Goal: Transaction & Acquisition: Purchase product/service

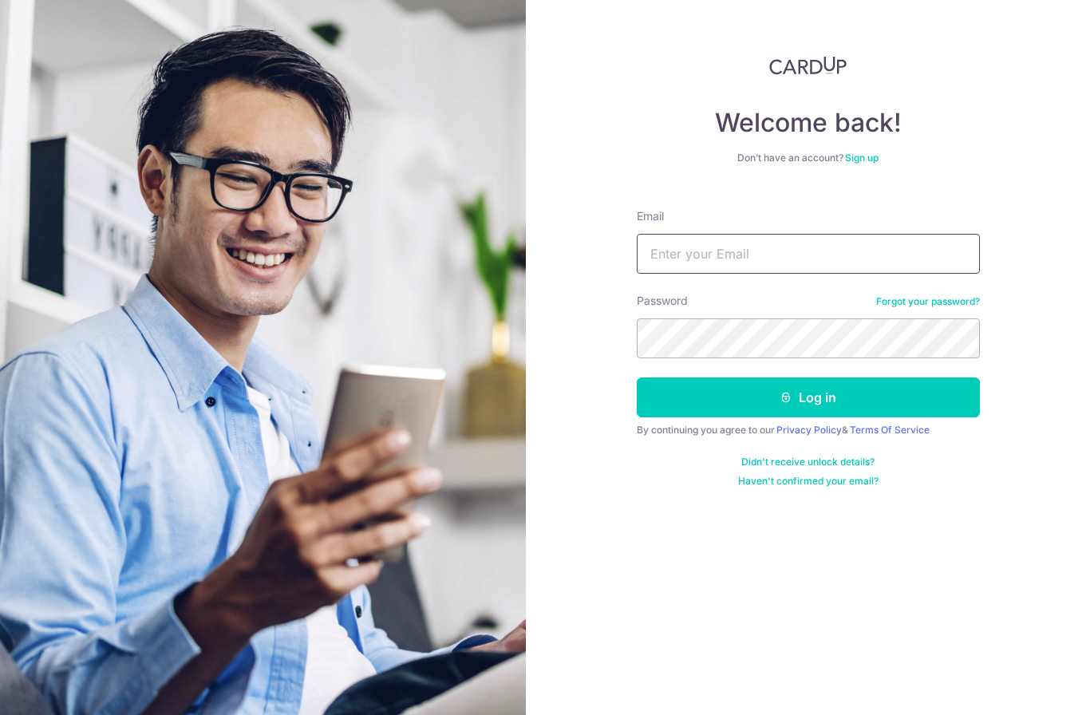
click at [908, 255] on input "Email" at bounding box center [808, 254] width 343 height 40
click at [808, 258] on input "Email" at bounding box center [808, 254] width 343 height 40
type input "G"
type input "[PERSON_NAME][EMAIL_ADDRESS][PERSON_NAME][DOMAIN_NAME]"
click at [808, 397] on button "Log in" at bounding box center [808, 398] width 343 height 40
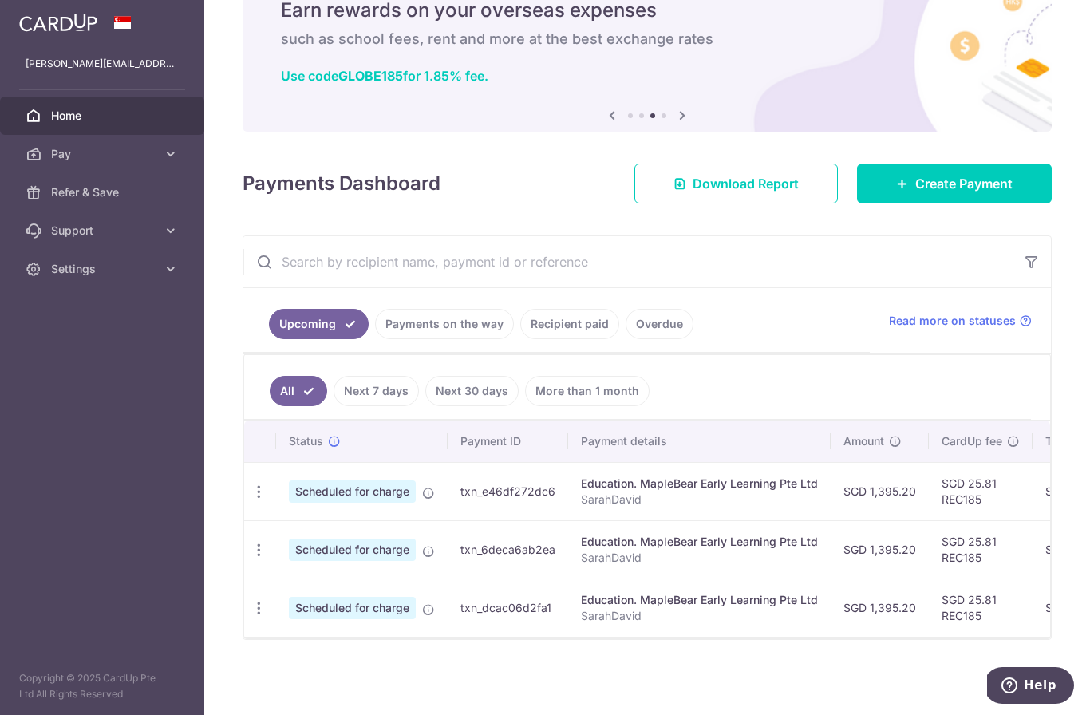
scroll to position [77, 0]
click at [375, 339] on link "Payments on the way" at bounding box center [444, 324] width 139 height 30
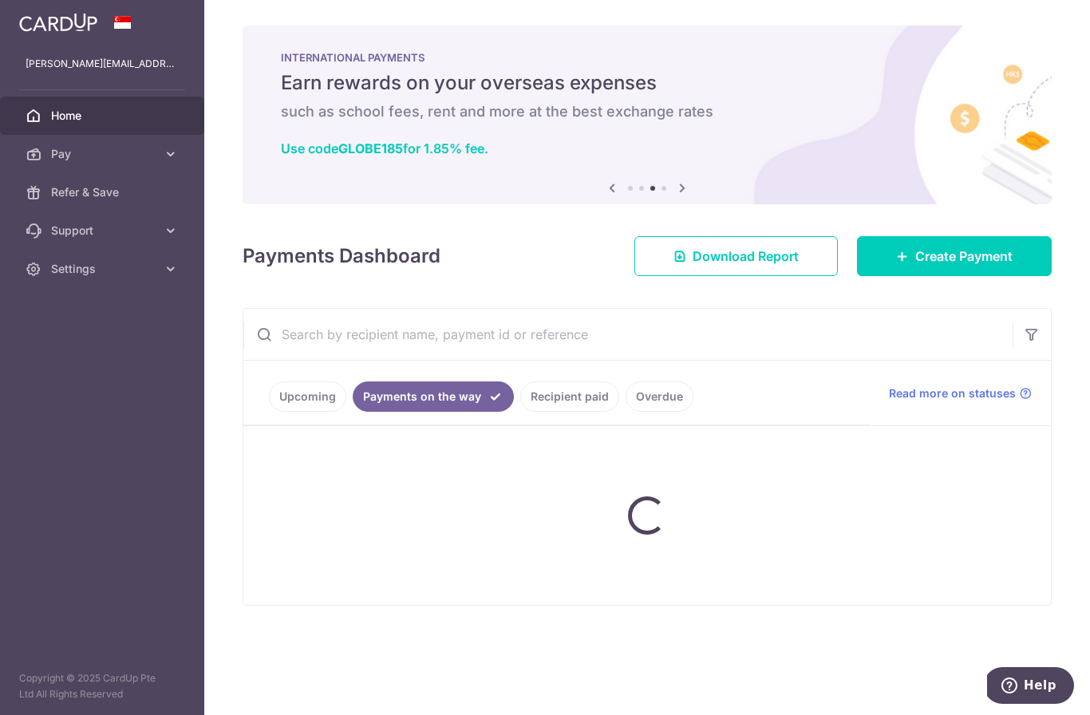
scroll to position [0, 0]
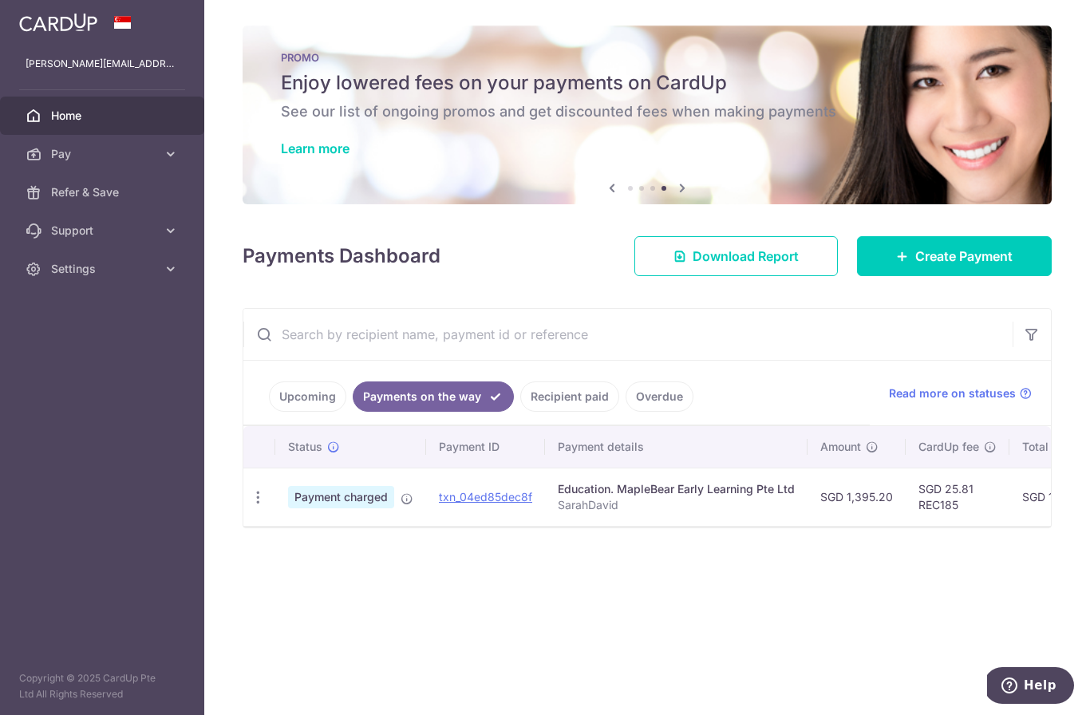
click at [520, 412] on link "Recipient paid" at bounding box center [569, 397] width 99 height 30
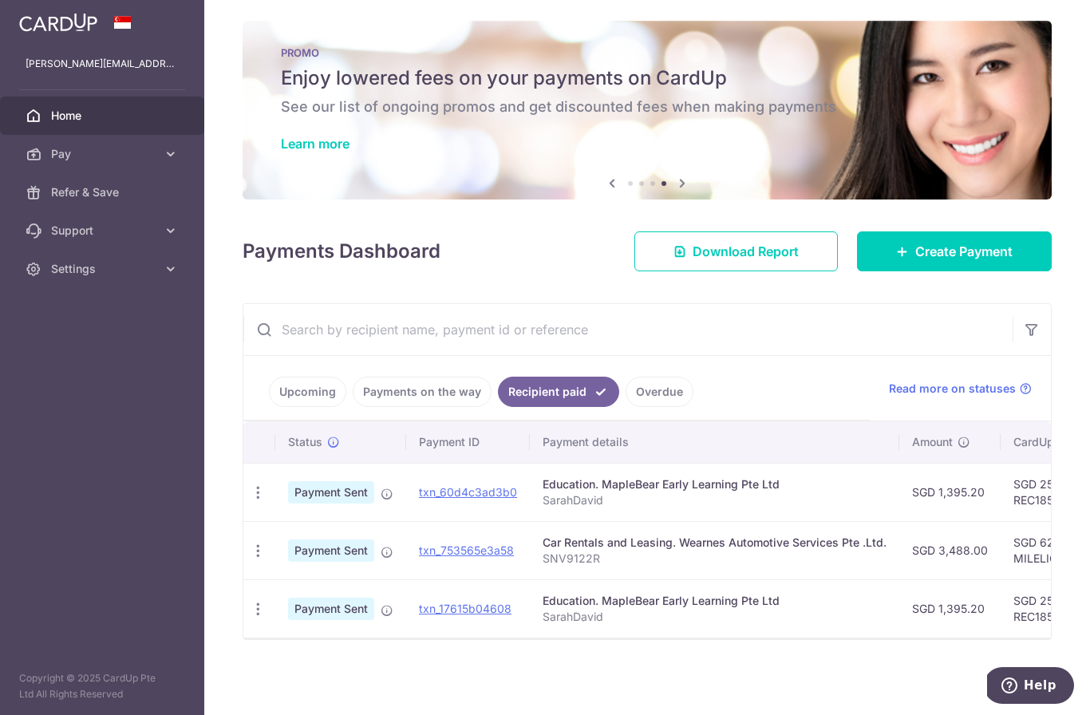
scroll to position [10, 0]
click at [250, 559] on icon "button" at bounding box center [258, 551] width 17 height 17
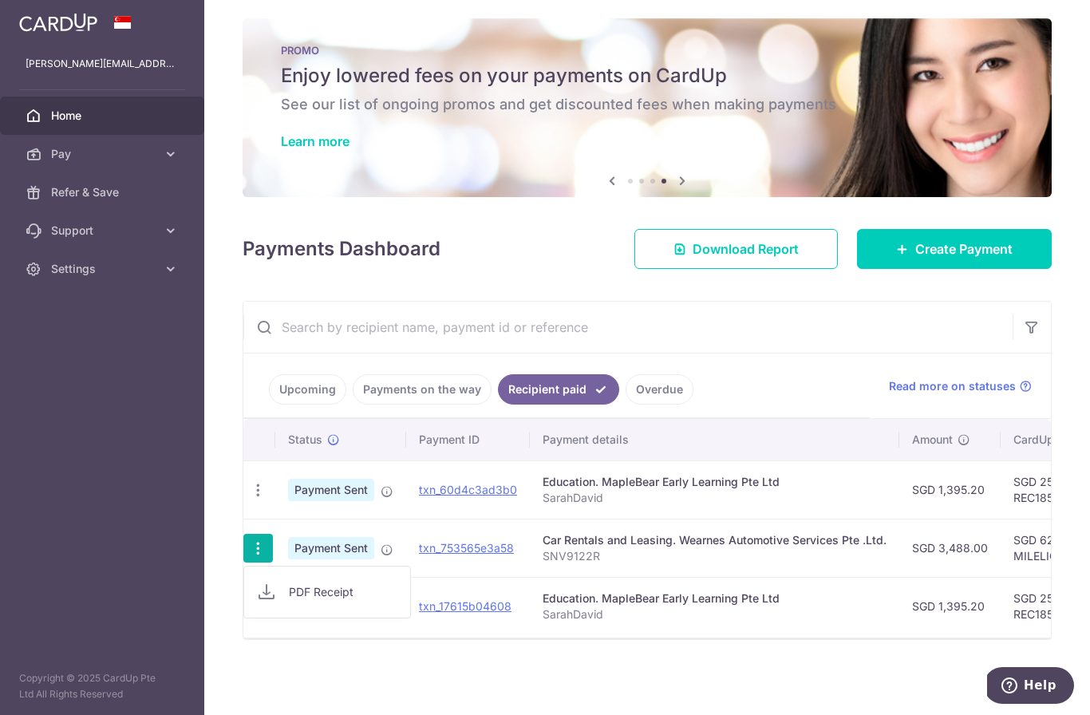
click at [982, 578] on div at bounding box center [545, 357] width 1090 height 715
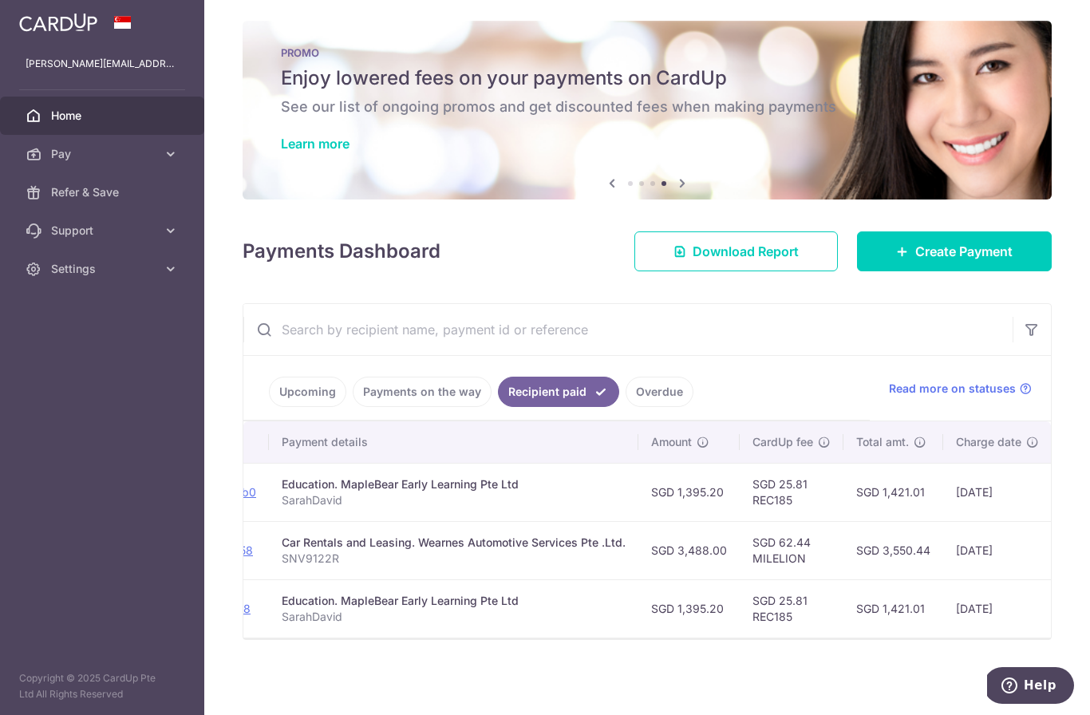
scroll to position [0, 260]
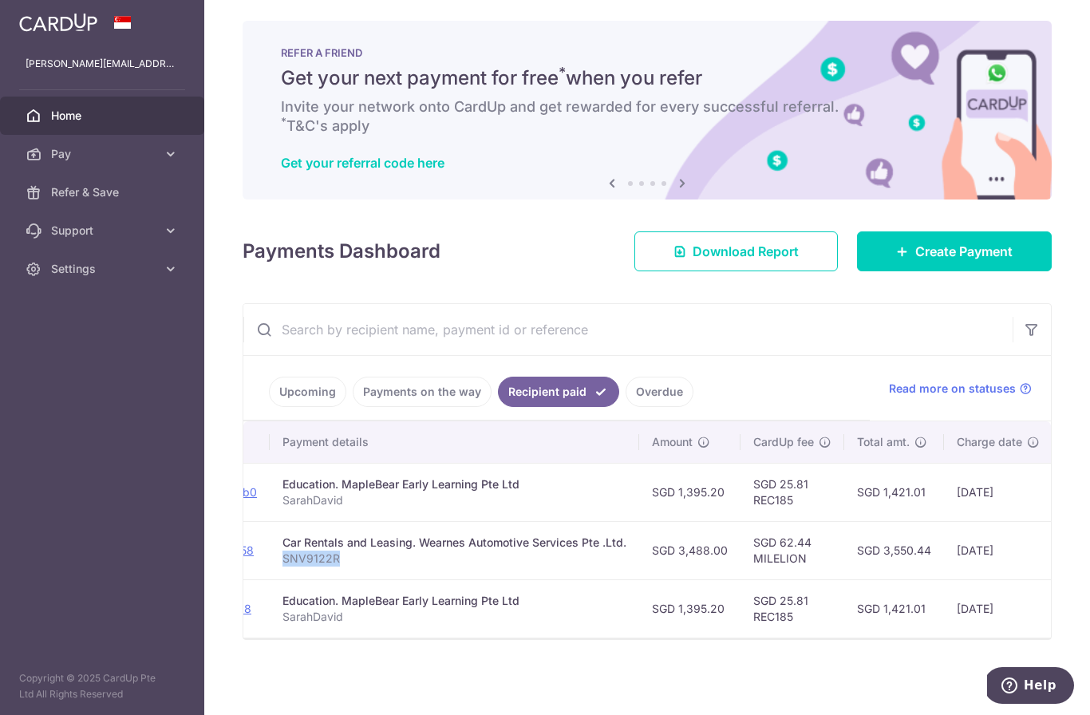
copy p "SNV9122R"
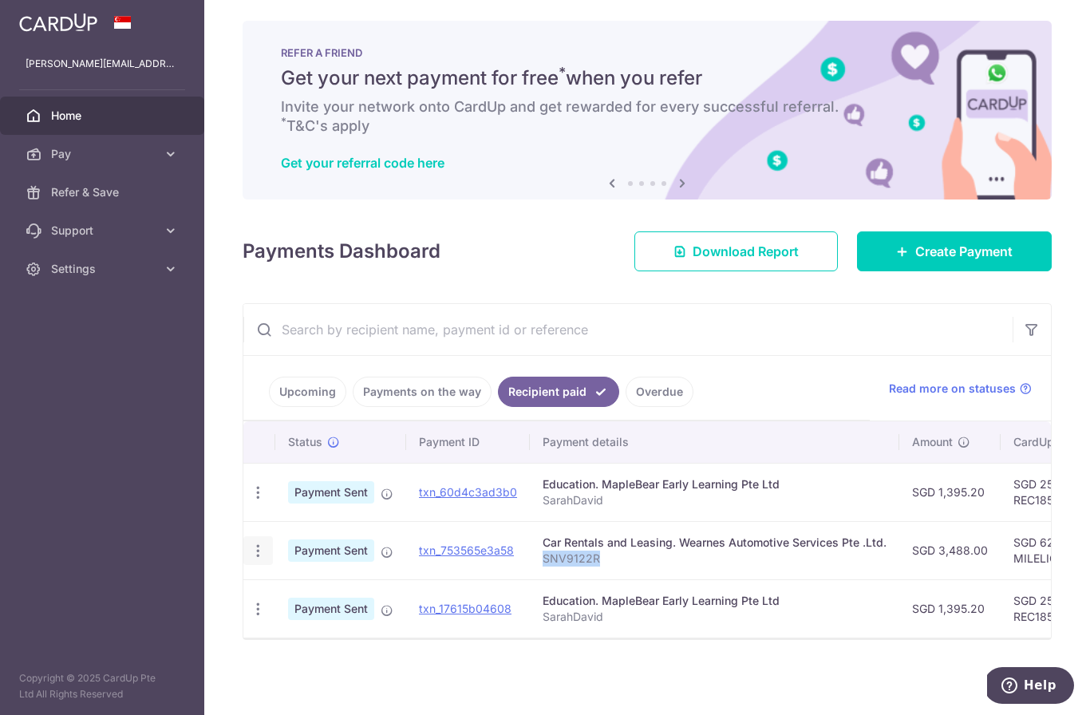
scroll to position [0, 0]
click at [983, 271] on link "Create Payment" at bounding box center [954, 251] width 195 height 40
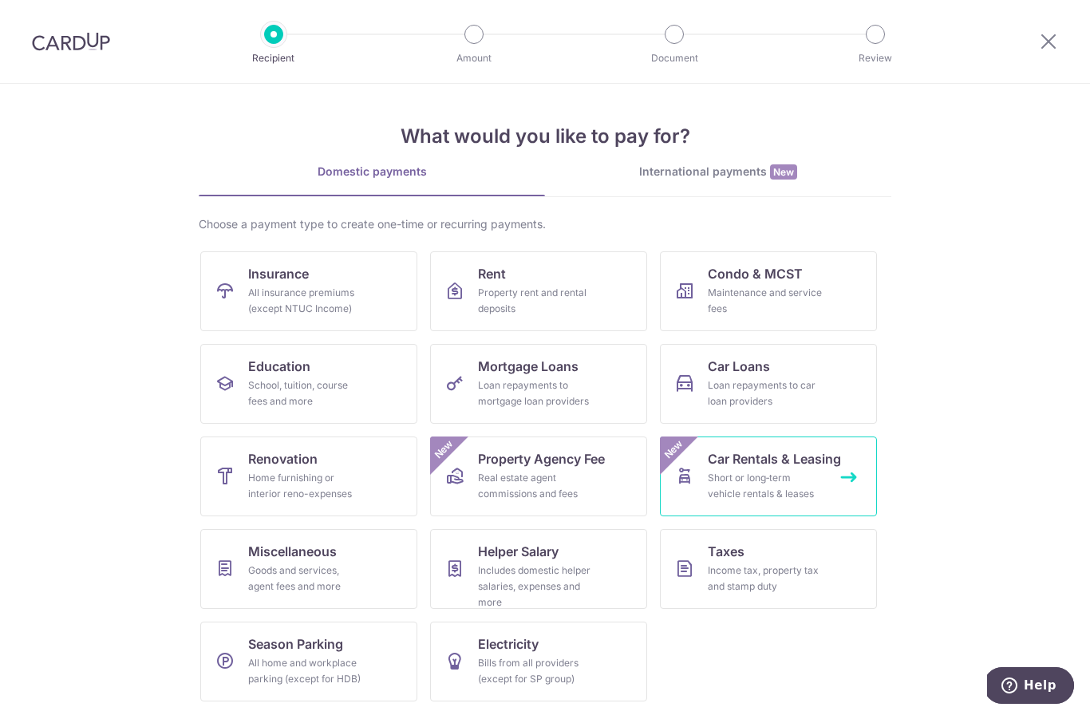
click at [832, 476] on link "Car Rentals & Leasing Short or long‑term vehicle rentals & leases New" at bounding box center [768, 477] width 217 height 80
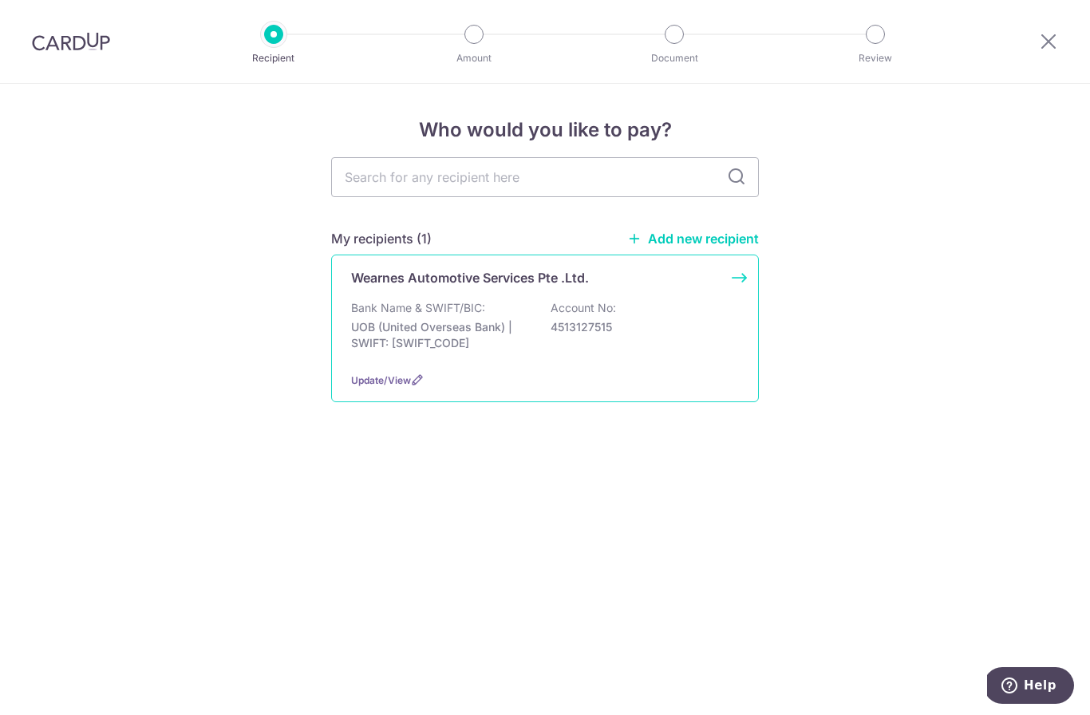
click at [690, 328] on p "4513127515" at bounding box center [640, 327] width 179 height 16
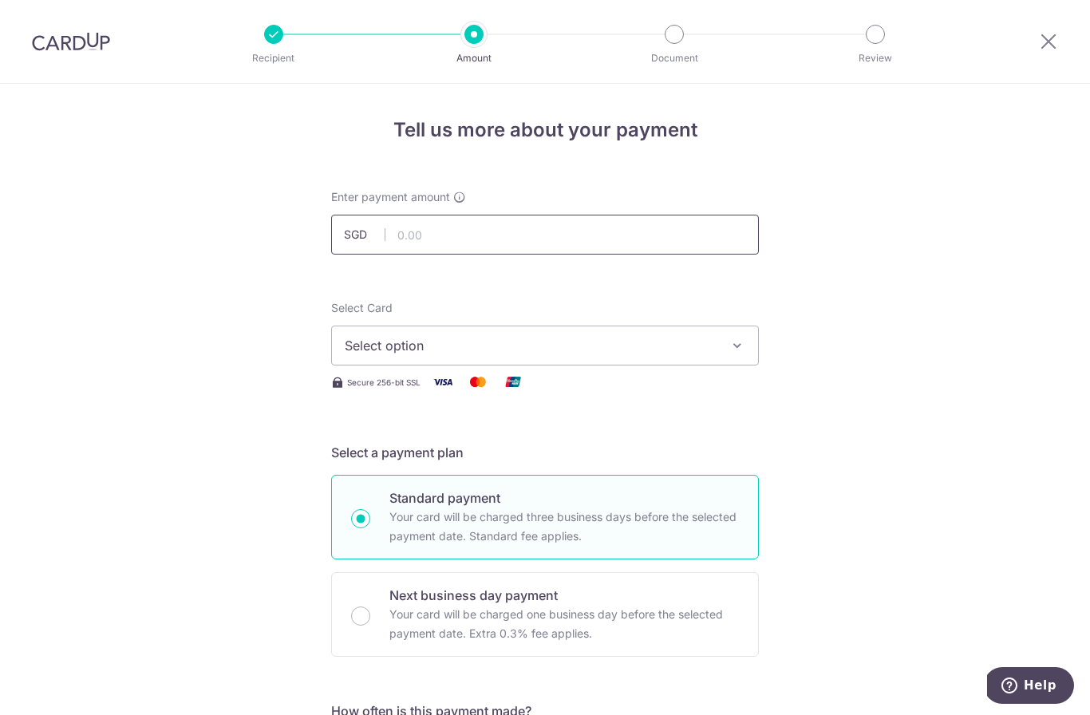
click at [733, 236] on input "text" at bounding box center [545, 235] width 428 height 40
click at [736, 347] on icon "button" at bounding box center [737, 346] width 16 height 16
type input "3,488.00"
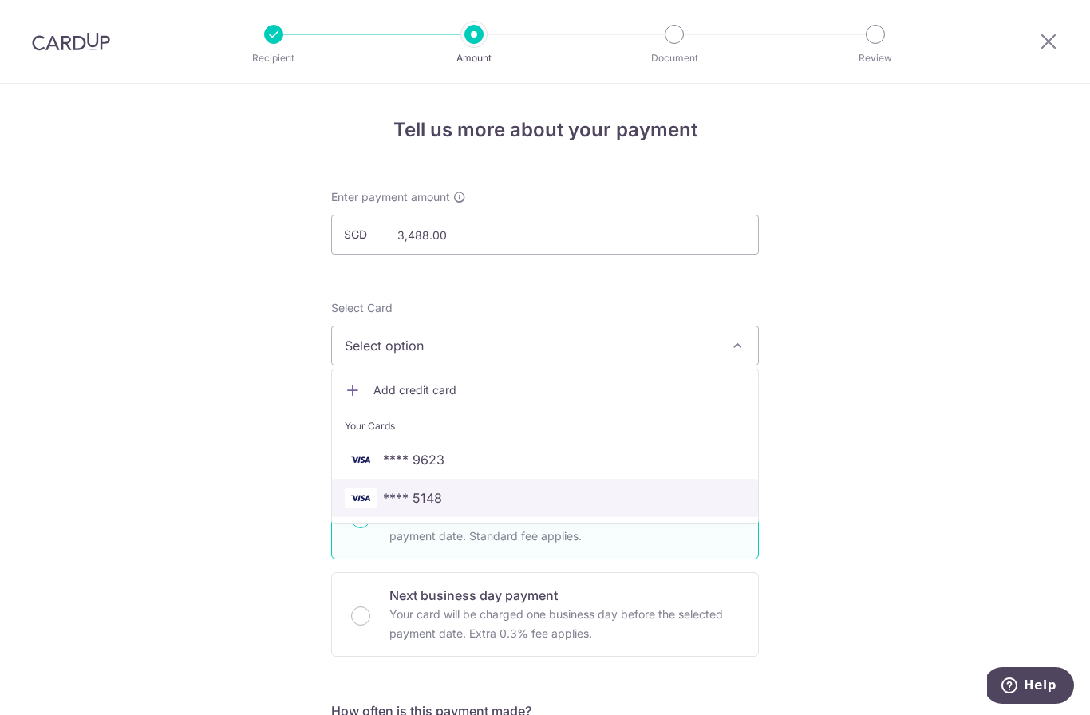
click at [641, 508] on span "**** 5148" at bounding box center [545, 497] width 401 height 19
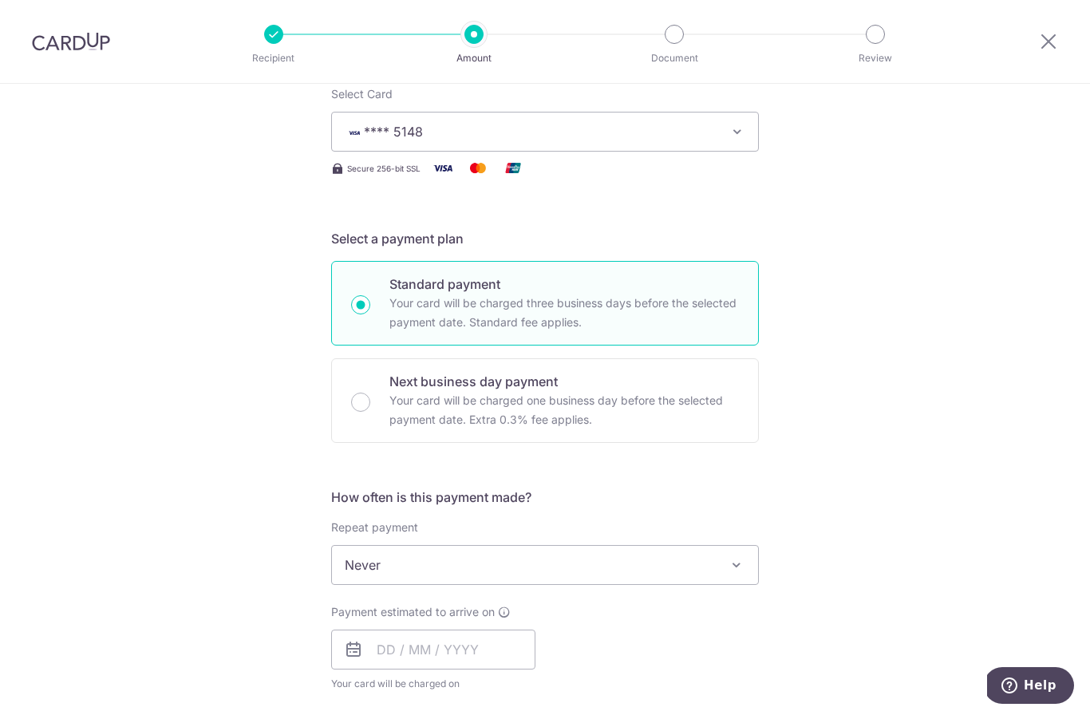
scroll to position [215, 0]
click at [733, 572] on span at bounding box center [736, 564] width 19 height 19
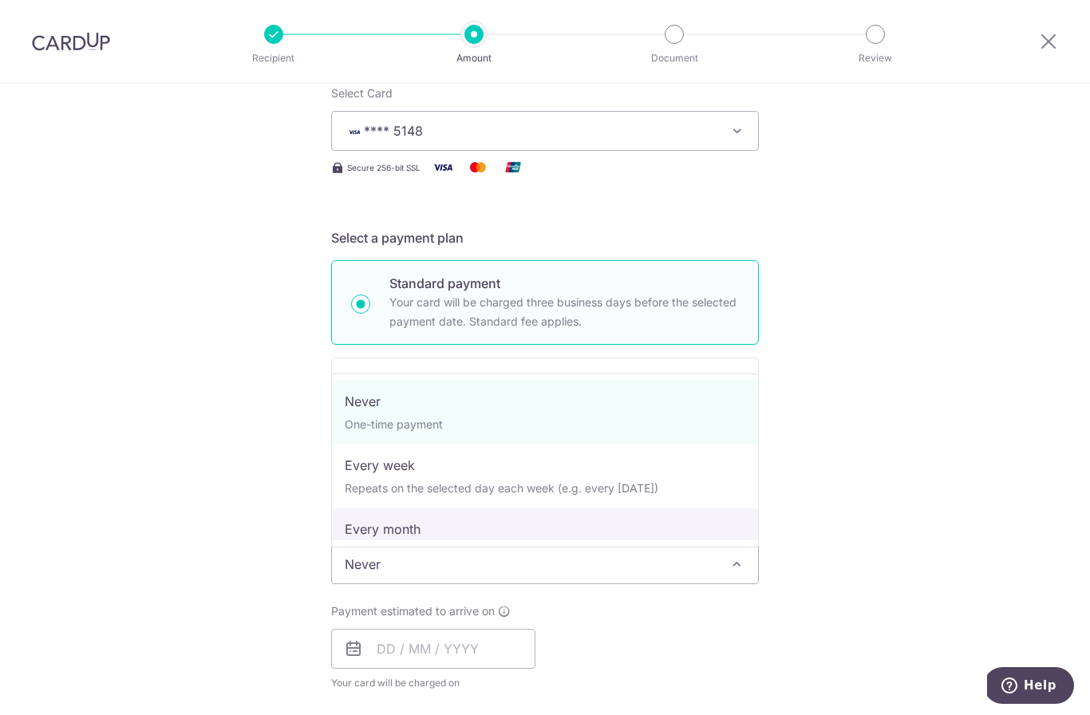
select select "3"
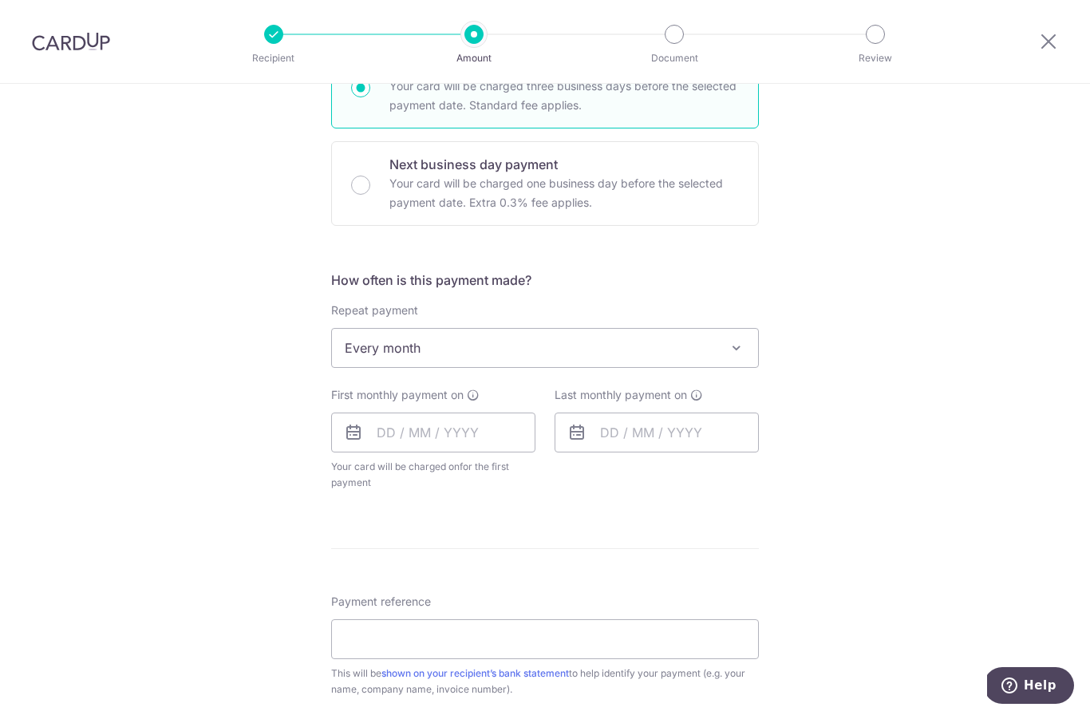
scroll to position [423, 0]
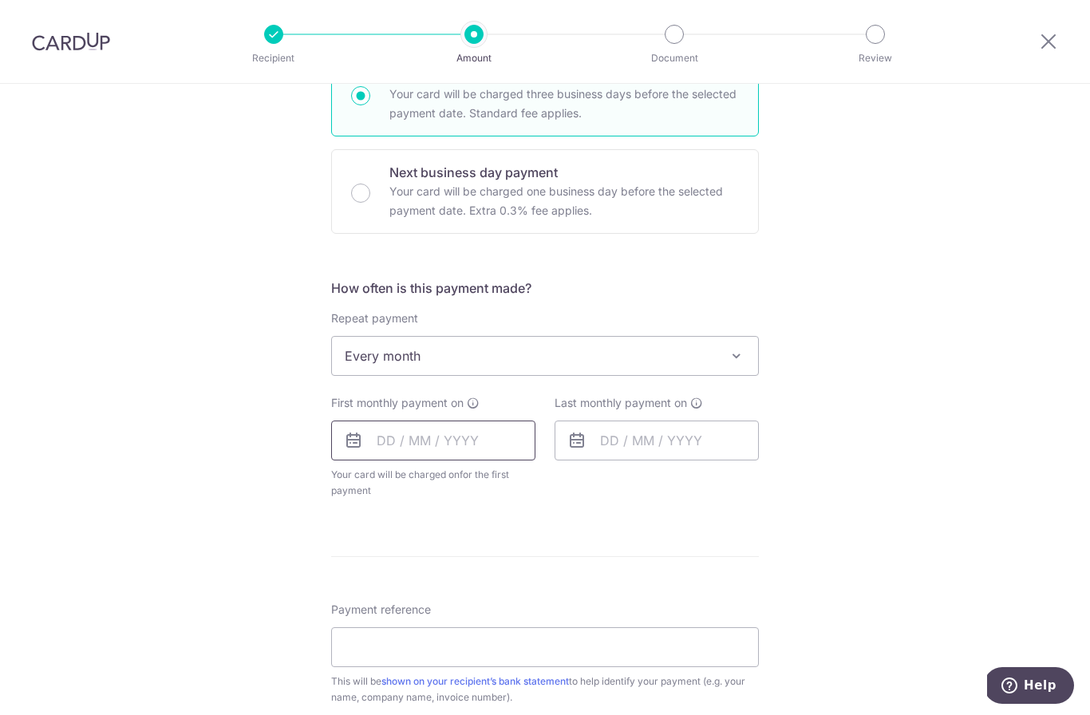
click at [388, 461] on input "text" at bounding box center [433, 441] width 204 height 40
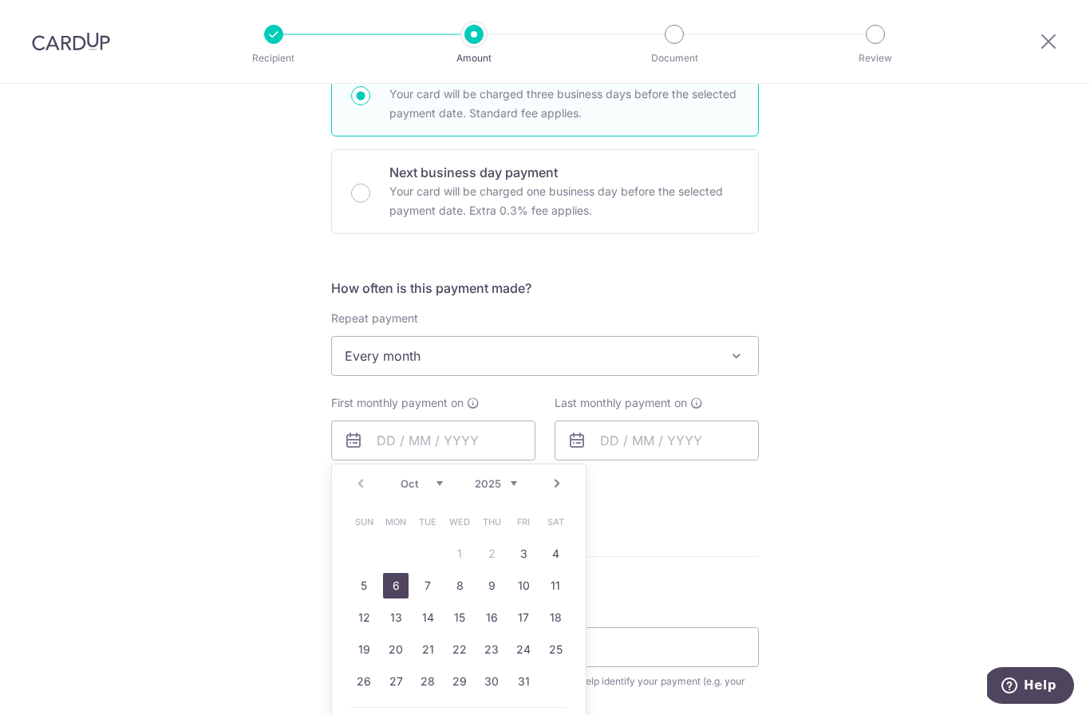
click at [401, 595] on link "6" at bounding box center [396, 586] width 26 height 26
type input "06/10/2025"
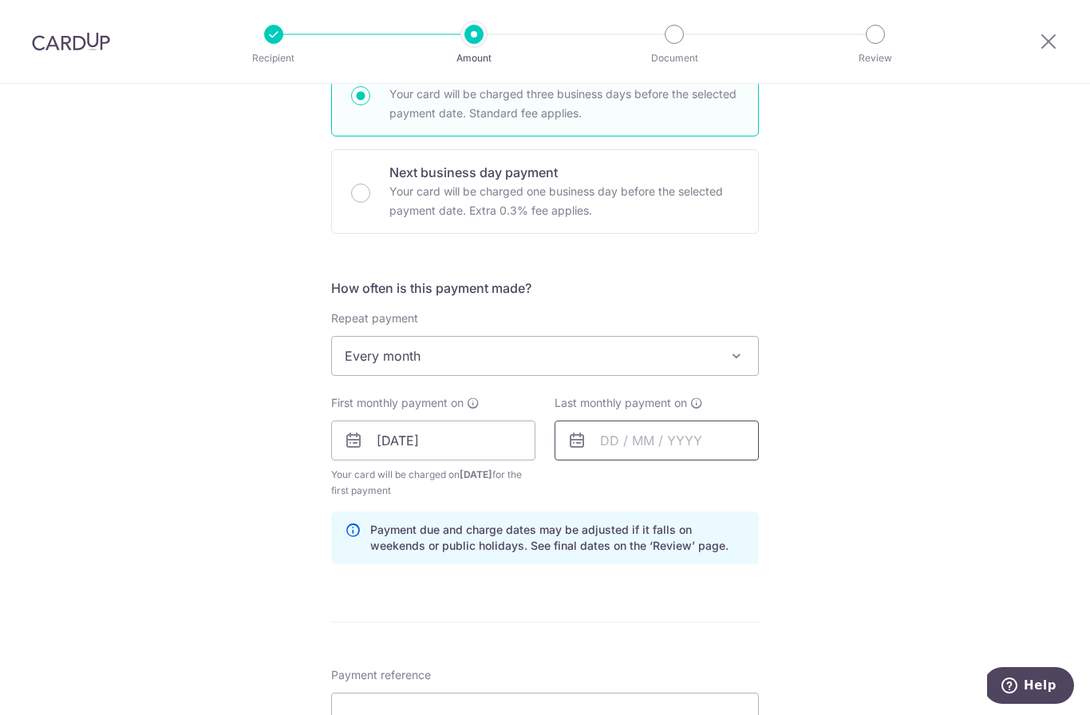
click at [672, 443] on input "text" at bounding box center [657, 441] width 204 height 40
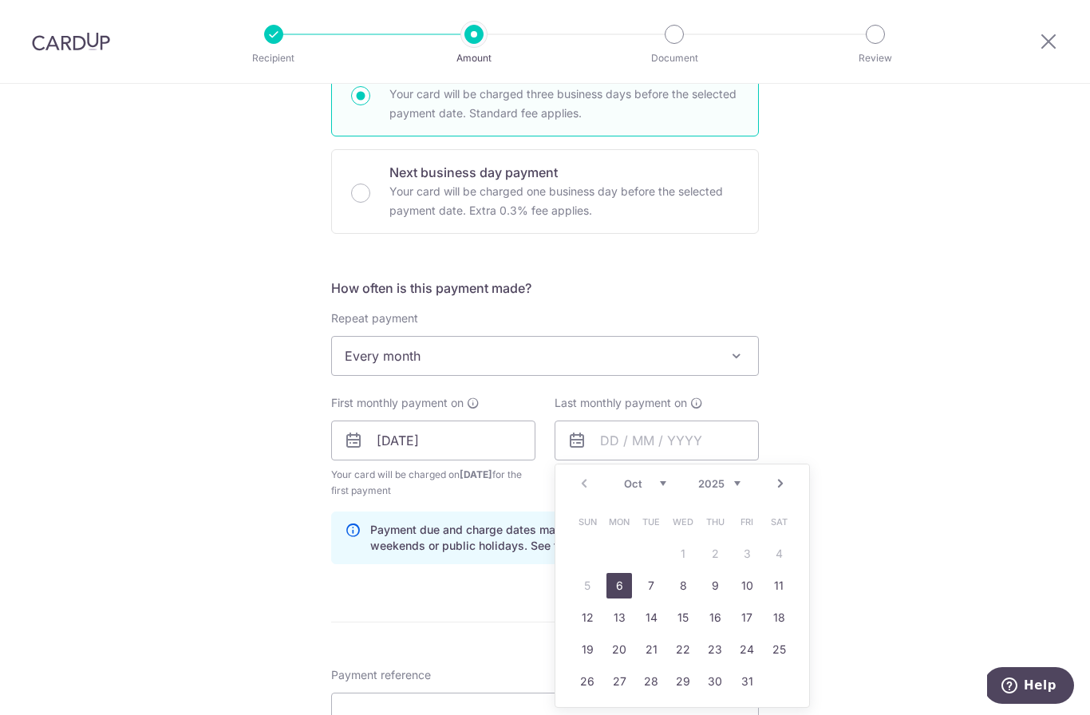
click at [726, 487] on select "2025 2026 2027 2028 2029 2030 2031 2032 2033 2034 2035" at bounding box center [719, 483] width 42 height 13
click at [731, 488] on select "2025 2026 2027 2028 2029 2030 2031 2032 2033 2034 2035" at bounding box center [719, 483] width 42 height 13
click at [681, 591] on link "6" at bounding box center [683, 586] width 26 height 26
type input "06/10/2027"
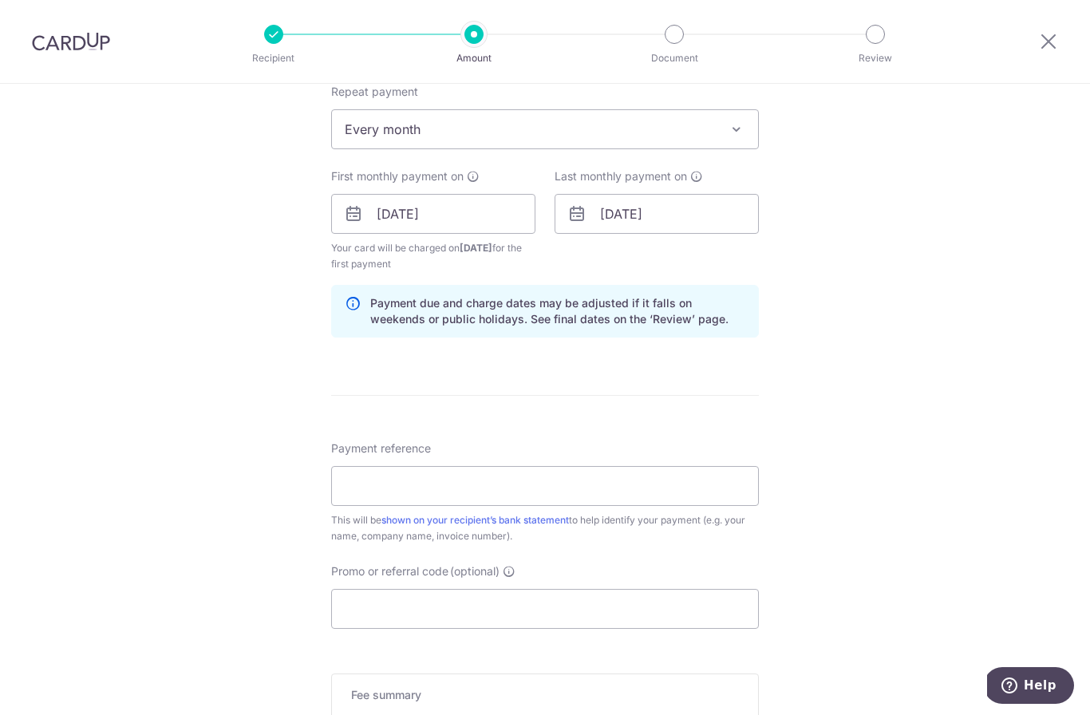
scroll to position [648, 0]
click at [729, 495] on input "Payment reference" at bounding box center [545, 488] width 428 height 40
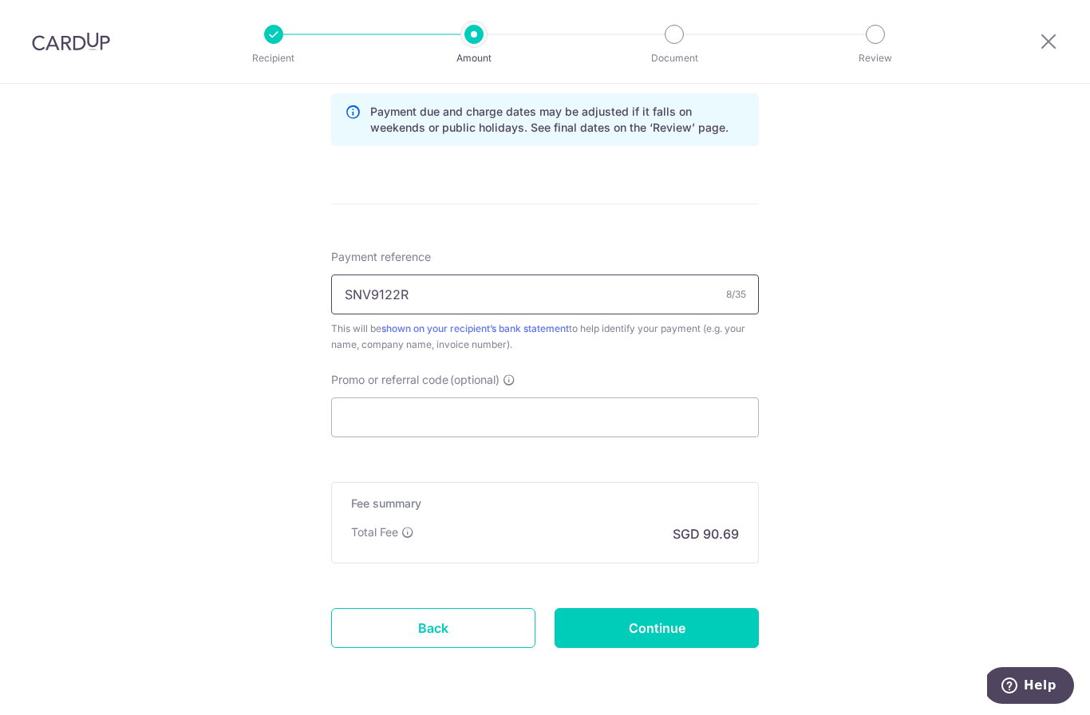
scroll to position [840, 0]
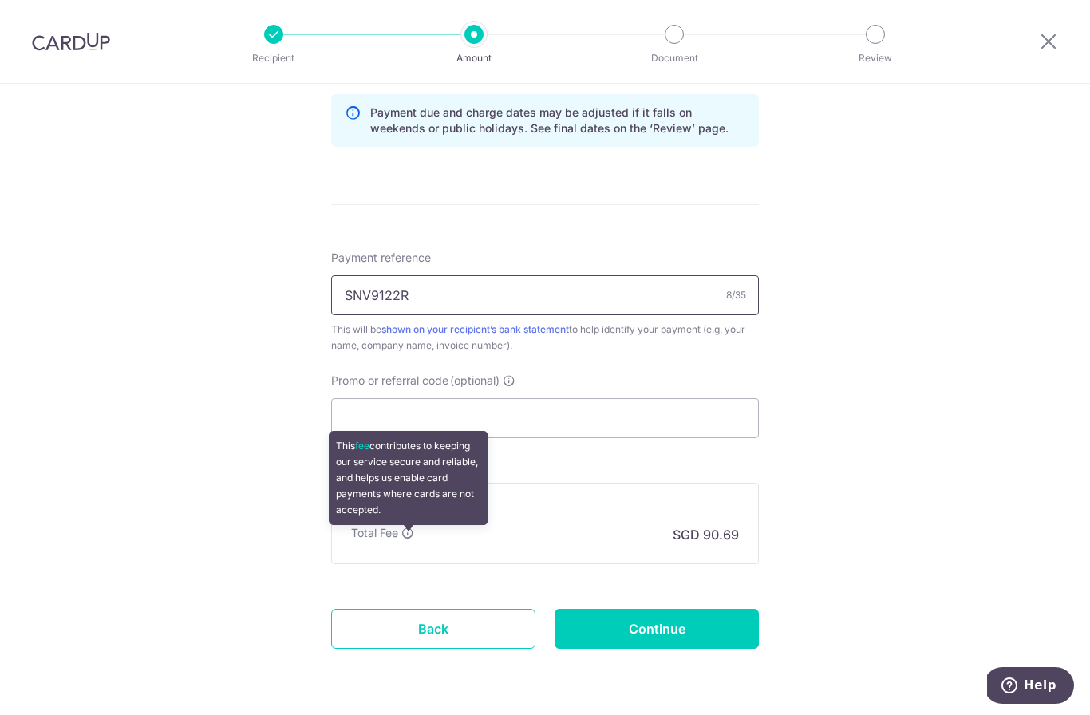
type input "SNV9122R"
click at [916, 554] on div "Tell us more about your payment Enter payment amount SGD 3,488.00 3488.00 Selec…" at bounding box center [545, 5] width 1090 height 1525
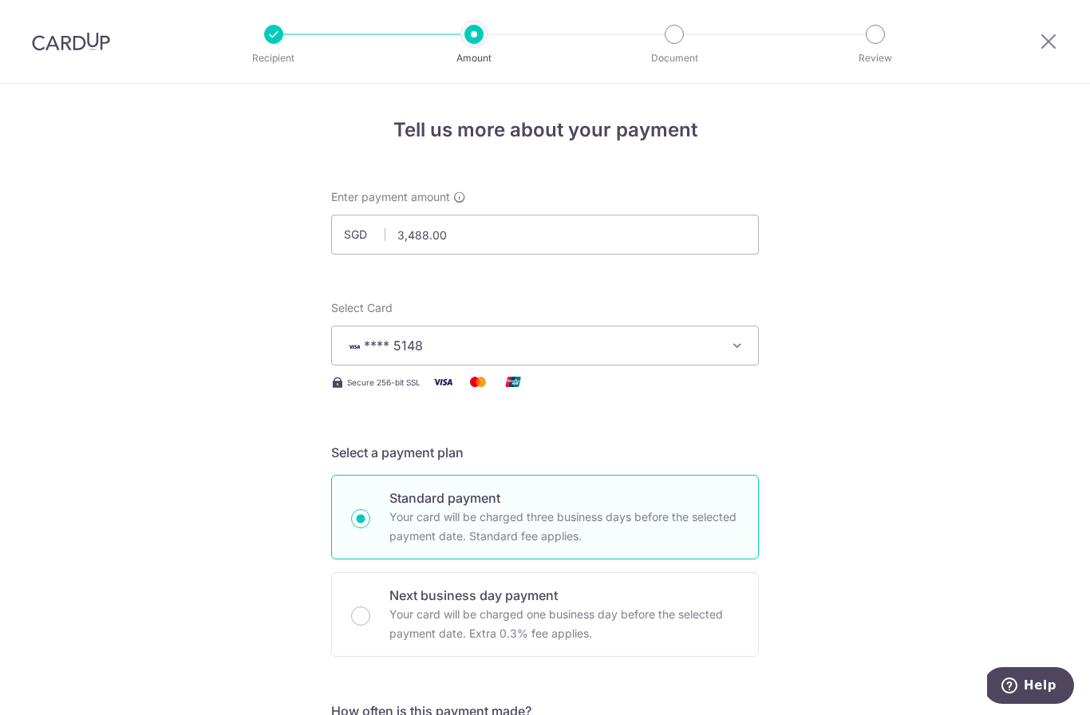
scroll to position [0, 0]
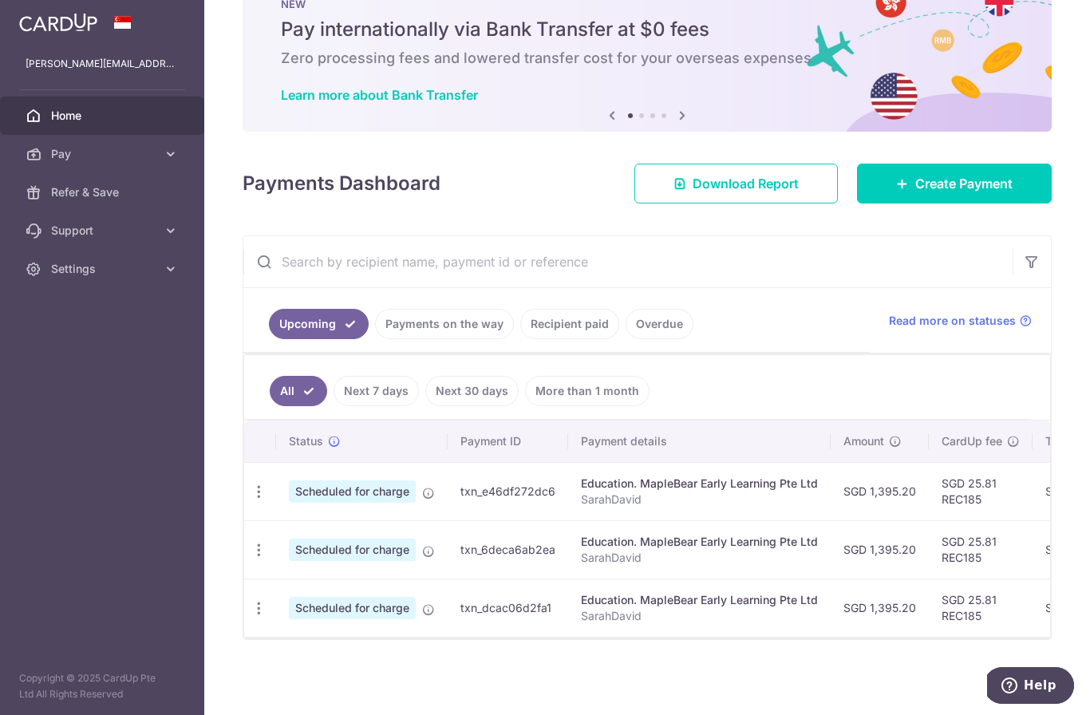
scroll to position [58, 0]
click at [520, 339] on link "Recipient paid" at bounding box center [569, 324] width 99 height 30
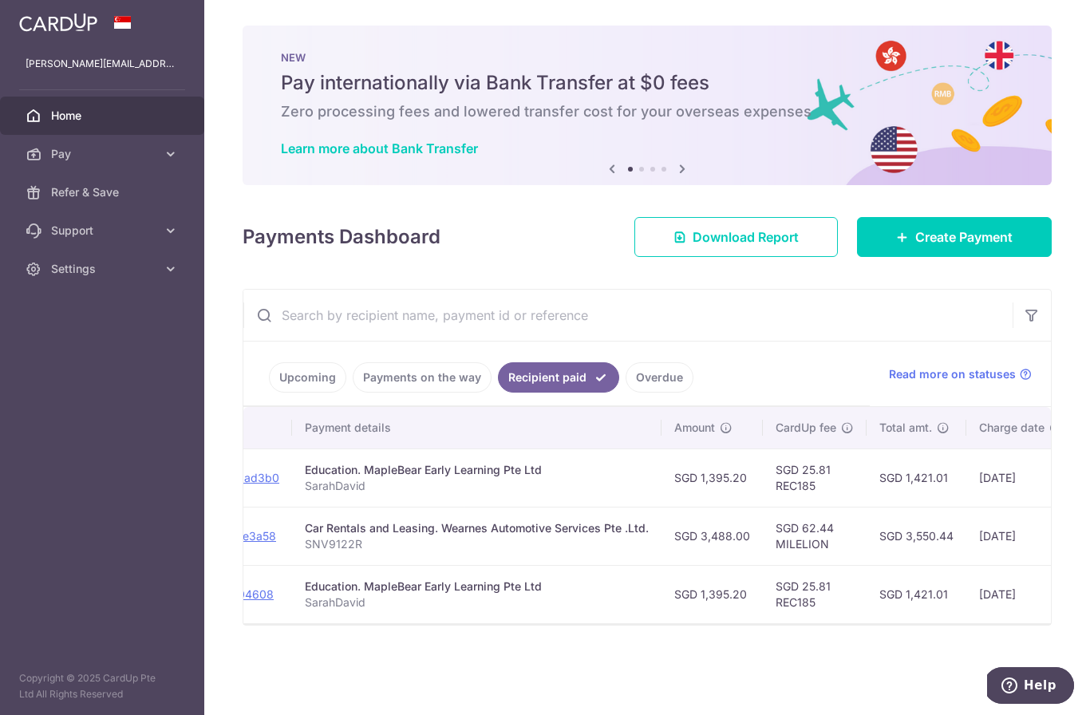
scroll to position [0, 239]
click at [990, 247] on span "Create Payment" at bounding box center [963, 236] width 97 height 19
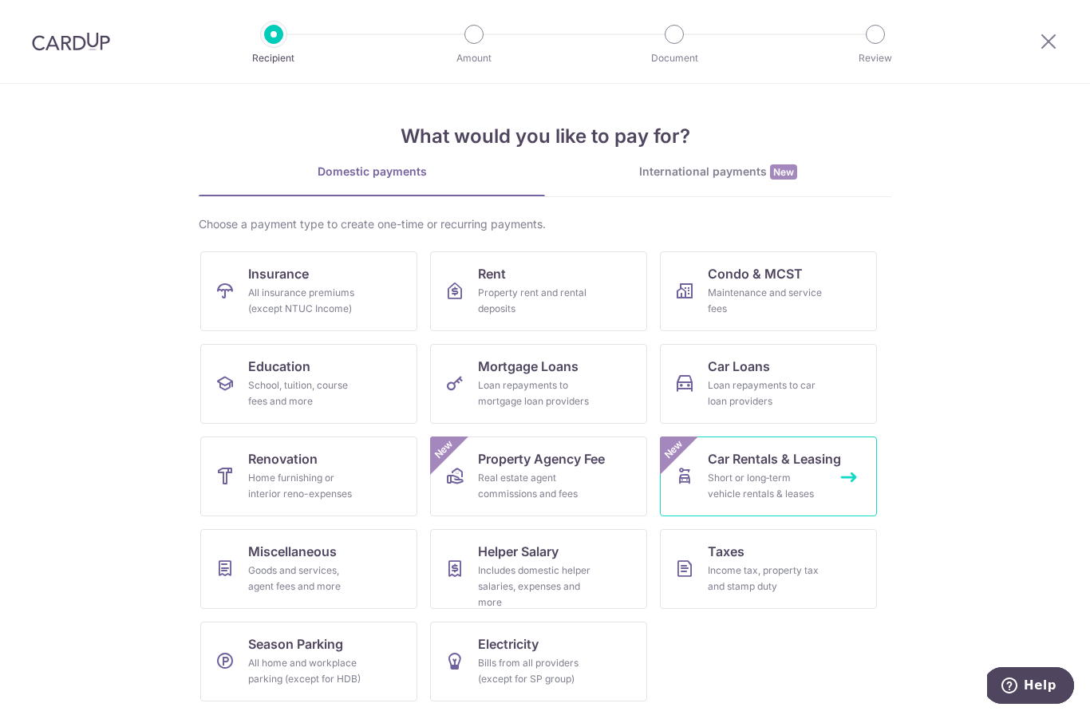
click at [831, 492] on link "Car Rentals & Leasing Short or long‑term vehicle rentals & leases New" at bounding box center [768, 477] width 217 height 80
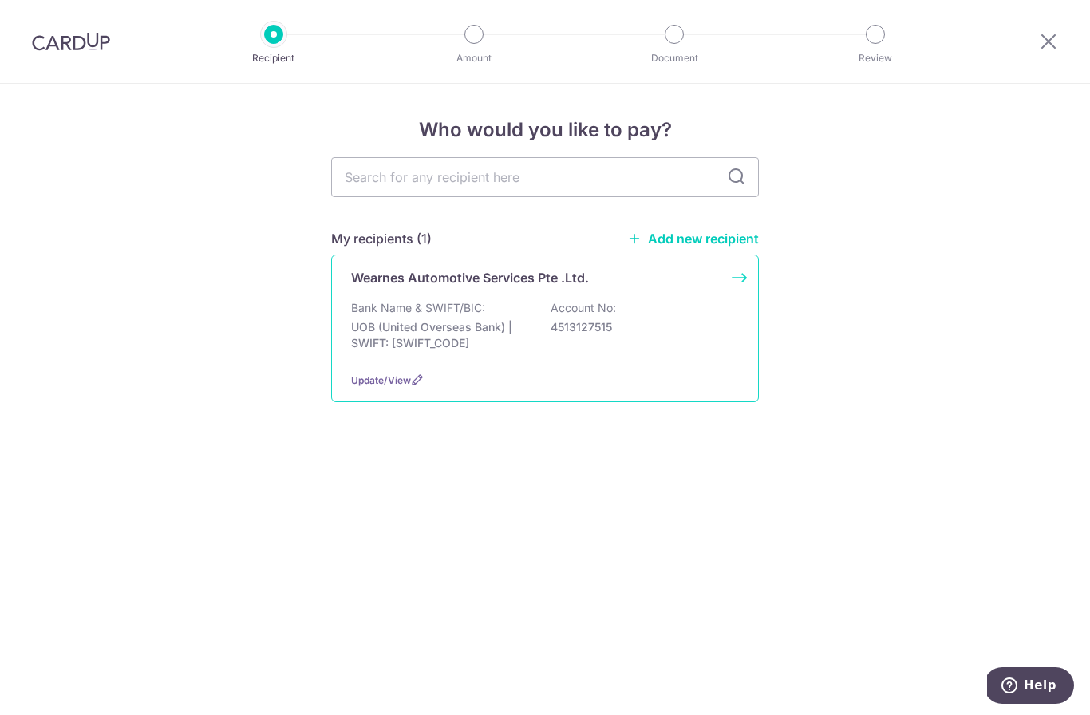
click at [698, 359] on div "Bank Name & SWIFT/BIC: UOB (United Overseas Bank) | SWIFT: [SWIFT_CODE] Account…" at bounding box center [545, 329] width 388 height 59
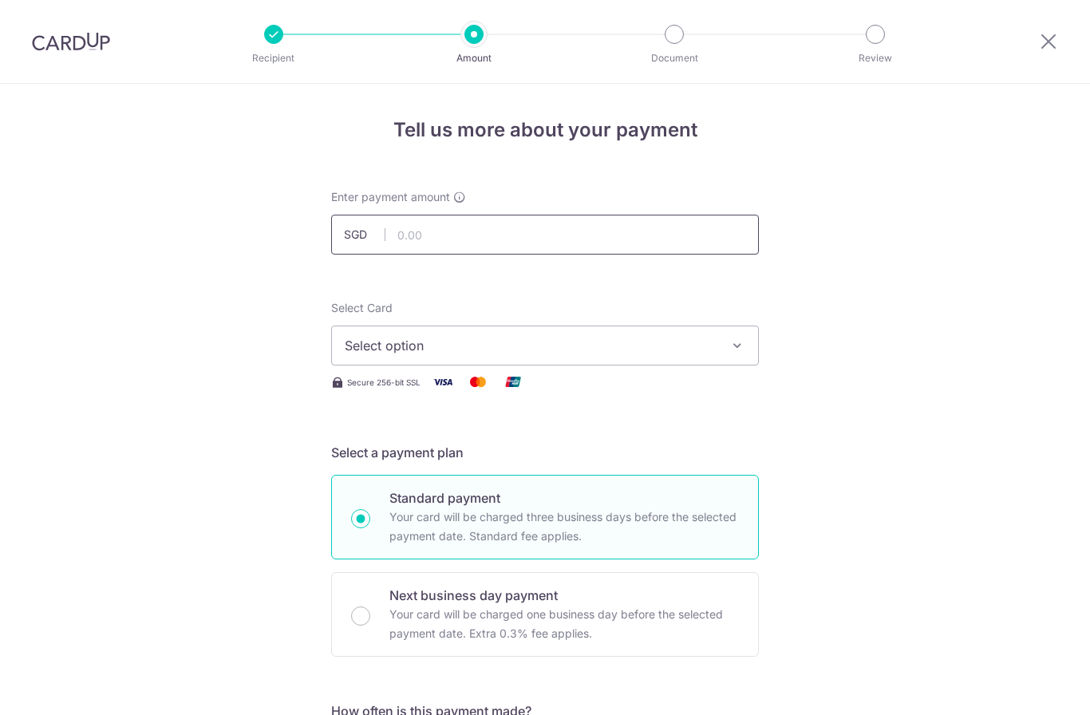
click at [683, 236] on input "text" at bounding box center [545, 235] width 428 height 40
click at [749, 354] on button "Select option" at bounding box center [545, 346] width 428 height 40
type input "3,488.00"
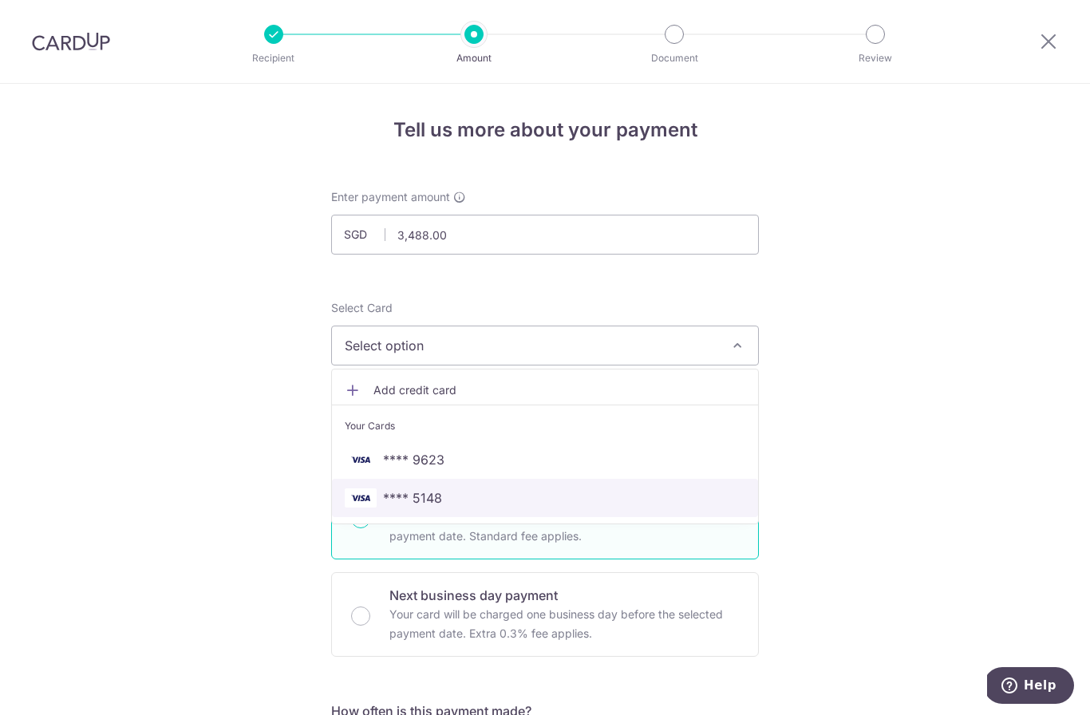
click at [477, 503] on span "**** 5148" at bounding box center [545, 497] width 401 height 19
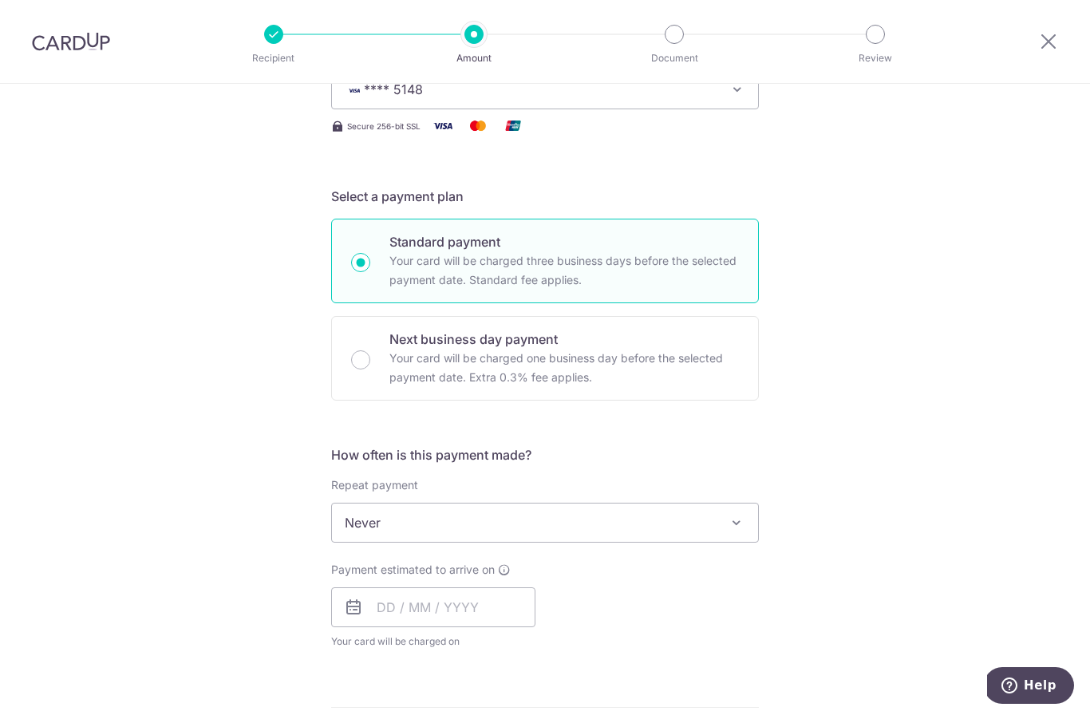
scroll to position [263, 0]
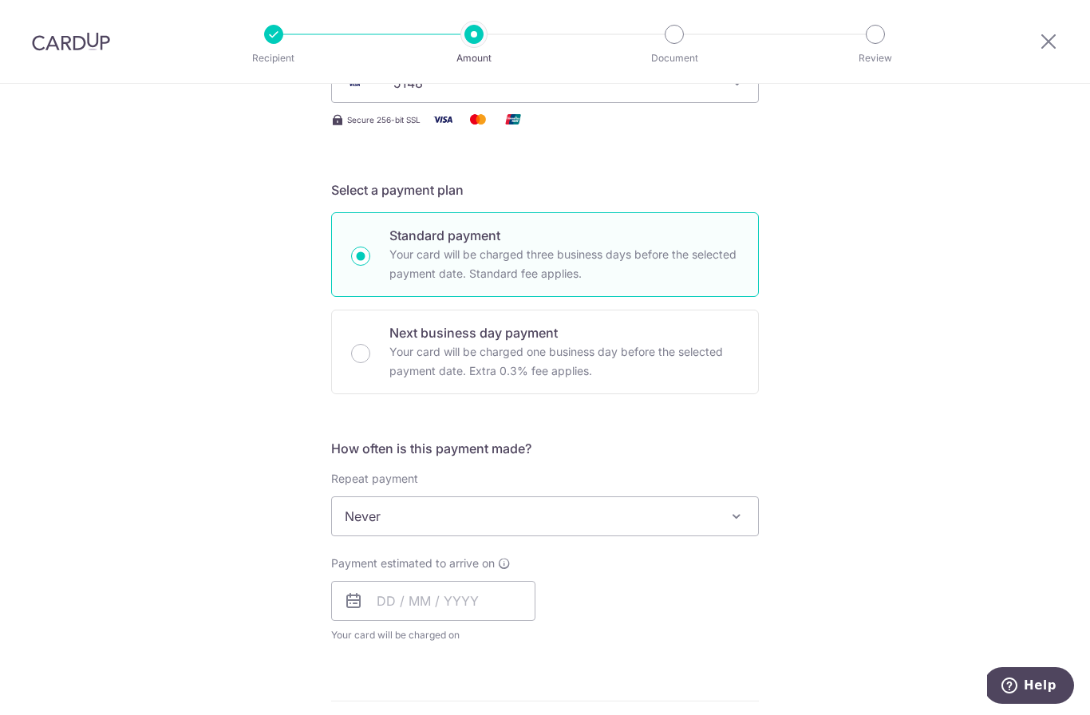
click at [714, 536] on span "Never" at bounding box center [545, 516] width 426 height 38
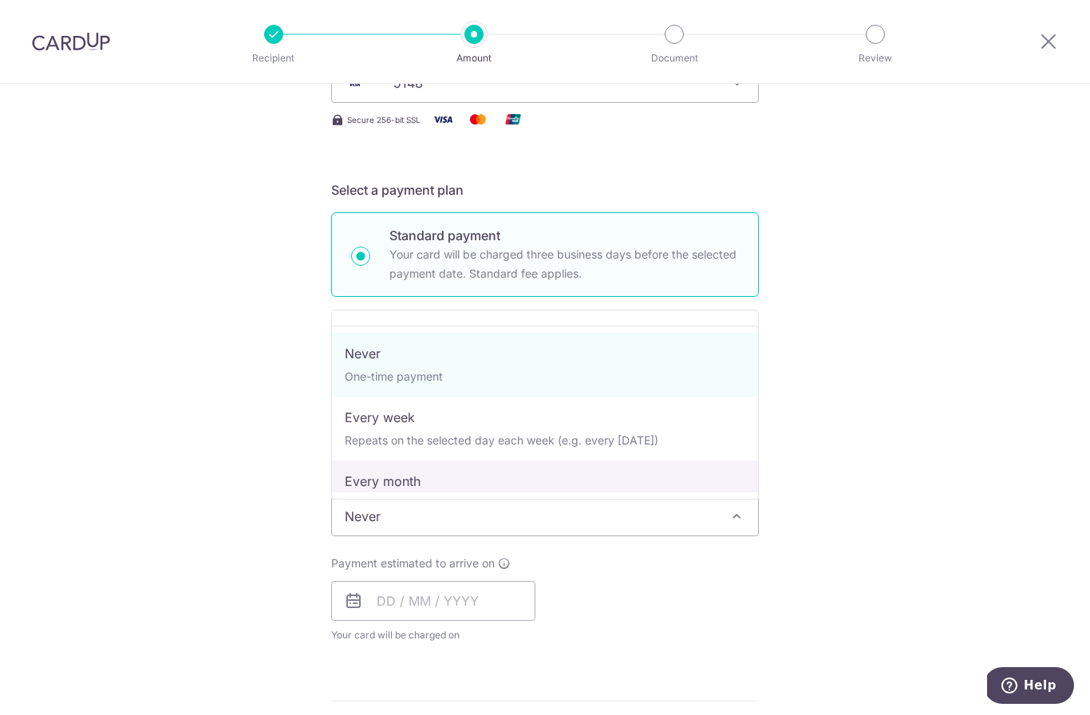
select select "3"
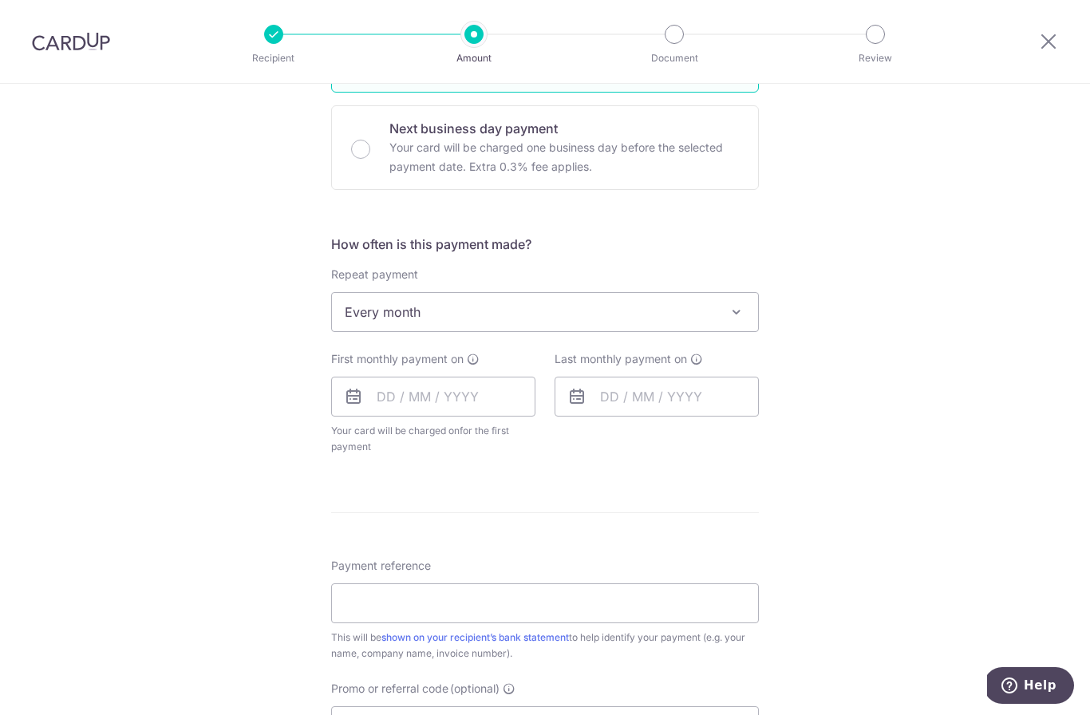
scroll to position [475, 0]
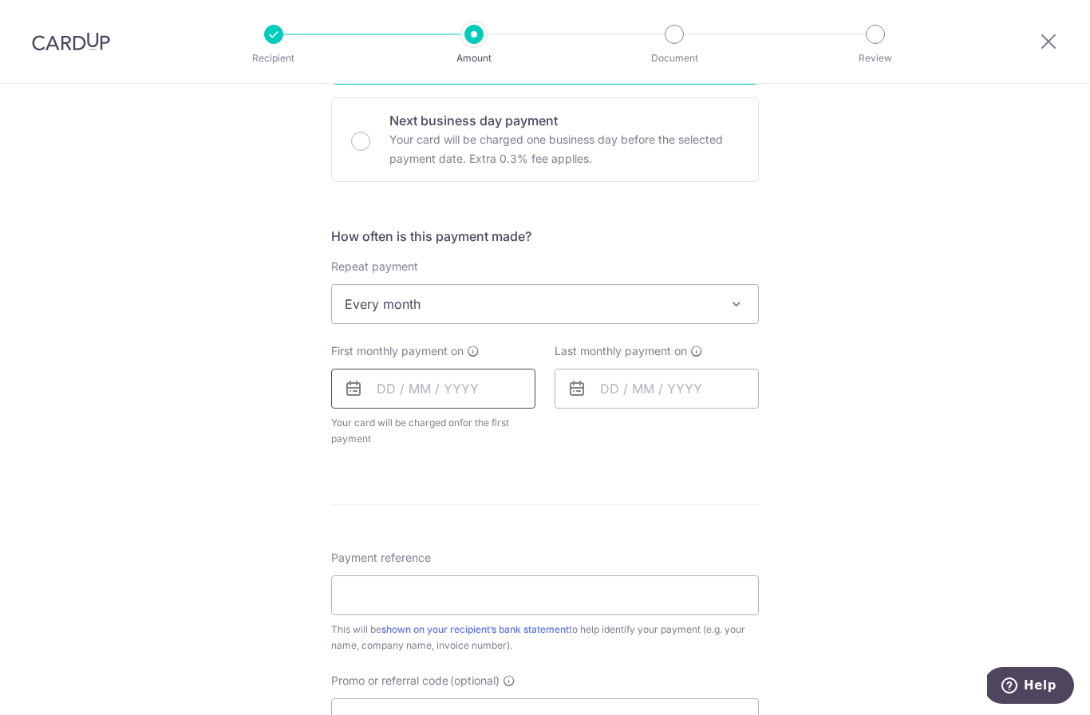
click at [444, 392] on input "text" at bounding box center [433, 389] width 204 height 40
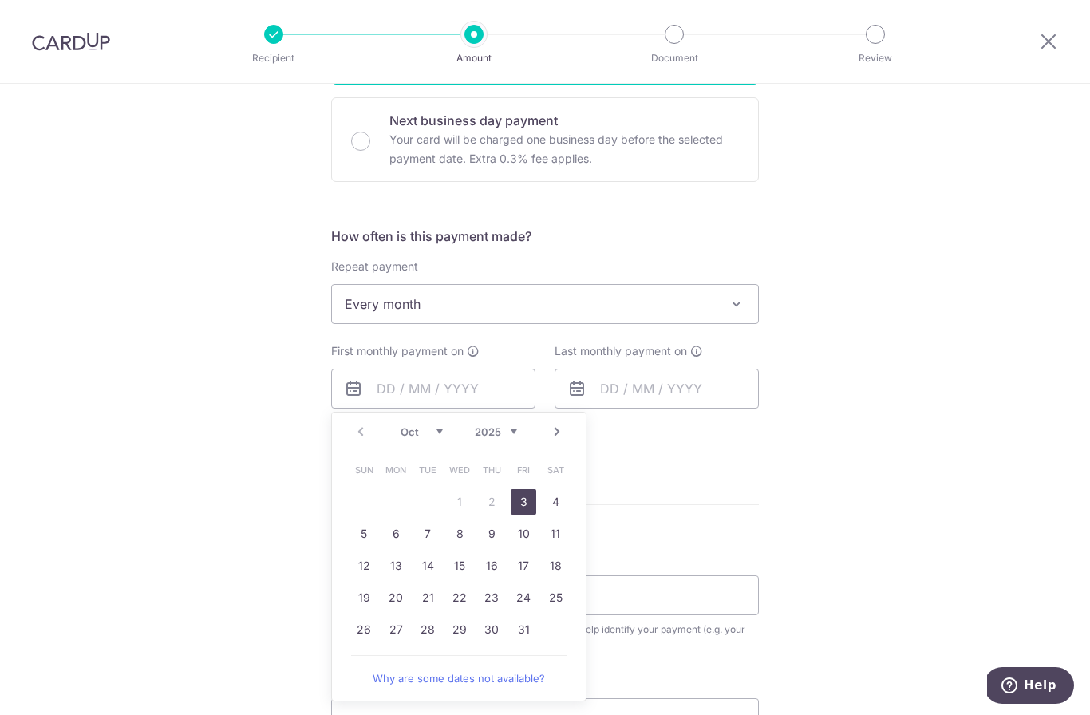
click at [429, 540] on link "7" at bounding box center [428, 534] width 26 height 26
type input "[DATE]"
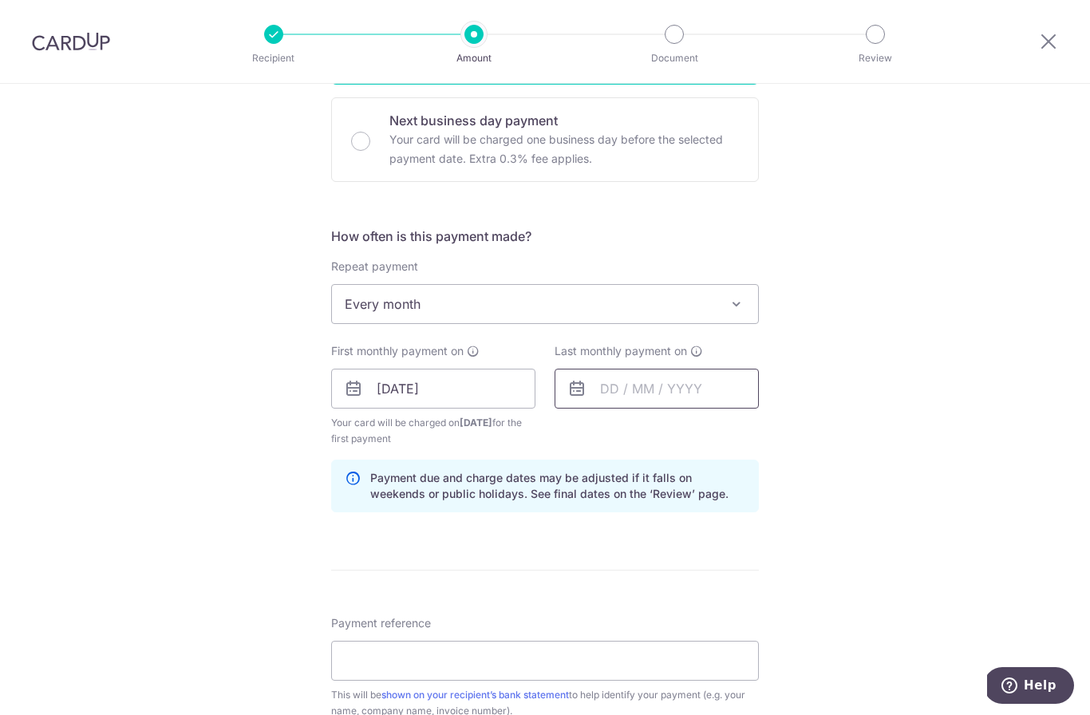
click at [677, 397] on input "text" at bounding box center [657, 389] width 204 height 40
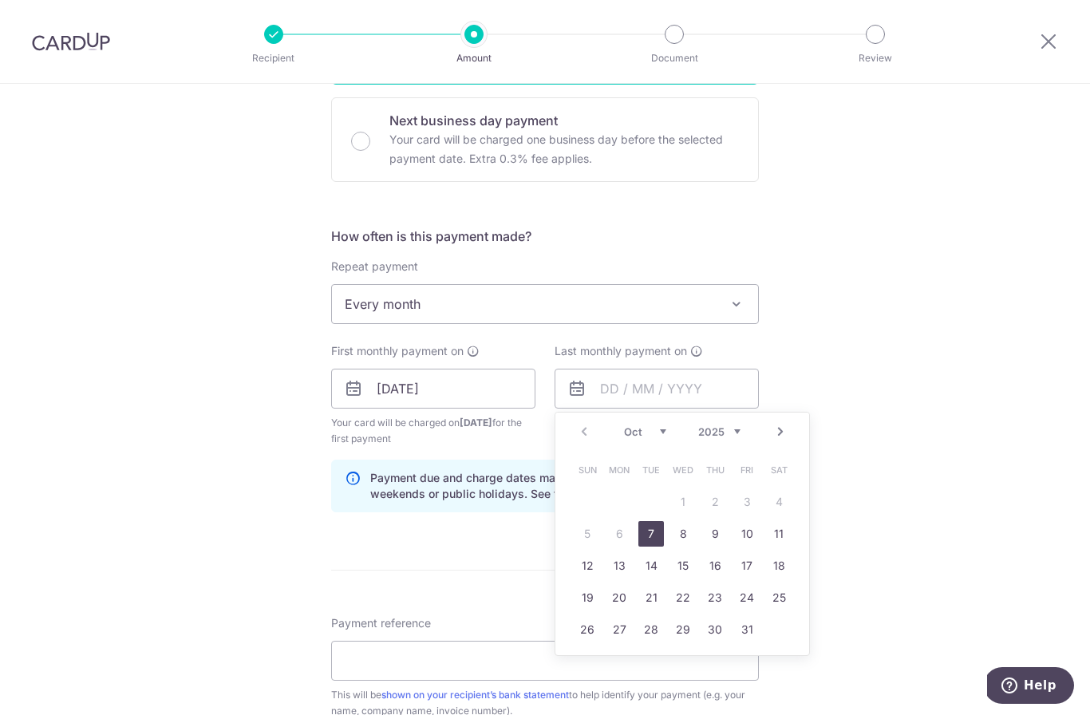
click at [739, 432] on select "2025 2026 2027 2028 2029 2030 2031 2032 2033 2034 2035" at bounding box center [719, 431] width 42 height 13
click at [714, 542] on link "7" at bounding box center [715, 534] width 26 height 26
type input "07/10/2027"
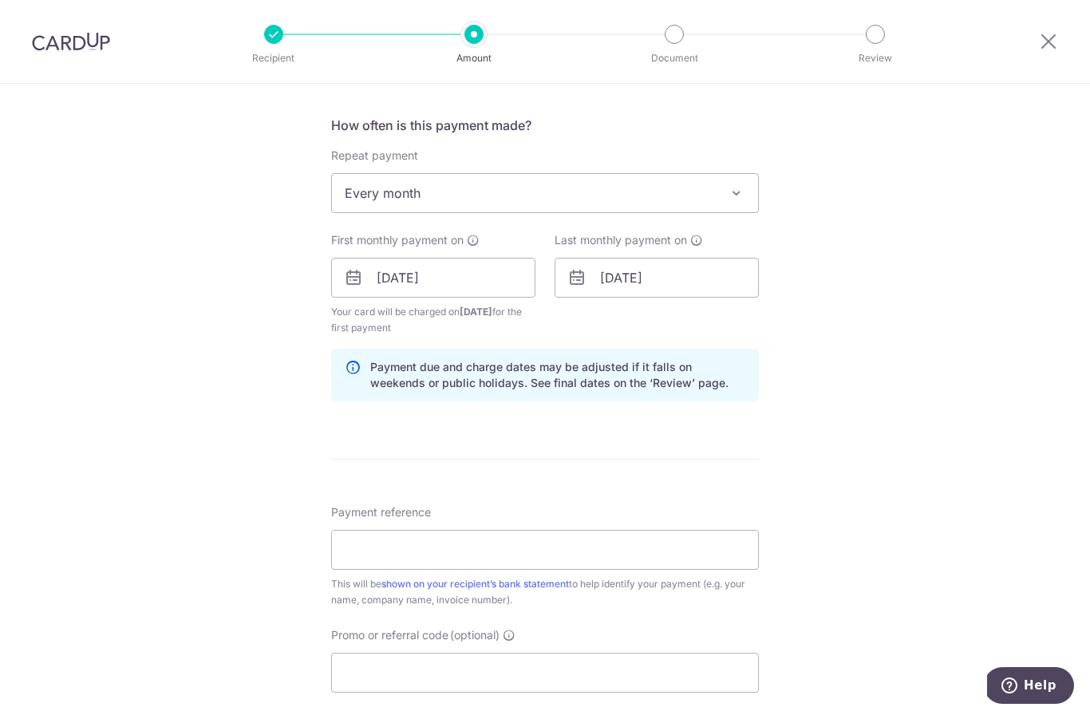
scroll to position [599, 0]
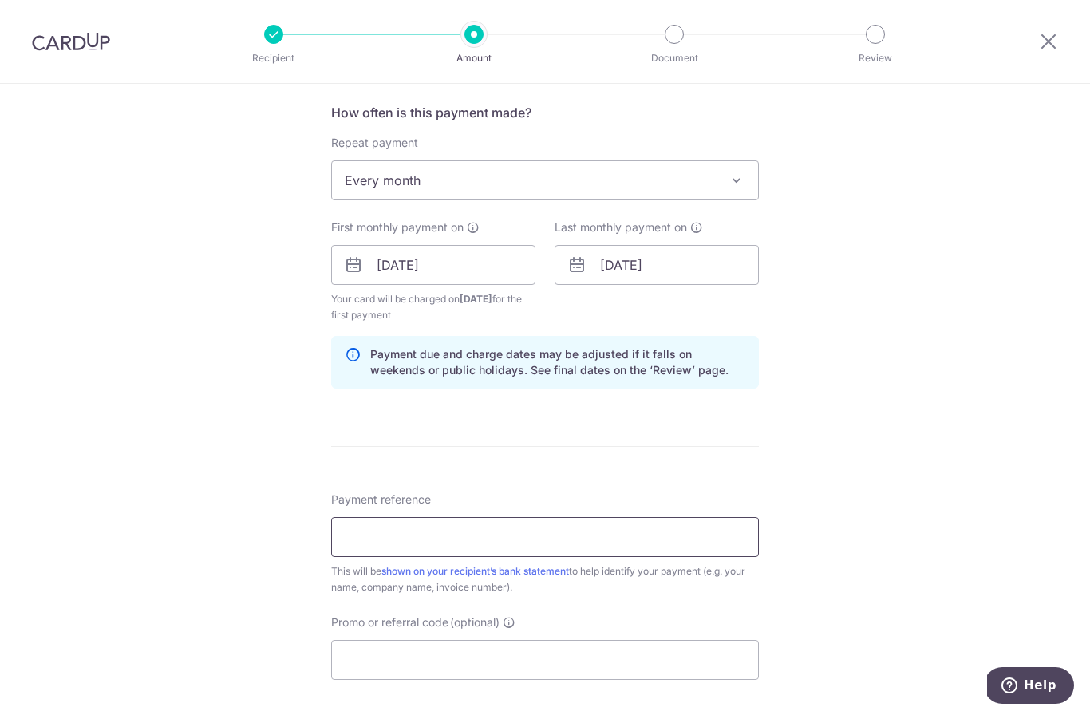
click at [702, 557] on input "Payment reference" at bounding box center [545, 537] width 428 height 40
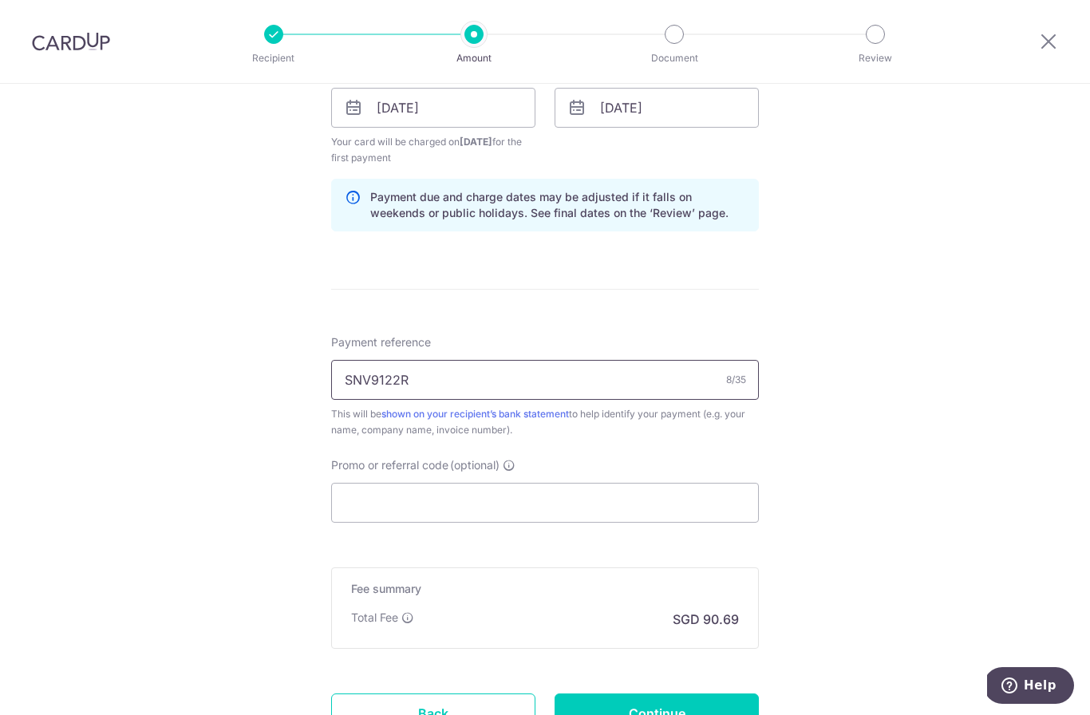
scroll to position [754, 0]
type input "SNV9122R"
click at [718, 516] on input "Promo or referral code (optional)" at bounding box center [545, 504] width 428 height 40
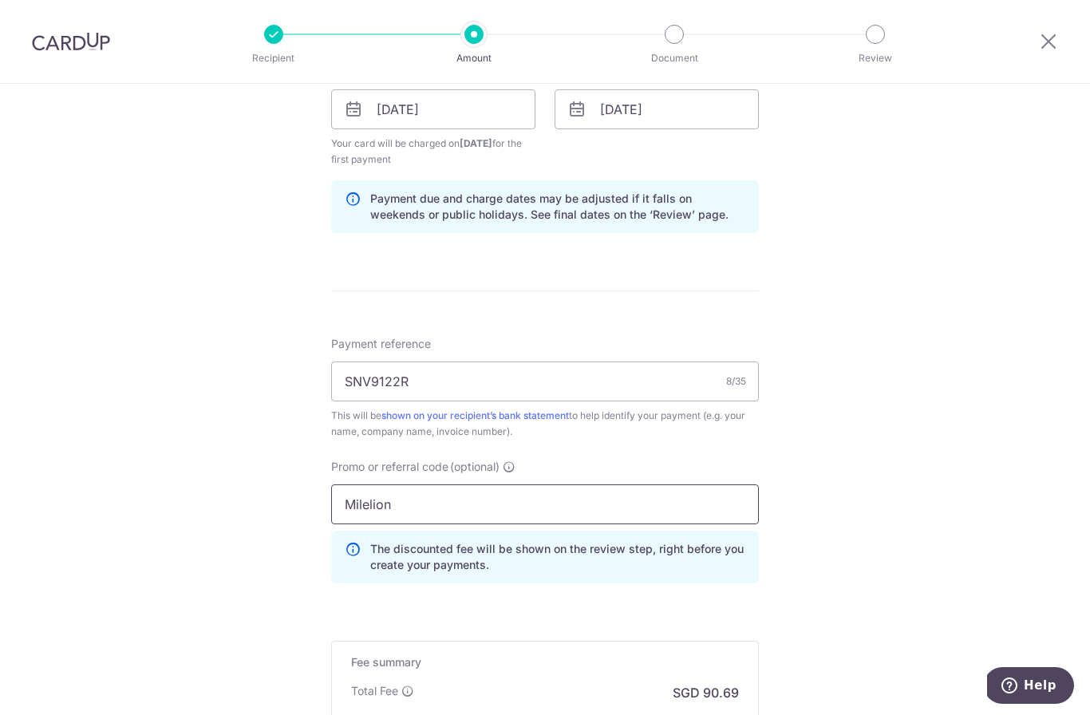
type input "Milelion"
click at [911, 543] on div "Tell us more about your payment Enter payment amount SGD 3,488.00 3488.00 Selec…" at bounding box center [545, 128] width 1090 height 1597
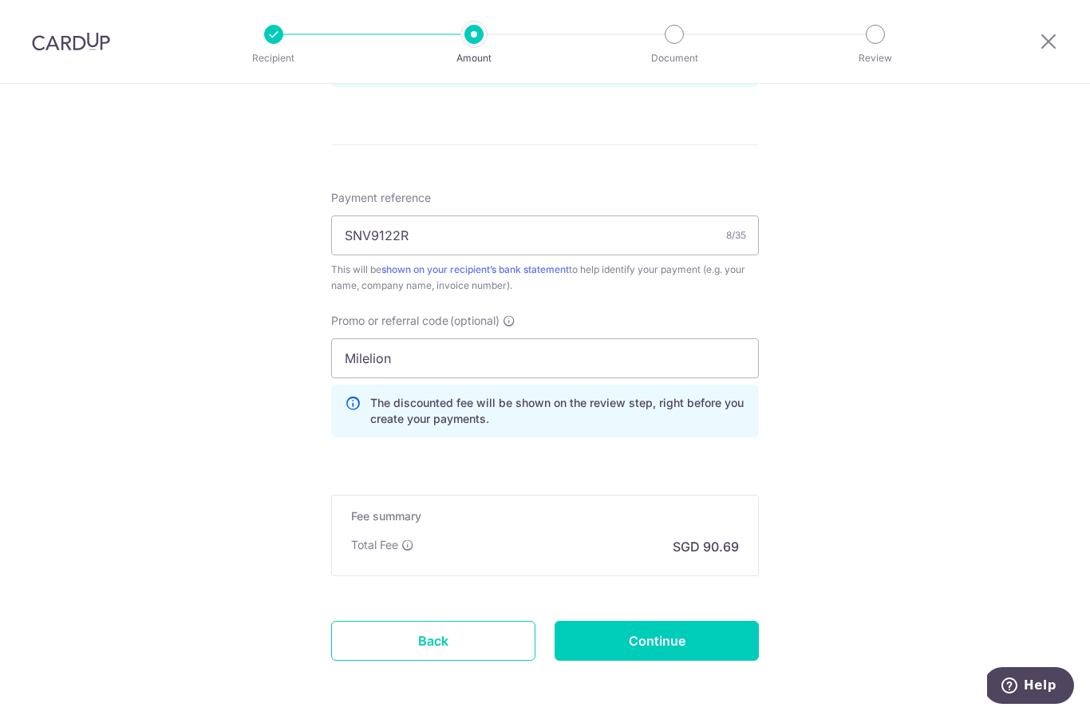
scroll to position [909, 0]
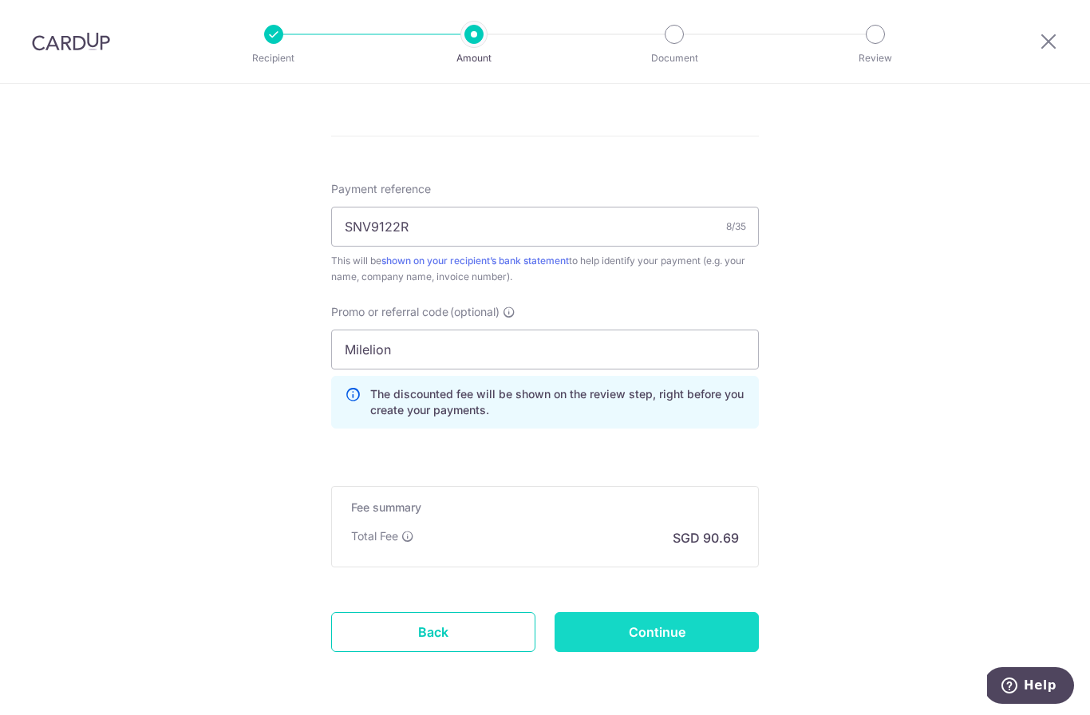
click at [718, 638] on input "Continue" at bounding box center [657, 632] width 204 height 40
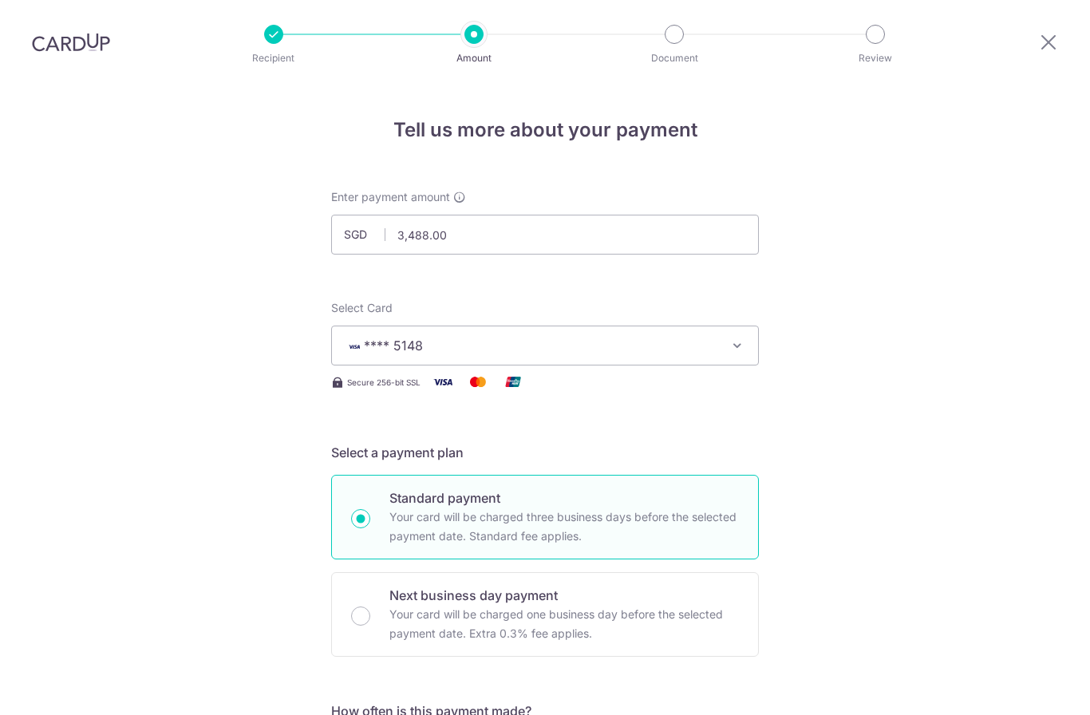
scroll to position [853, 0]
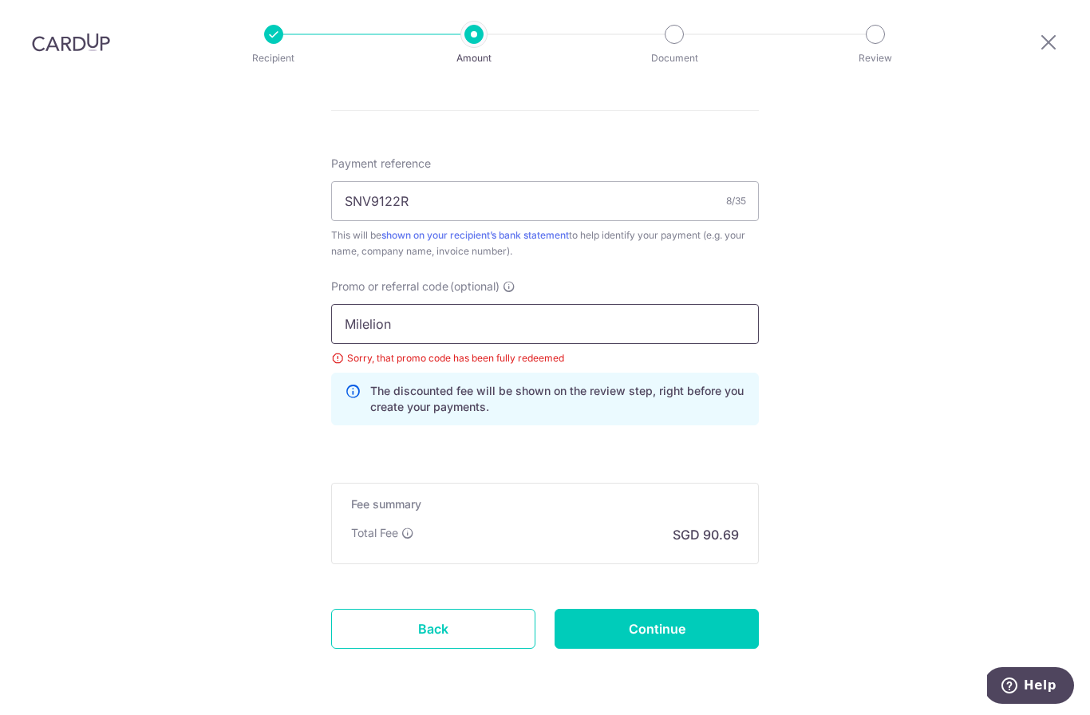
click at [669, 304] on input "Milelion" at bounding box center [545, 324] width 428 height 40
type input "REC185"
click at [706, 609] on input "Continue" at bounding box center [657, 629] width 204 height 40
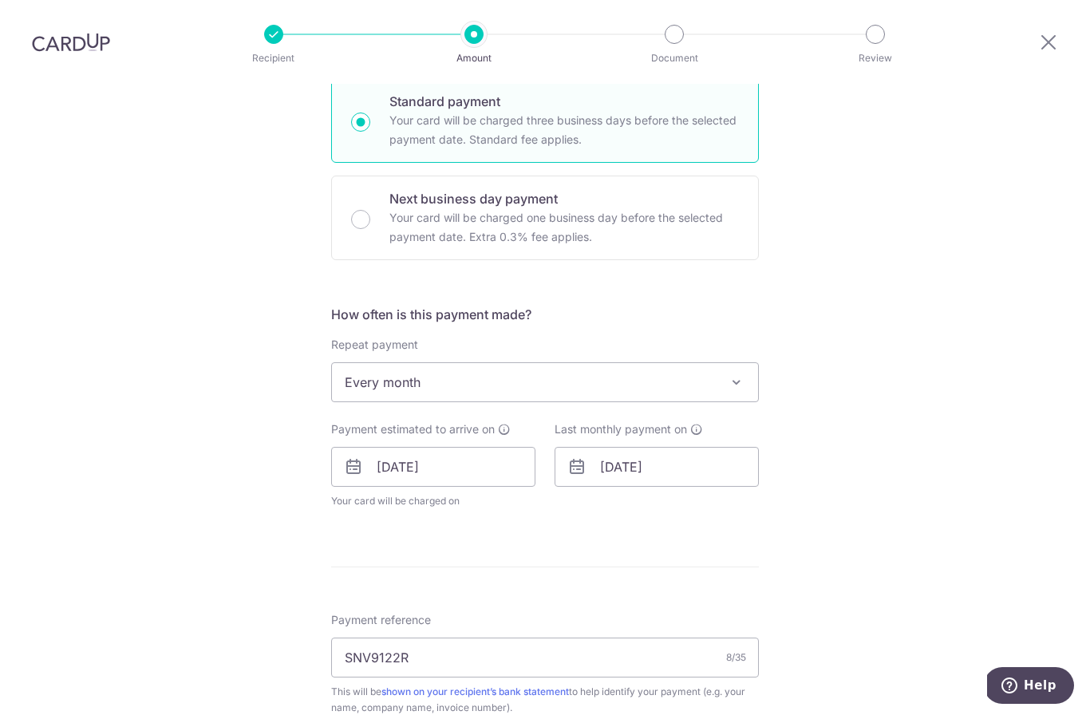
scroll to position [395, 0]
click at [715, 449] on input "07/10/2027" at bounding box center [657, 469] width 204 height 40
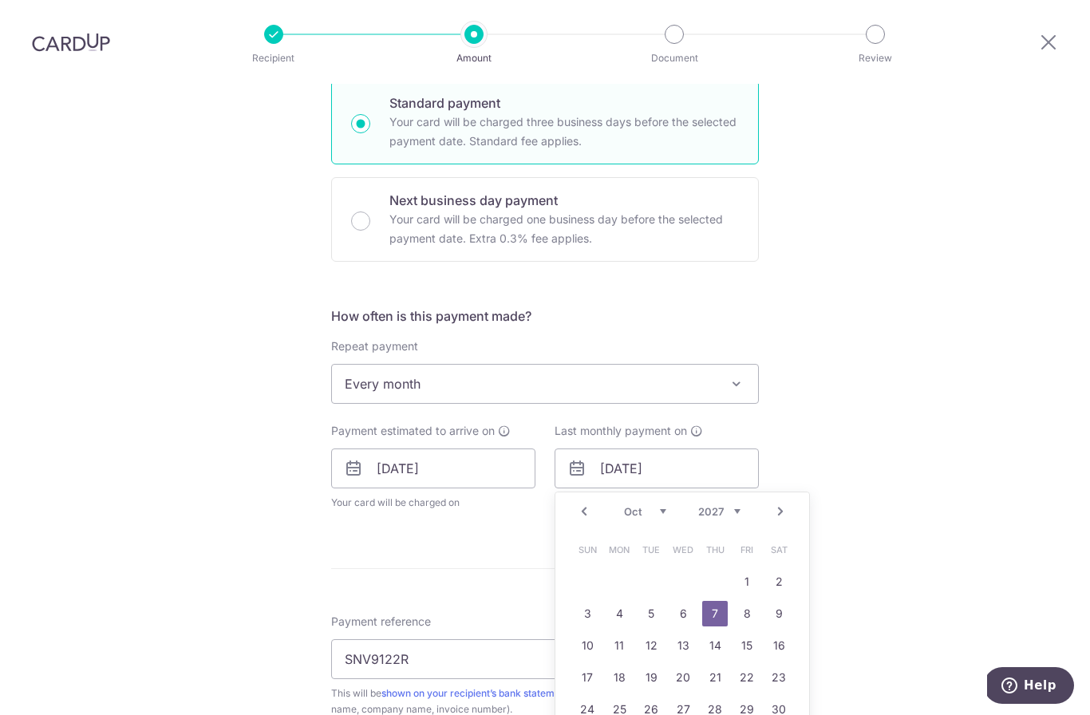
click at [591, 502] on link "Prev" at bounding box center [584, 511] width 19 height 19
click at [626, 601] on link "6" at bounding box center [620, 614] width 26 height 26
type input "06/09/2027"
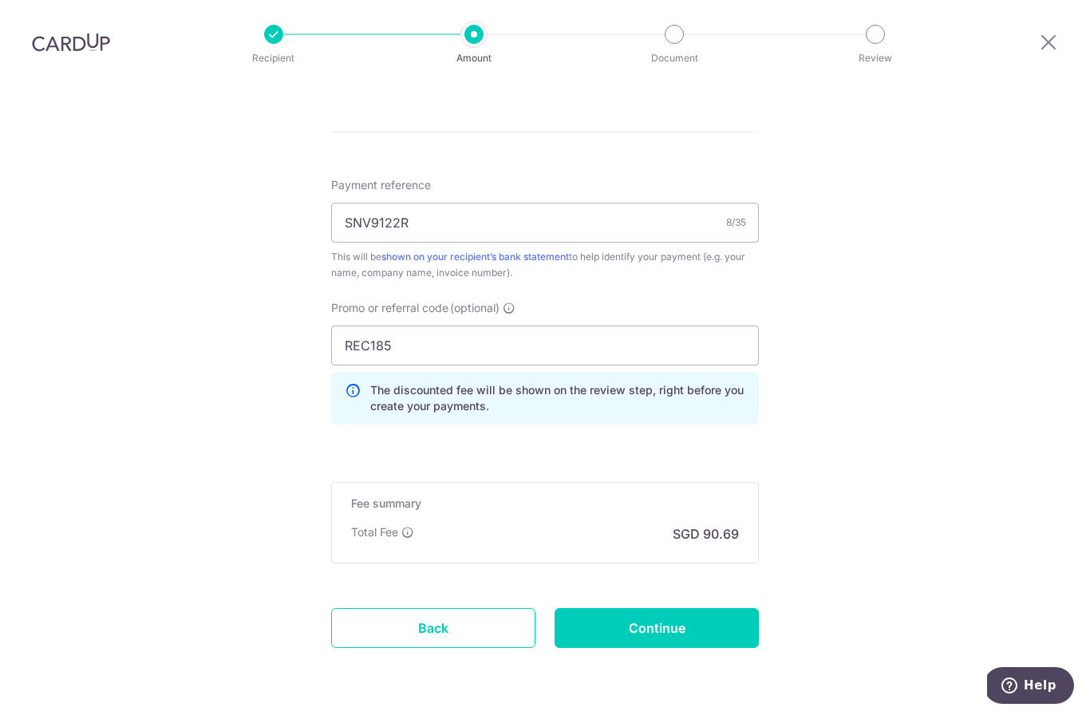
scroll to position [896, 0]
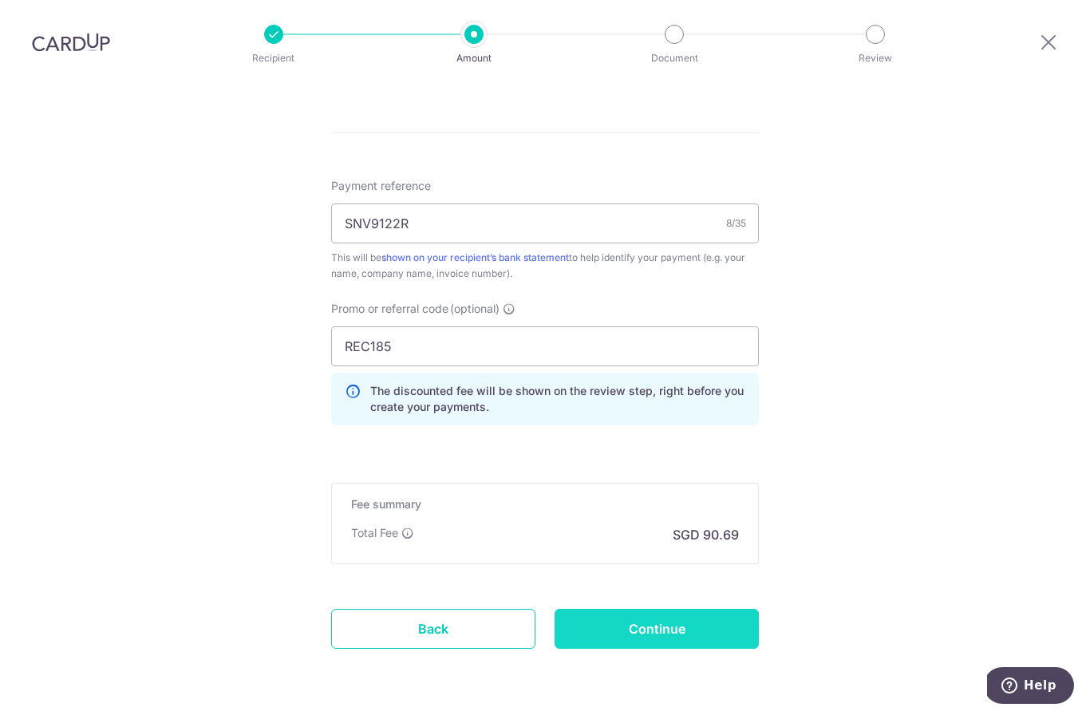
click at [721, 609] on input "Continue" at bounding box center [657, 629] width 204 height 40
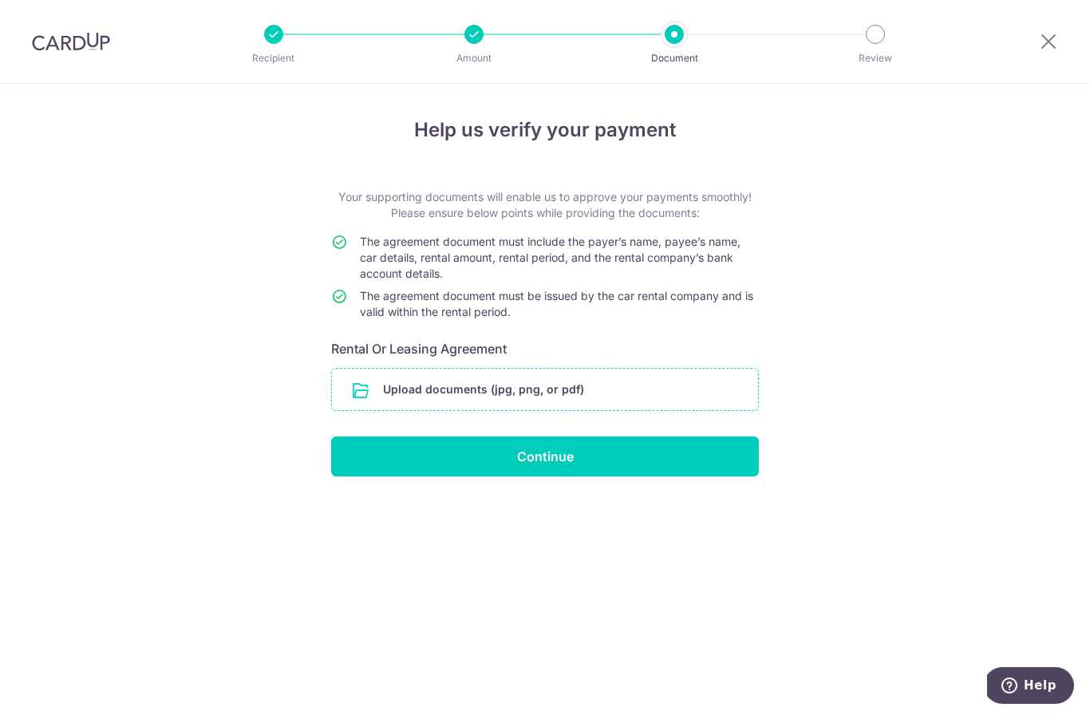
click at [702, 395] on input "file" at bounding box center [545, 390] width 426 height 42
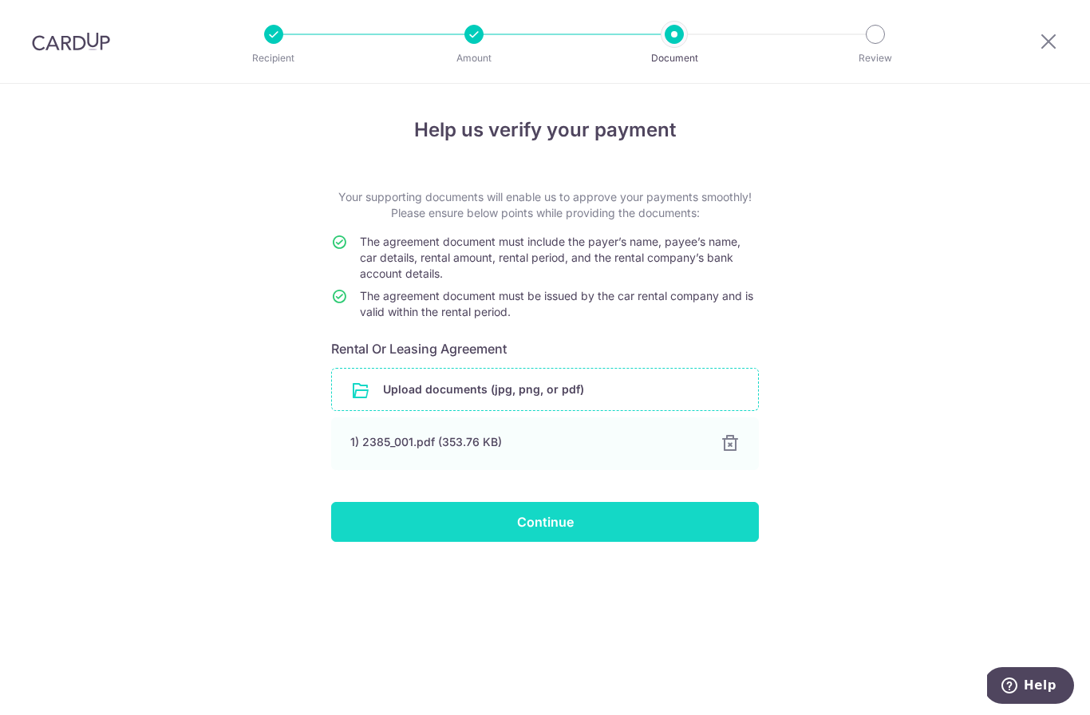
click at [741, 529] on input "Continue" at bounding box center [545, 522] width 428 height 40
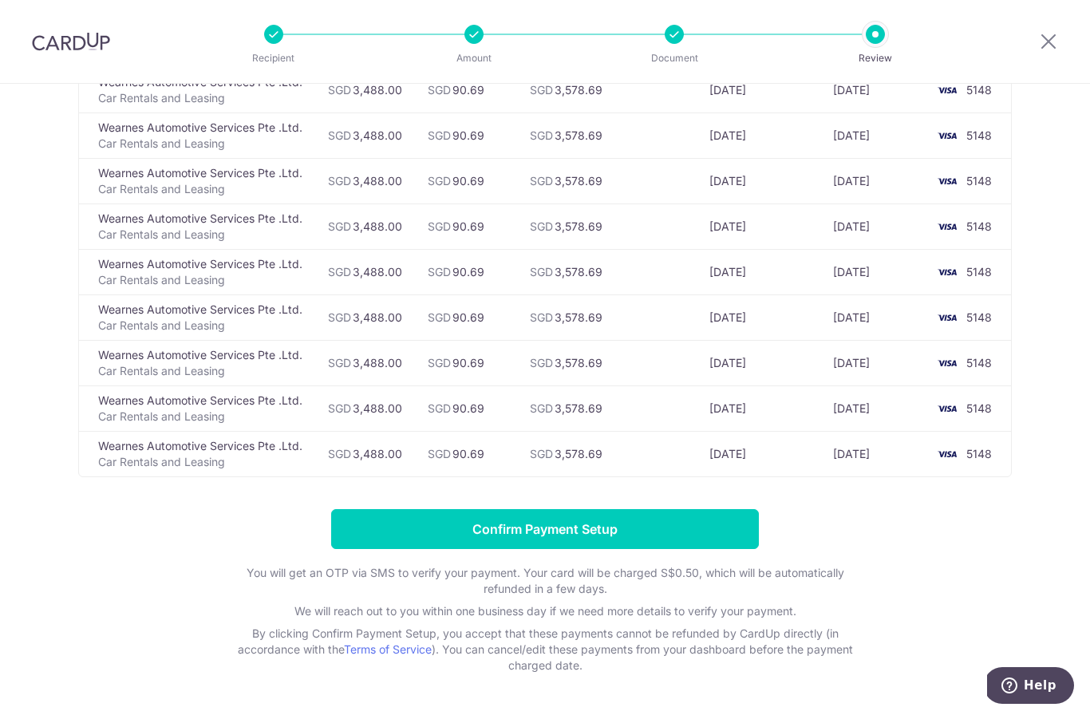
scroll to position [832, 0]
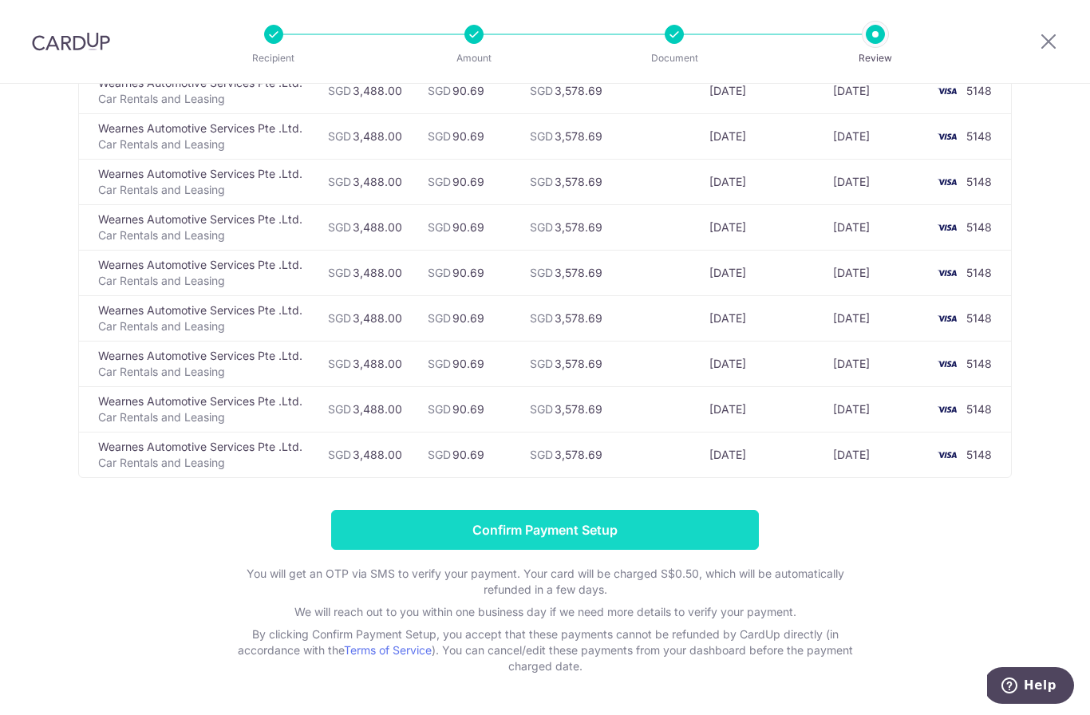
click at [737, 534] on input "Confirm Payment Setup" at bounding box center [545, 530] width 428 height 40
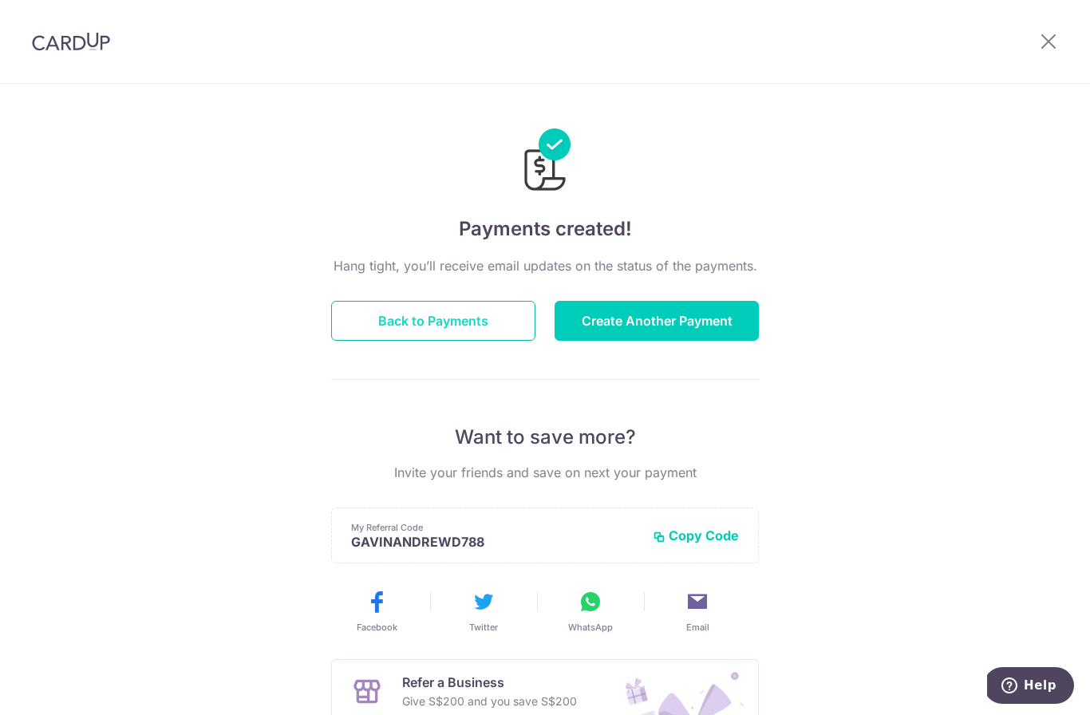
click at [501, 327] on button "Back to Payments" at bounding box center [433, 321] width 204 height 40
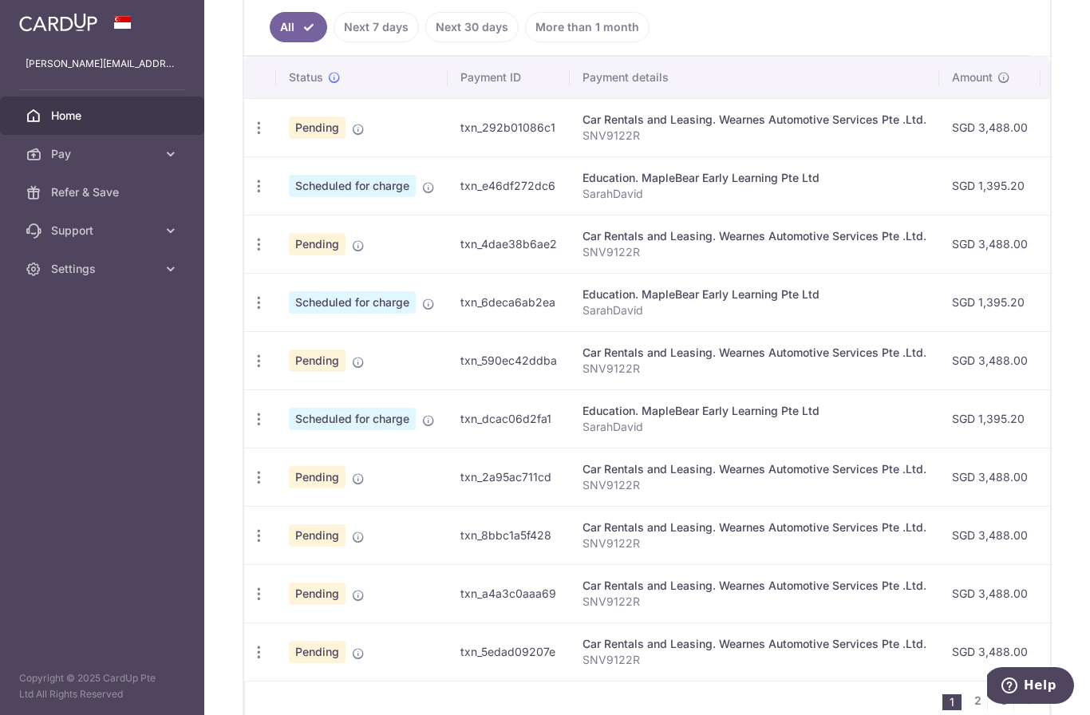
scroll to position [437, 0]
click at [334, 42] on link "Next 7 days" at bounding box center [376, 26] width 85 height 30
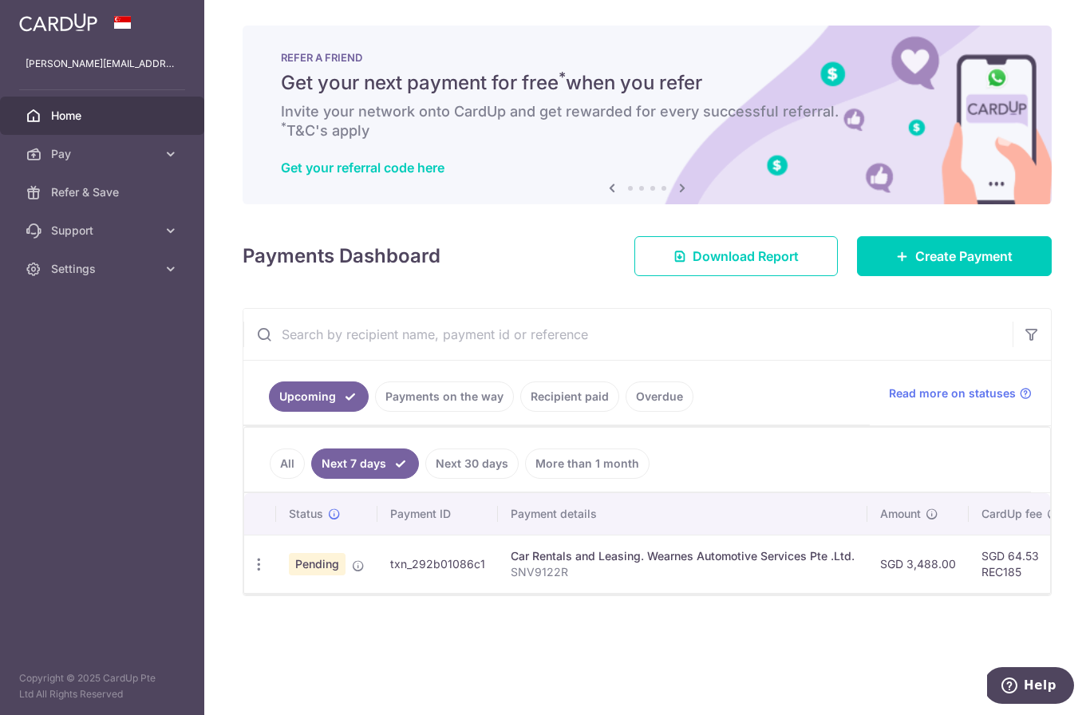
scroll to position [0, 0]
click at [251, 573] on icon "button" at bounding box center [259, 564] width 17 height 17
click at [290, 618] on span "Update payment" at bounding box center [344, 608] width 109 height 19
radio input "true"
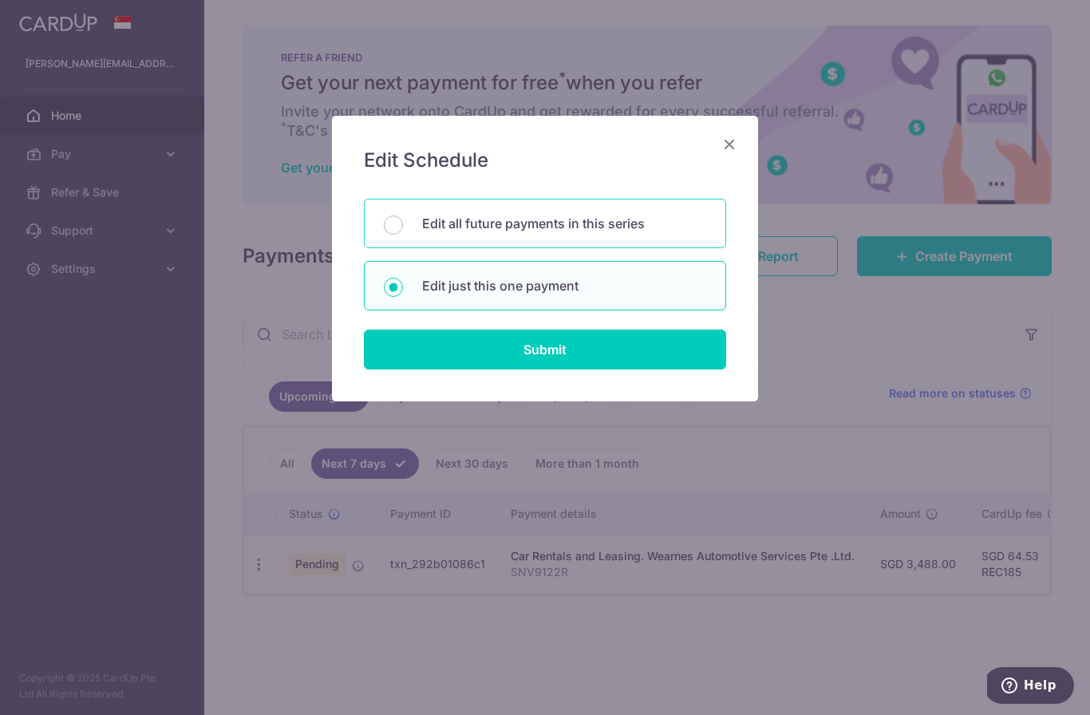
click at [415, 231] on div "Edit all future payments in this series" at bounding box center [545, 223] width 362 height 49
radio input "true"
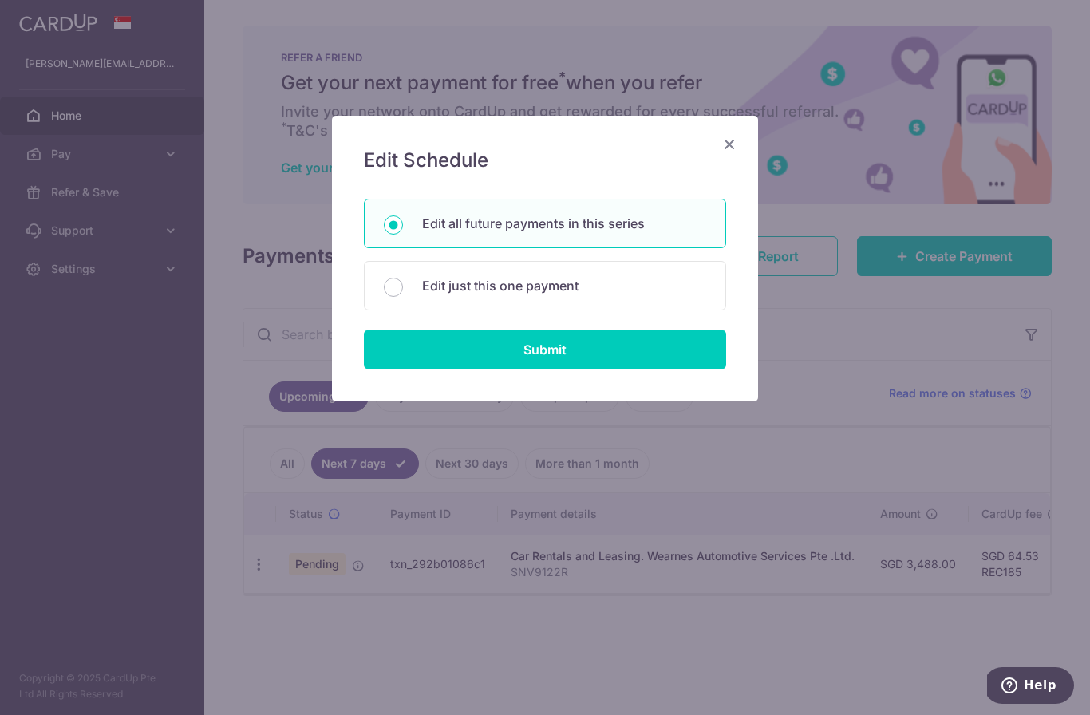
click at [433, 370] on div "Edit Schedule You will be editing all 23 payments to Wearnes Automotive Service…" at bounding box center [545, 259] width 426 height 286
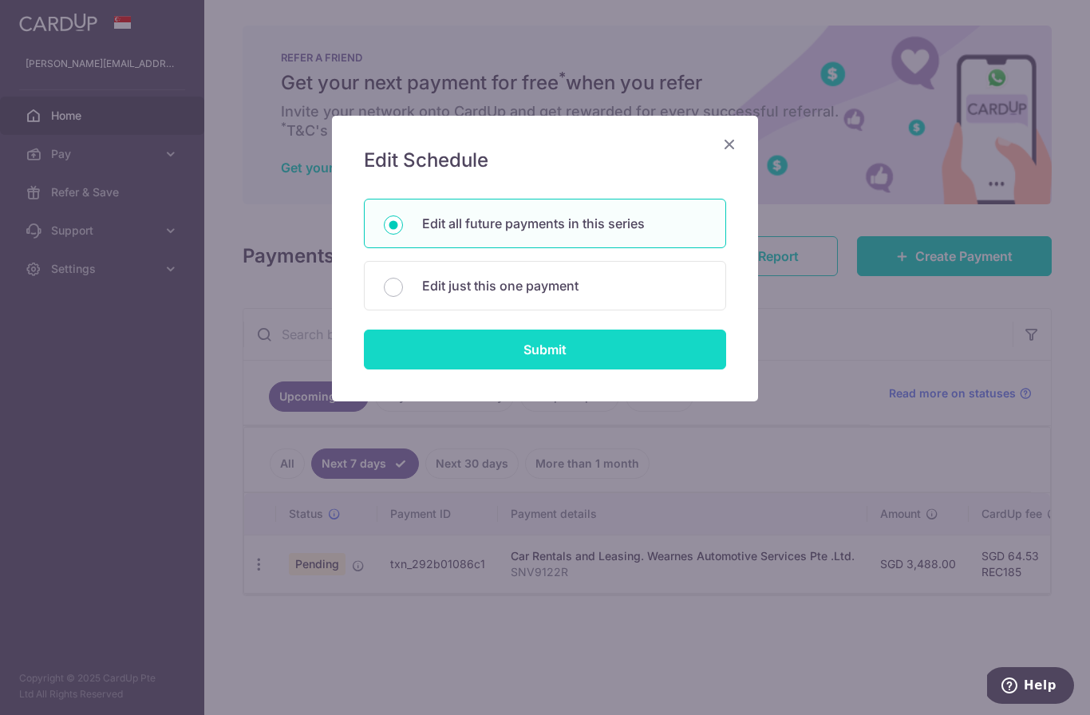
click at [482, 356] on input "Submit" at bounding box center [545, 350] width 362 height 40
radio input "true"
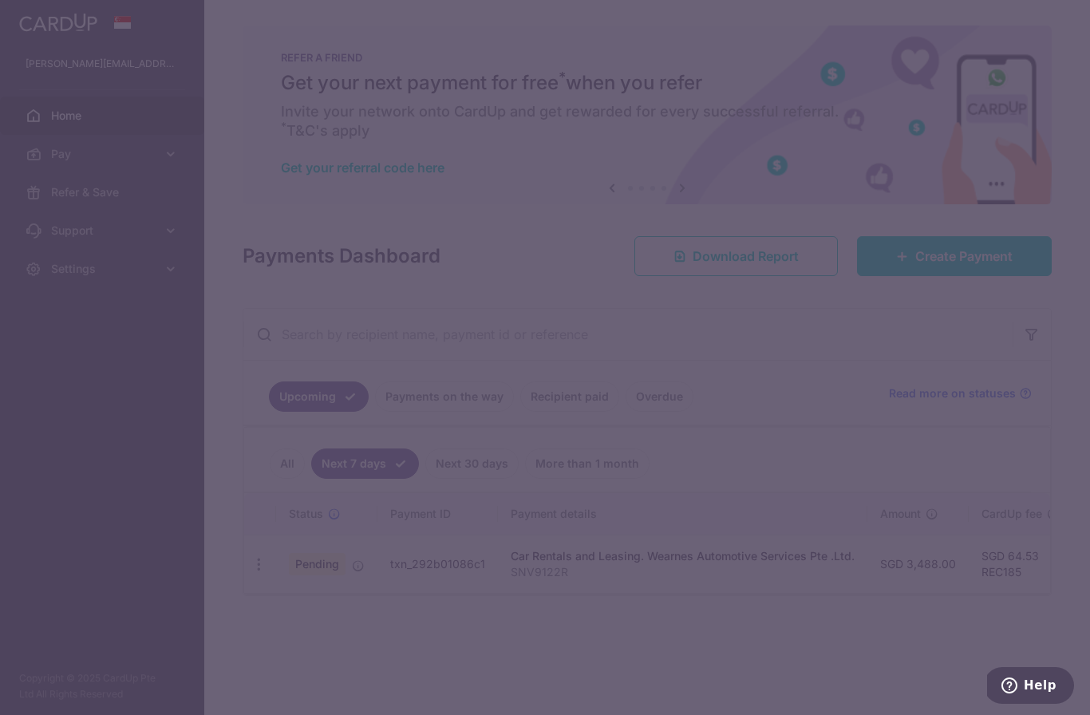
type input "3,488.00"
type input "SNV9122R"
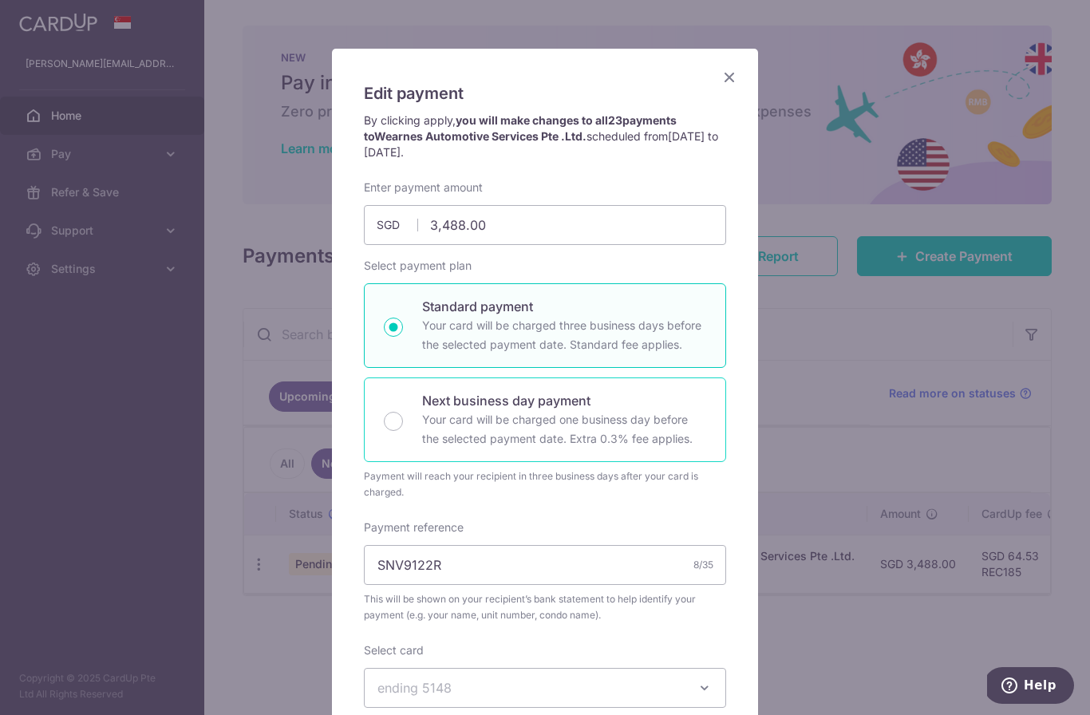
scroll to position [54, 0]
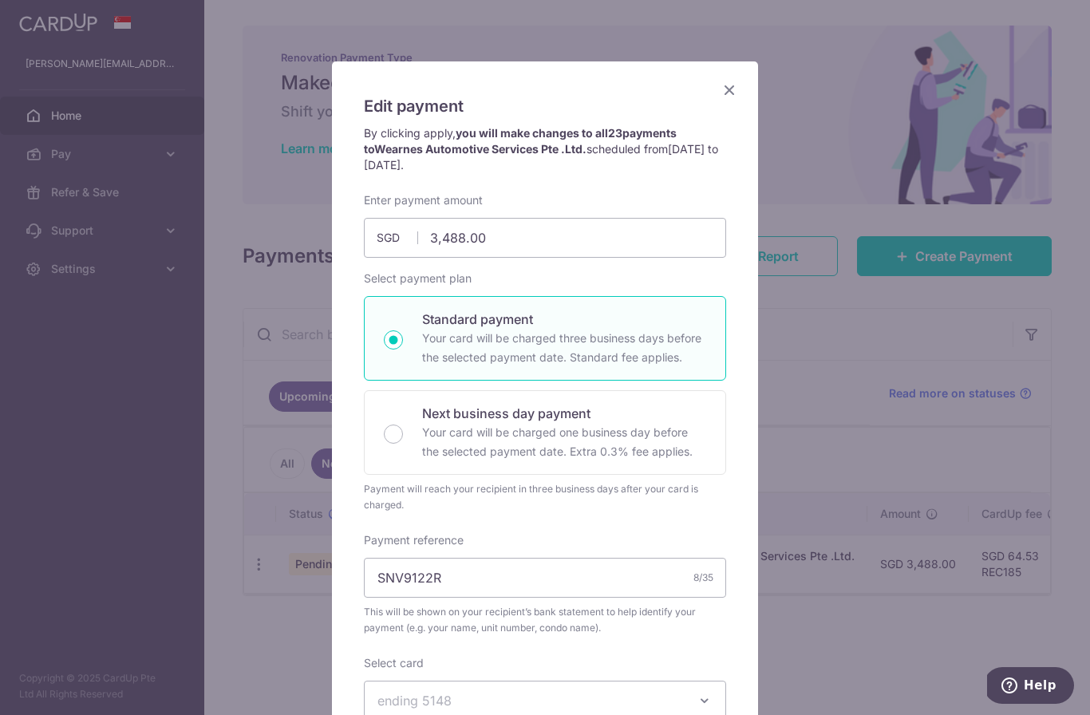
click at [502, 350] on p "Your card will be charged three business days before the selected payment date.…" at bounding box center [564, 348] width 284 height 38
click at [403, 350] on input "Standard payment Your card will be charged three business days before the selec…" at bounding box center [393, 339] width 19 height 19
radio input "true"
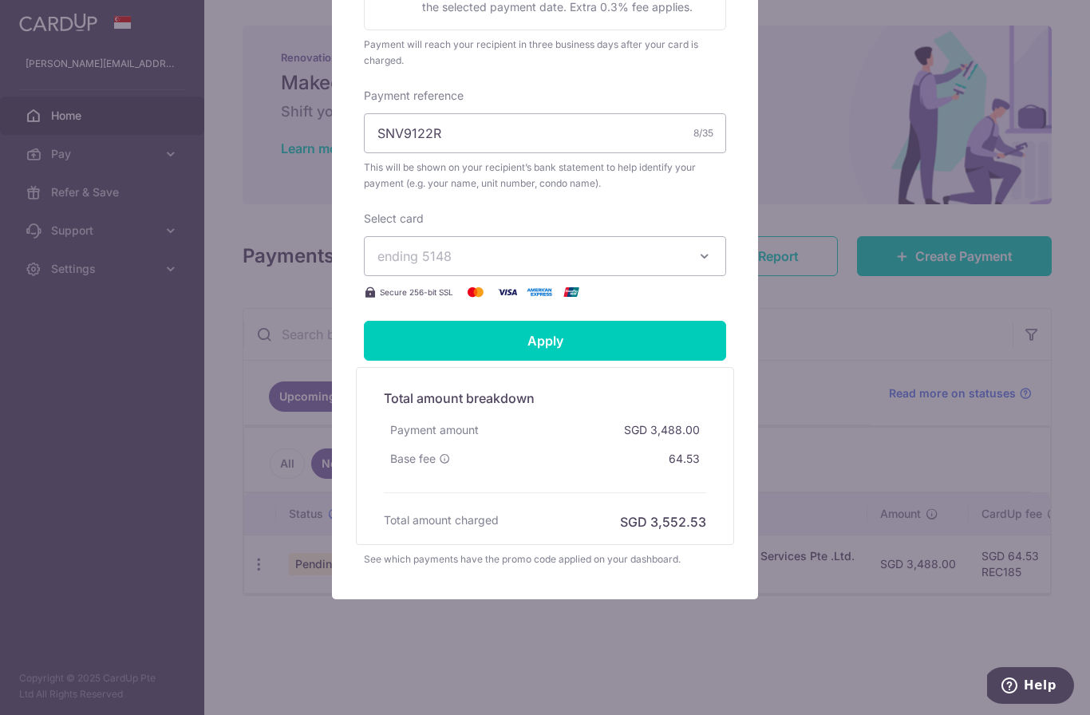
scroll to position [499, 0]
click at [635, 278] on div "Select card ending 5148 **** 9623 **** 5148 Secure 256-bit SSL" at bounding box center [545, 256] width 362 height 91
click at [663, 258] on span "ending 5148" at bounding box center [531, 256] width 306 height 19
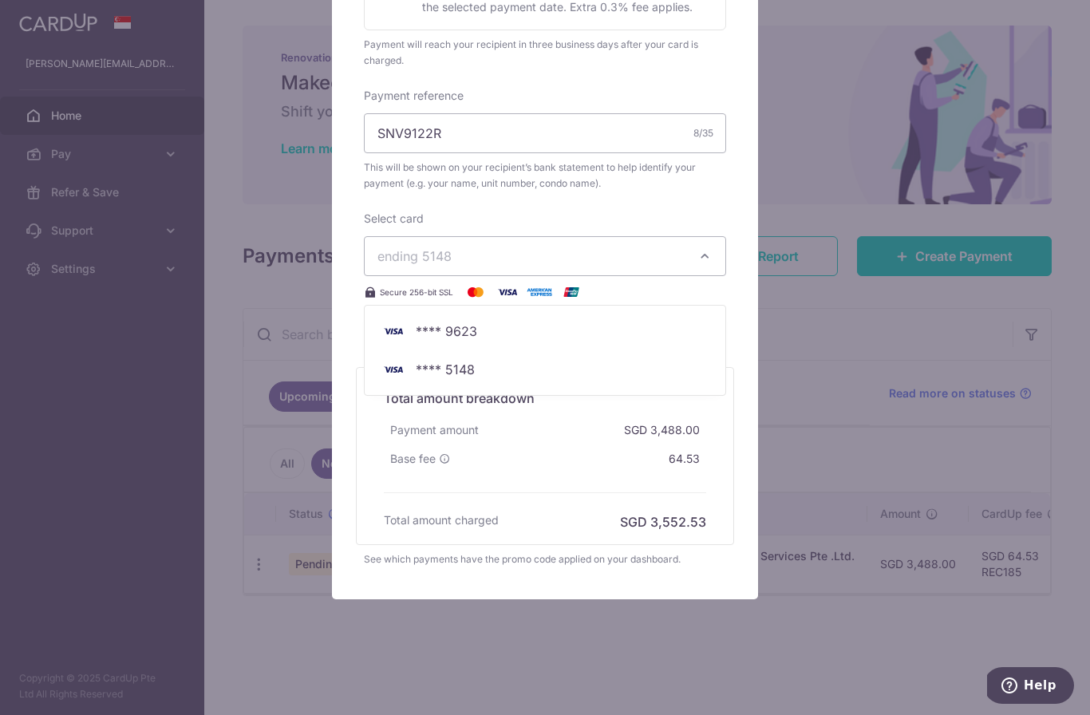
click at [663, 258] on div at bounding box center [545, 108] width 428 height 984
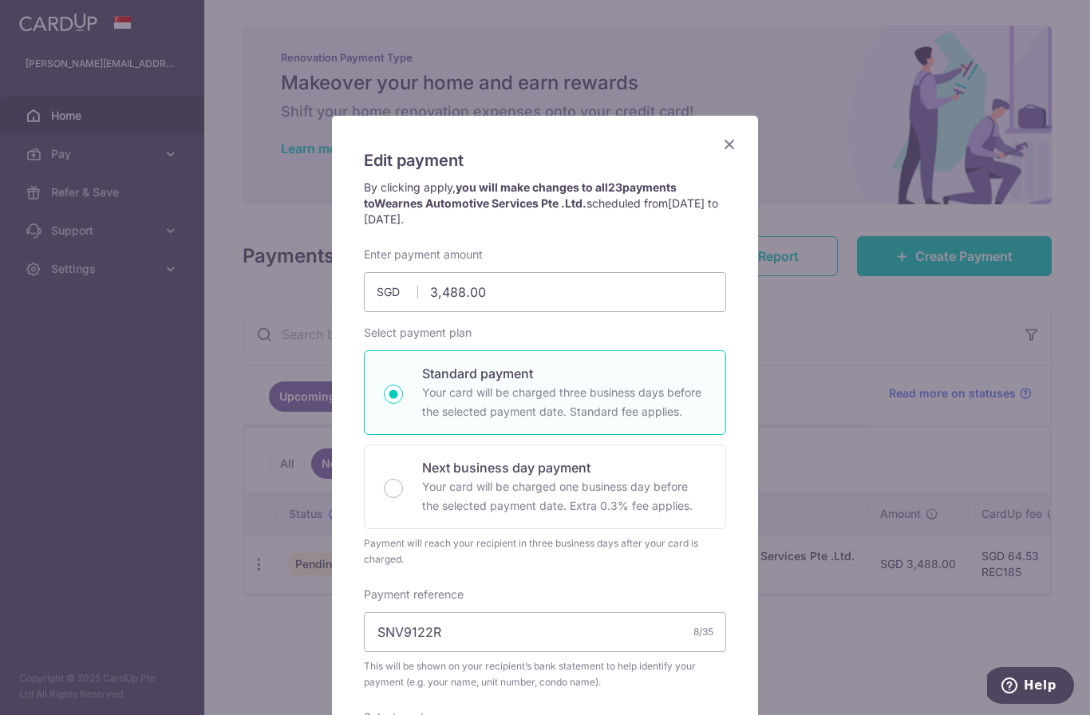
scroll to position [0, 0]
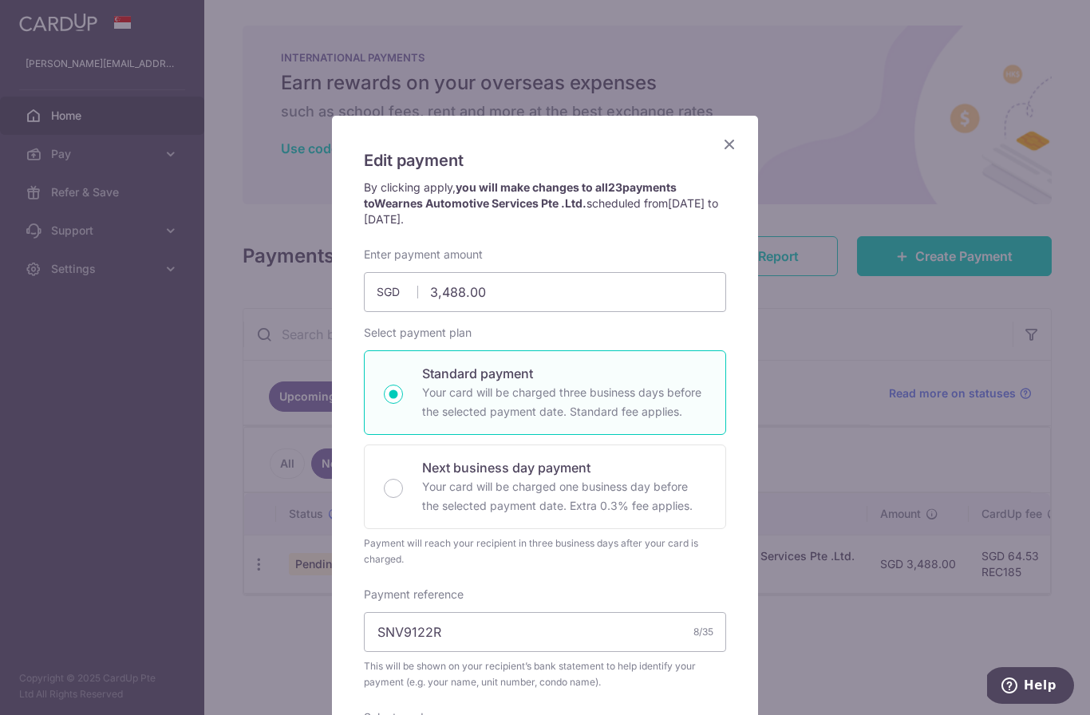
click at [728, 150] on icon "Close" at bounding box center [729, 144] width 19 height 20
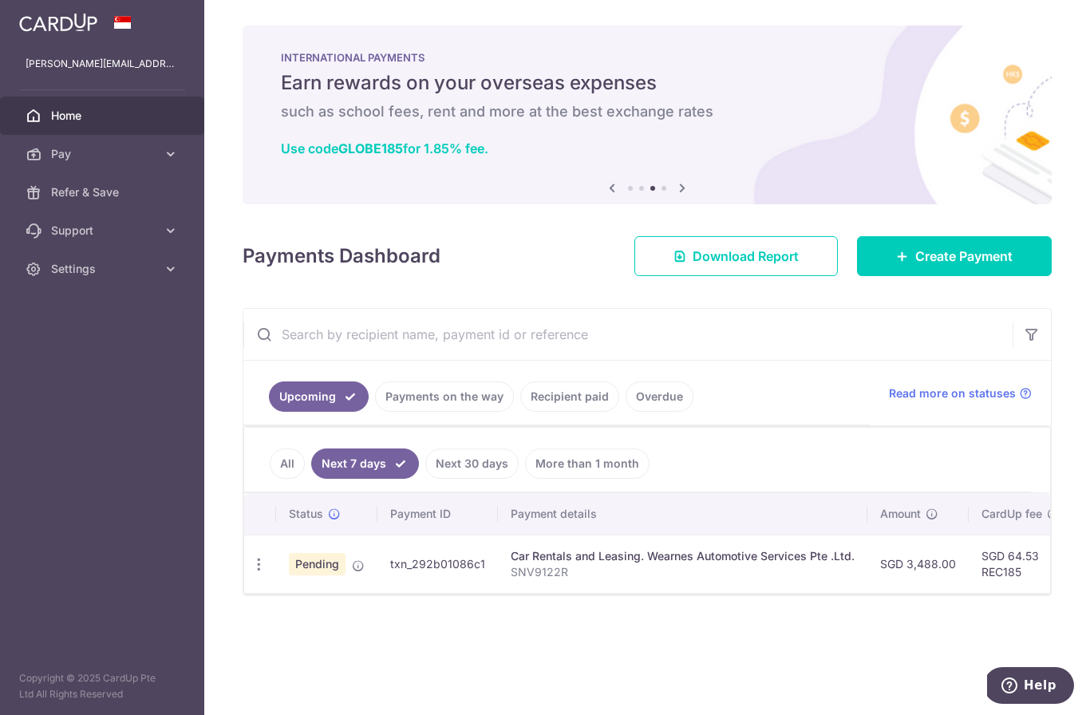
click at [0, 0] on icon "button" at bounding box center [0, 0] width 0 height 0
click at [96, 158] on span "Pay" at bounding box center [103, 154] width 105 height 16
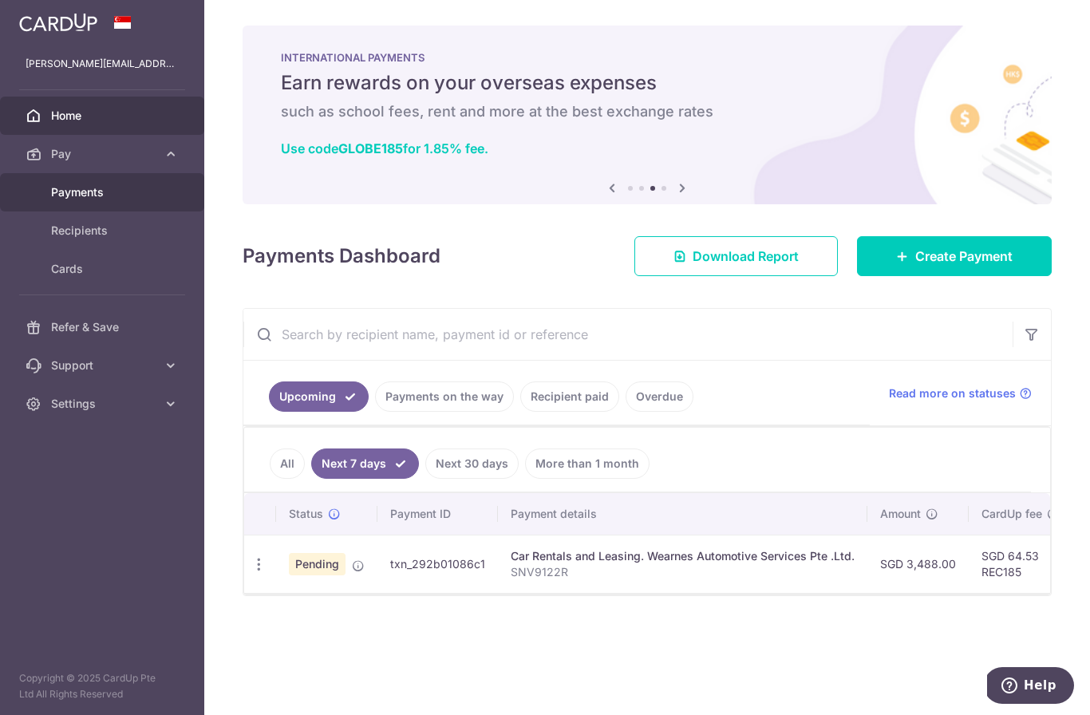
click at [96, 189] on span "Payments" at bounding box center [103, 192] width 105 height 16
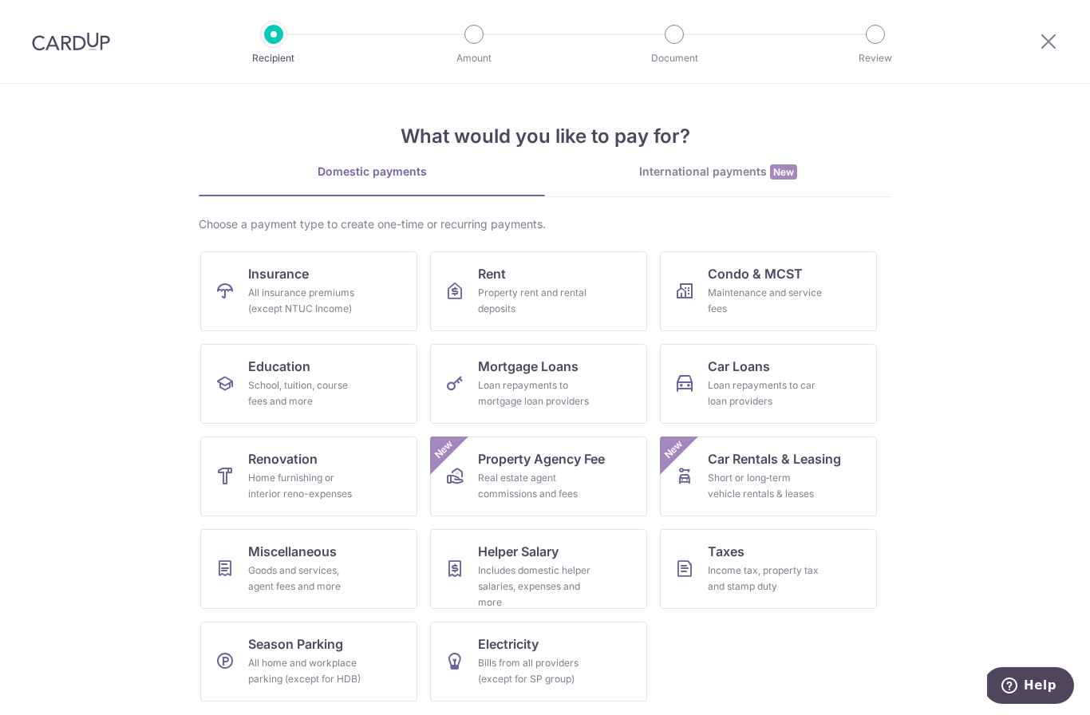
click at [82, 49] on img at bounding box center [71, 41] width 78 height 19
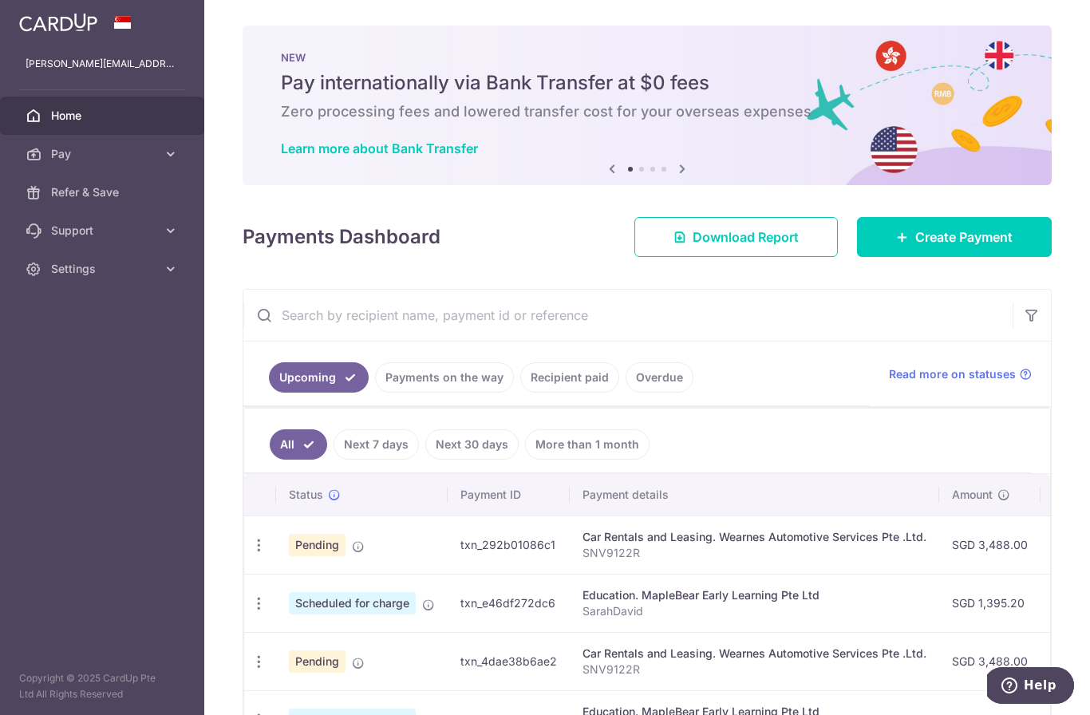
click at [673, 179] on icon at bounding box center [682, 169] width 19 height 20
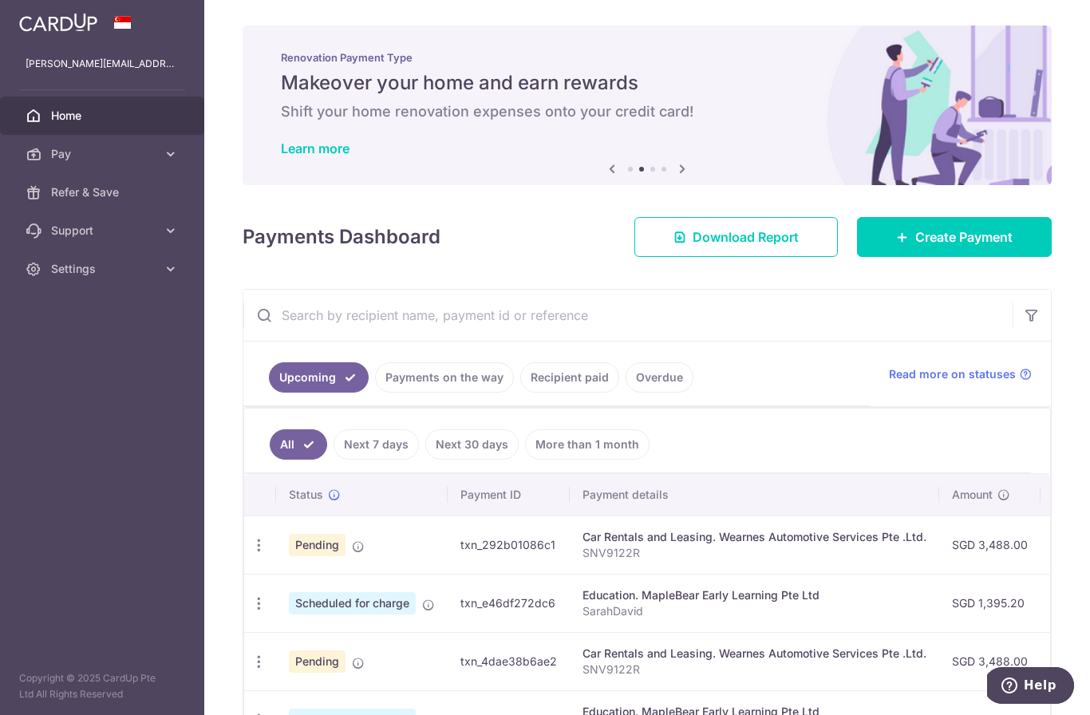
click at [673, 167] on icon at bounding box center [682, 169] width 19 height 20
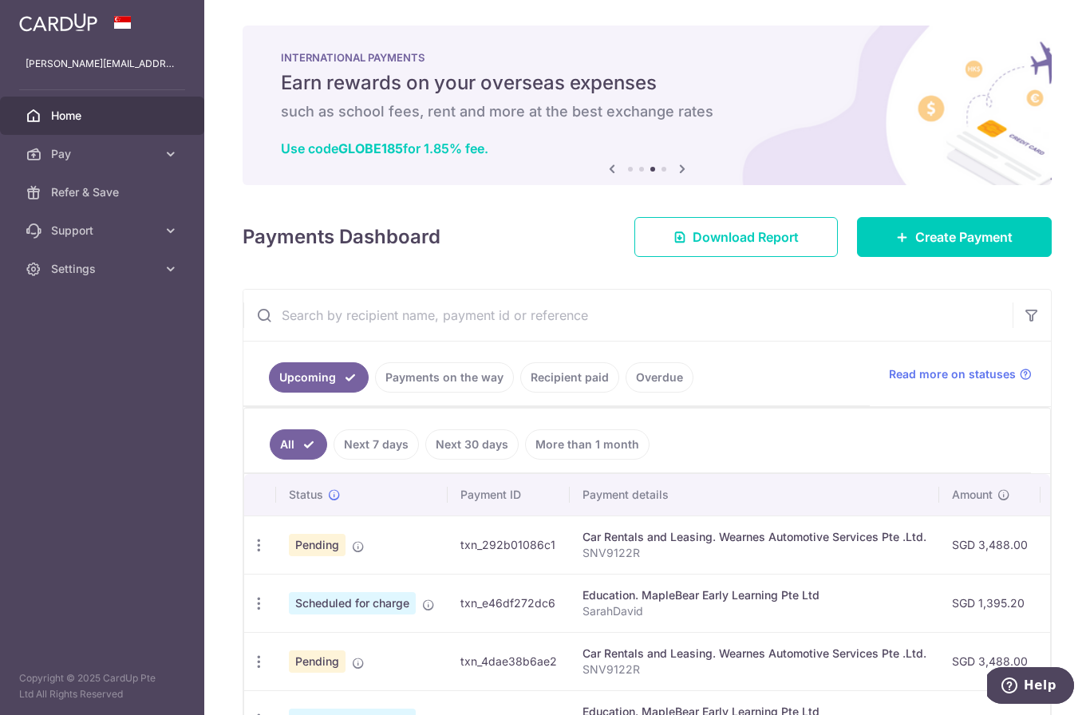
click at [673, 167] on icon at bounding box center [682, 169] width 19 height 20
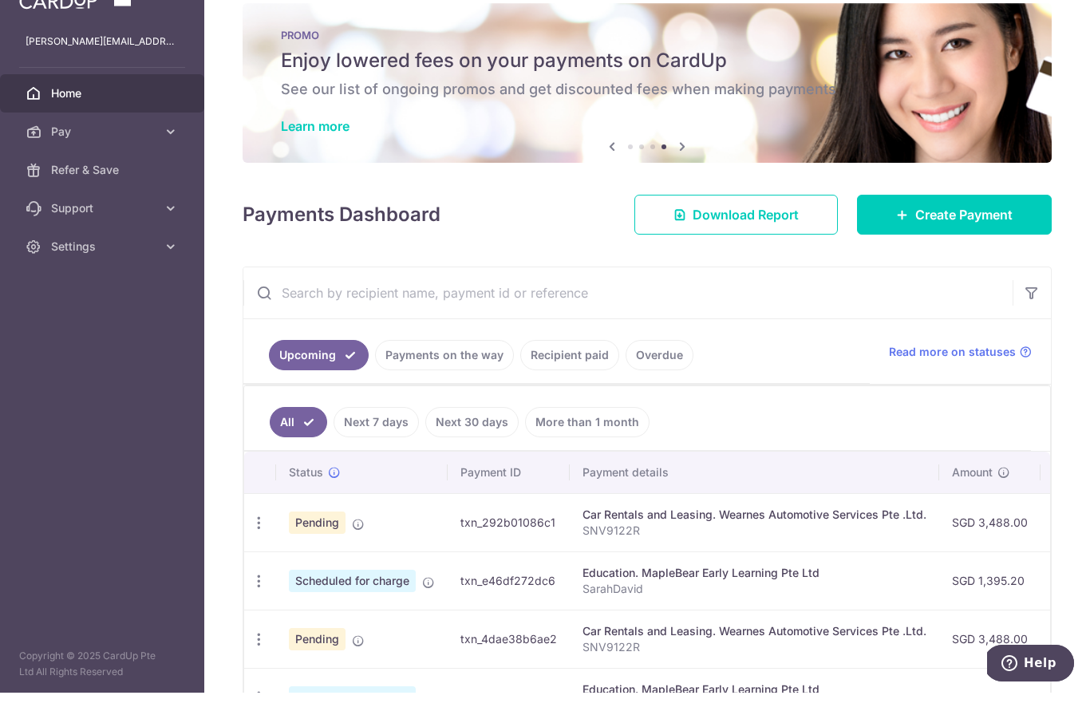
click at [603, 168] on icon at bounding box center [612, 169] width 19 height 20
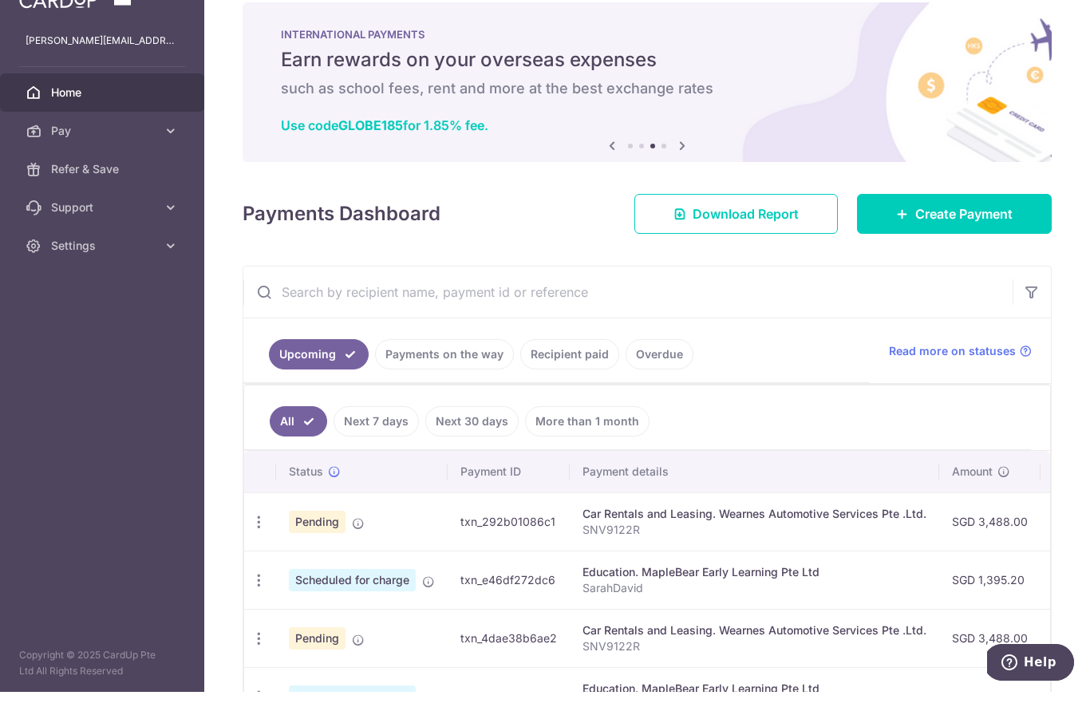
click at [277, 159] on div "INTERNATIONAL PAYMENTS Earn rewards on your overseas expenses such as school fe…" at bounding box center [647, 106] width 809 height 160
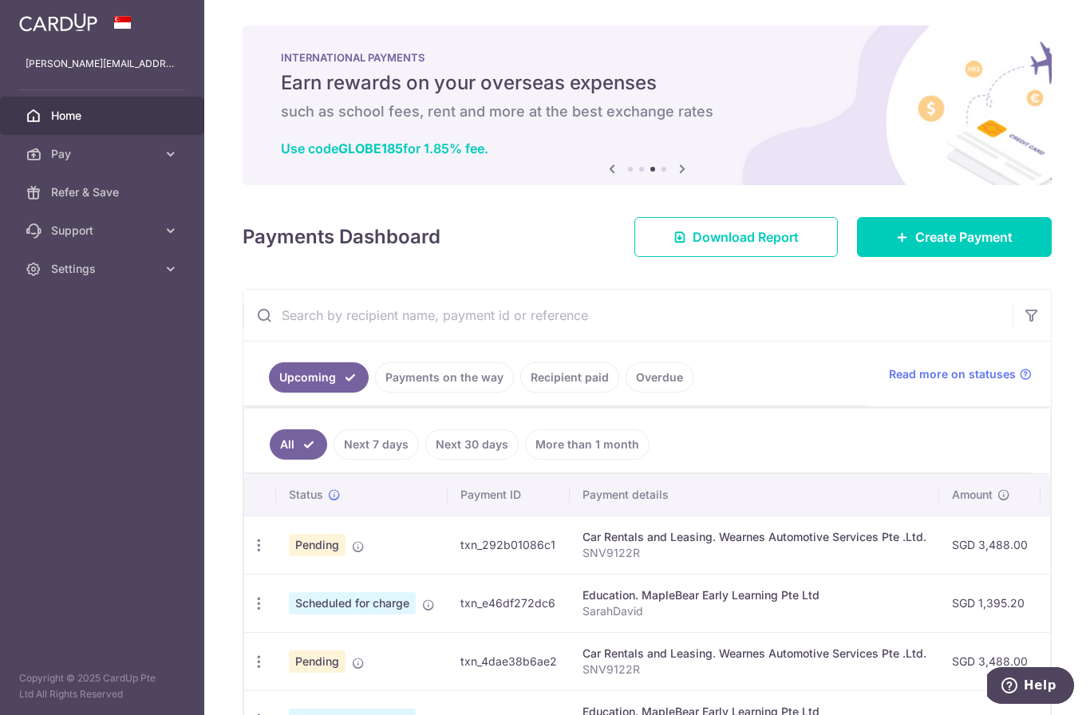
click at [315, 90] on h5 "Earn rewards on your overseas expenses" at bounding box center [647, 83] width 733 height 26
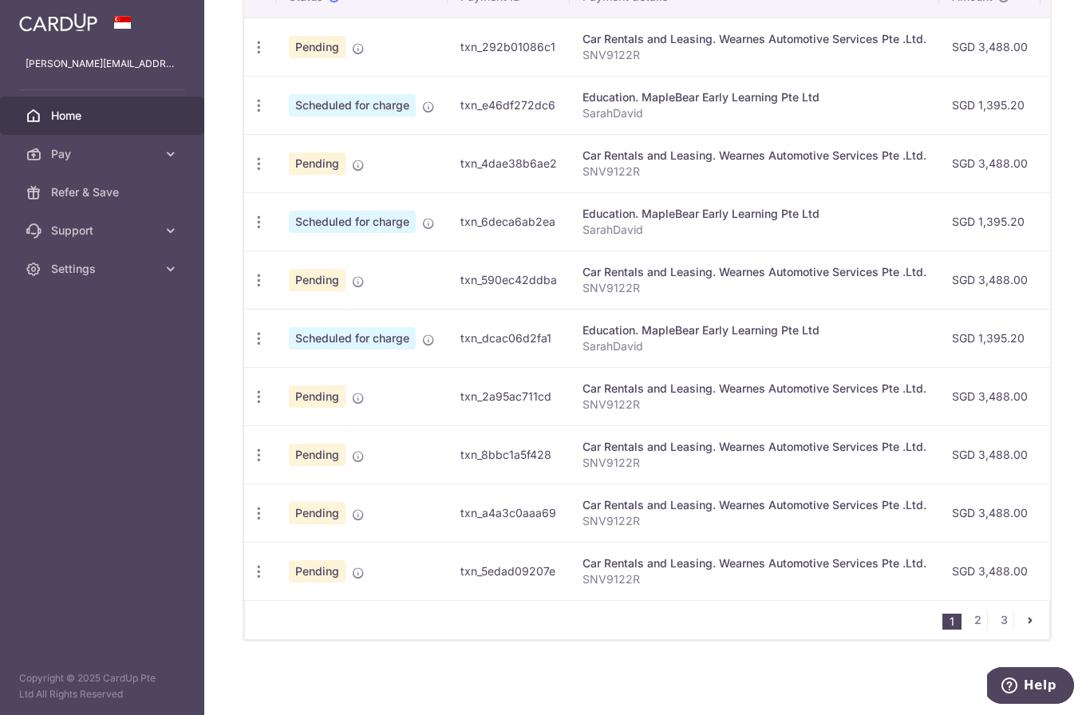
scroll to position [497, 0]
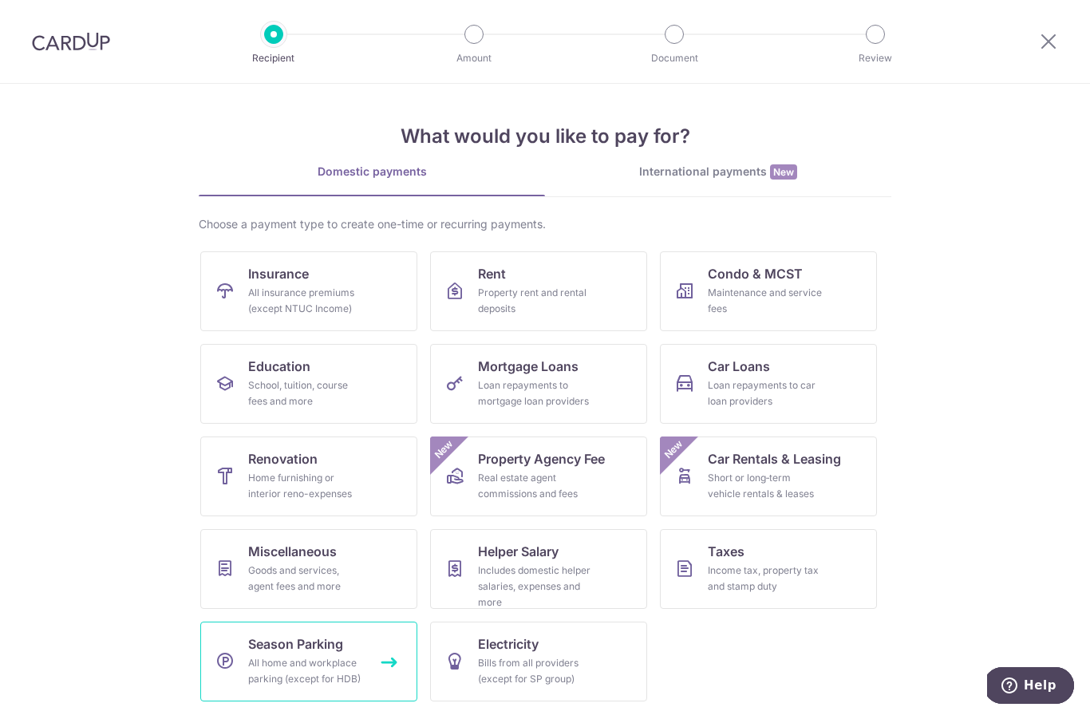
click at [290, 658] on div "All home and workplace parking (except for HDB)" at bounding box center [305, 671] width 115 height 32
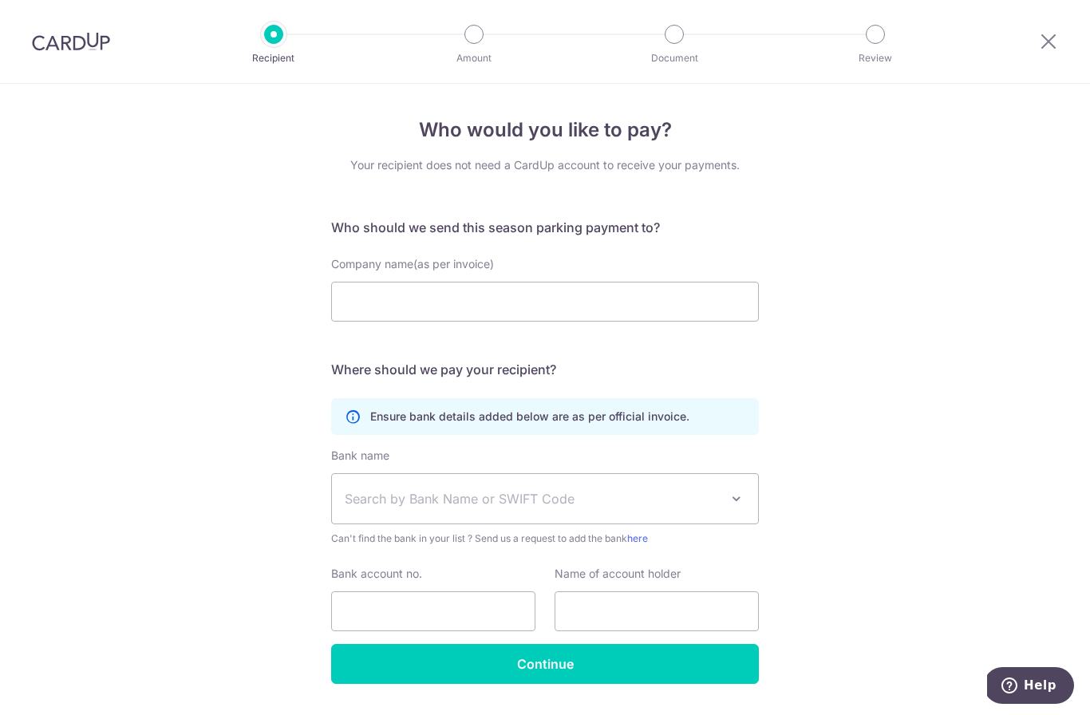
click at [310, 455] on div "Who would you like to pay? Your recipient does not need a CardUp account to rec…" at bounding box center [545, 421] width 1090 height 675
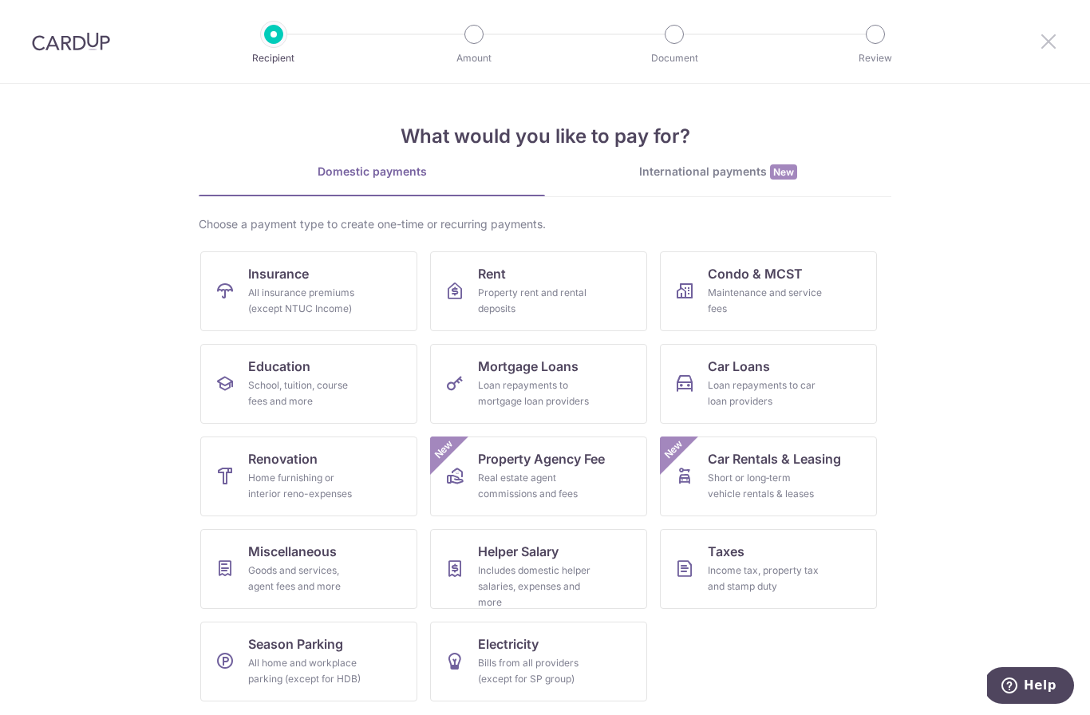
click at [1050, 39] on icon at bounding box center [1048, 41] width 19 height 20
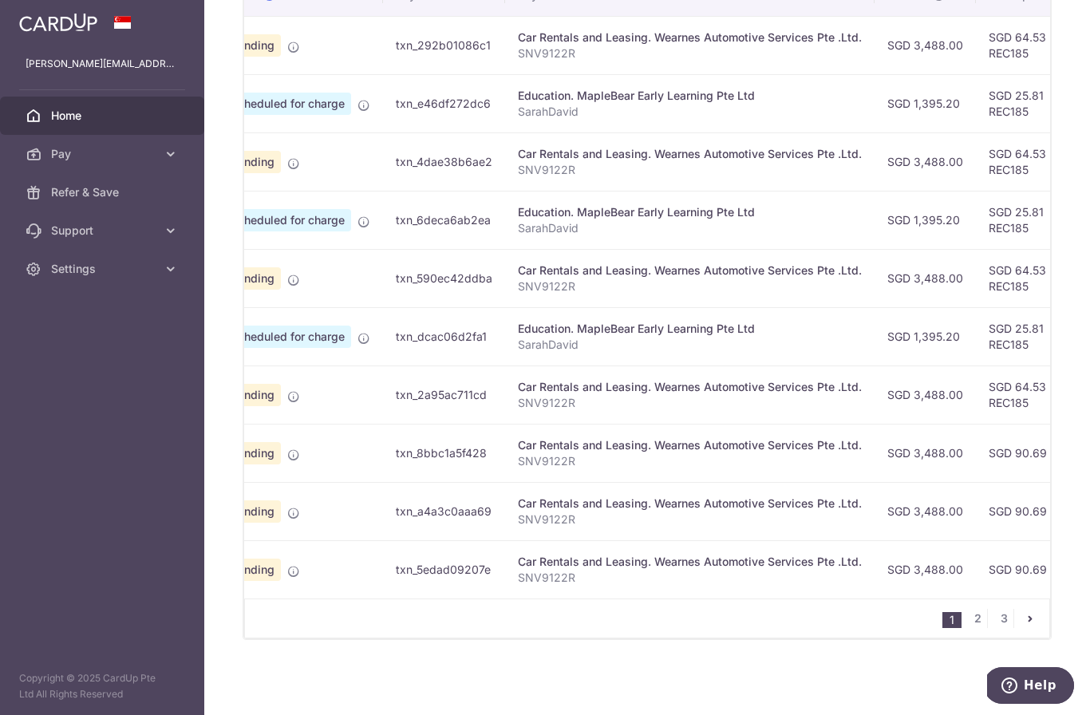
scroll to position [0, 75]
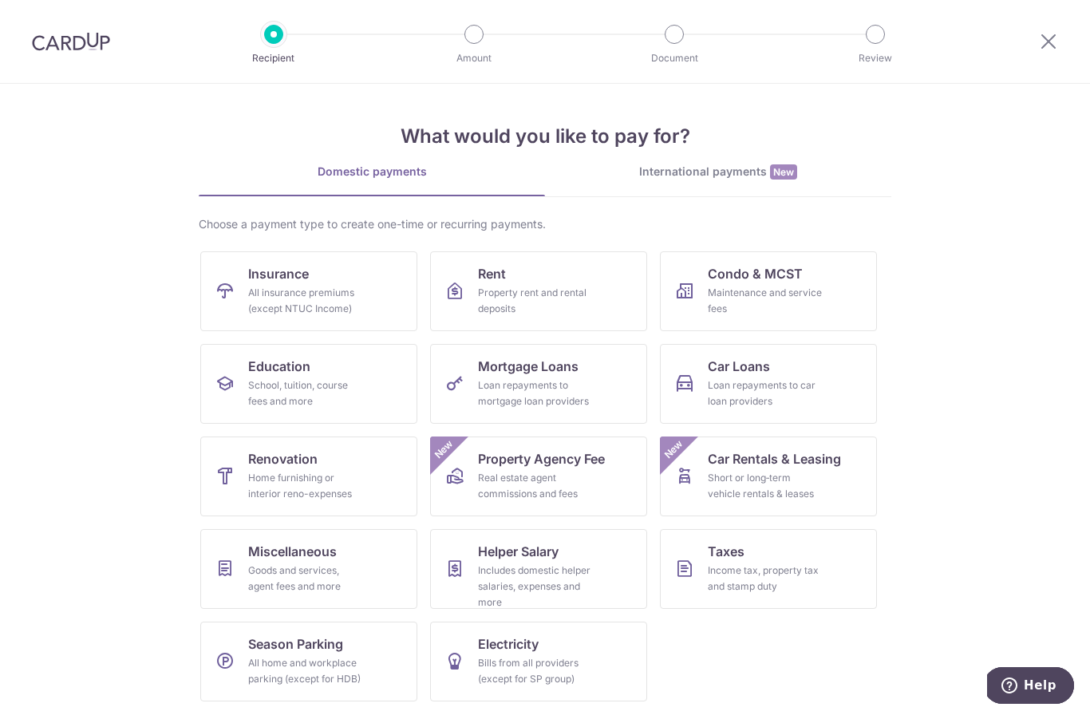
click at [88, 47] on img at bounding box center [71, 41] width 78 height 19
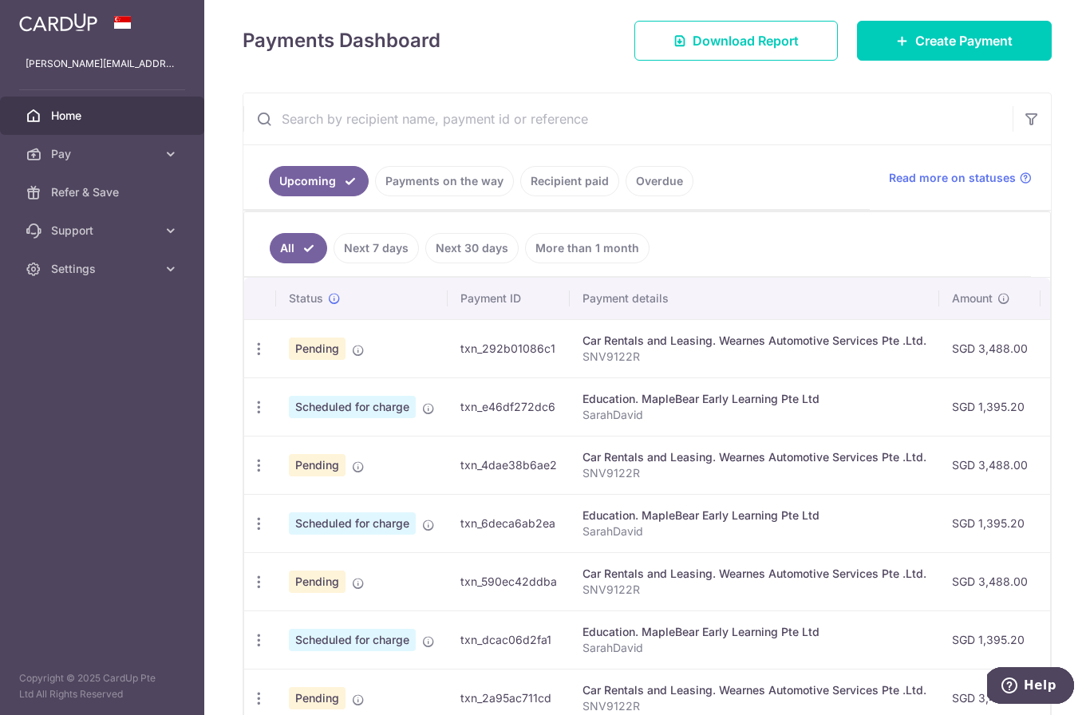
scroll to position [196, 0]
click at [899, 48] on icon at bounding box center [902, 41] width 13 height 13
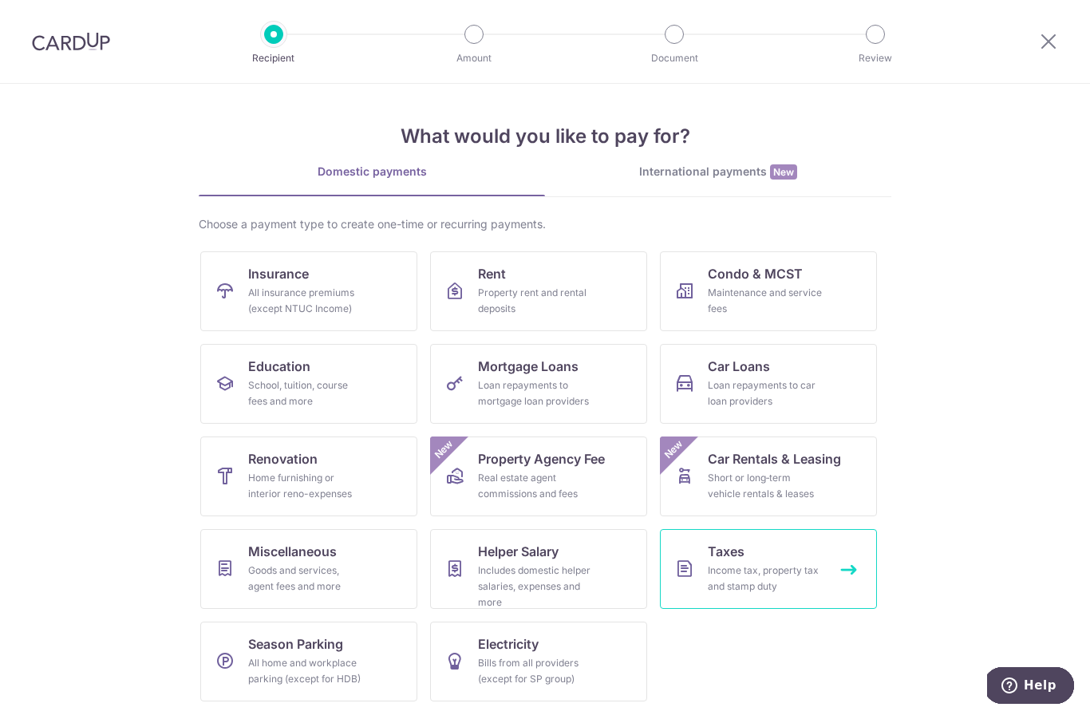
click at [811, 573] on div "Income tax, property tax and stamp duty" at bounding box center [765, 579] width 115 height 32
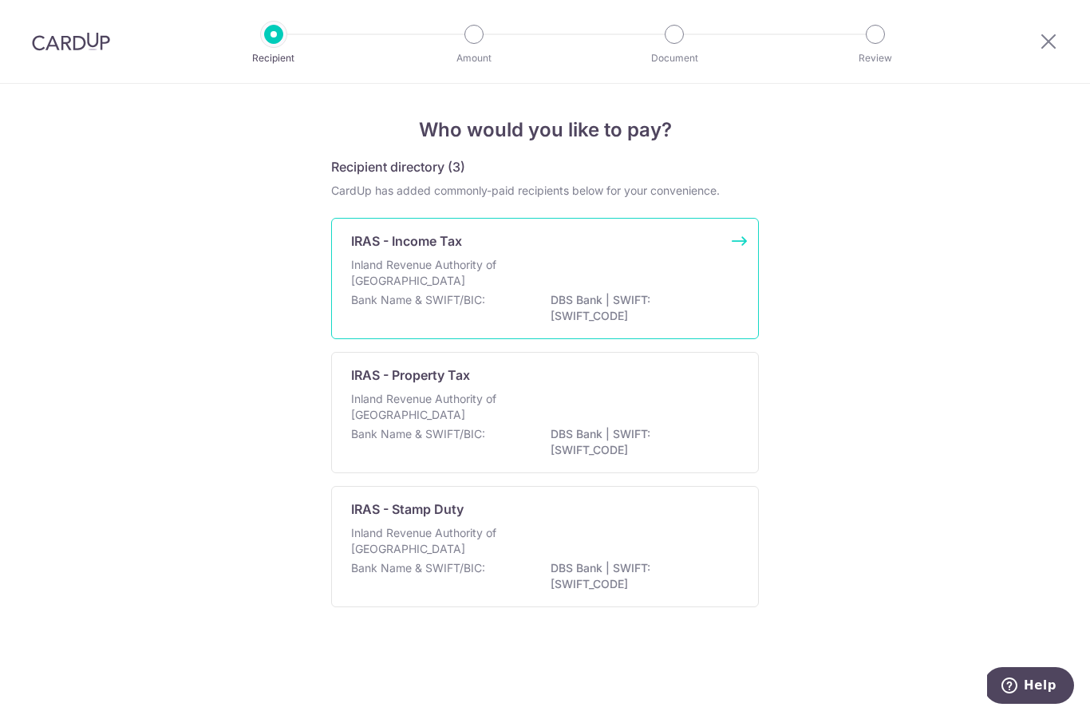
click at [683, 265] on div "Inland Revenue Authority of Singapore" at bounding box center [545, 274] width 388 height 35
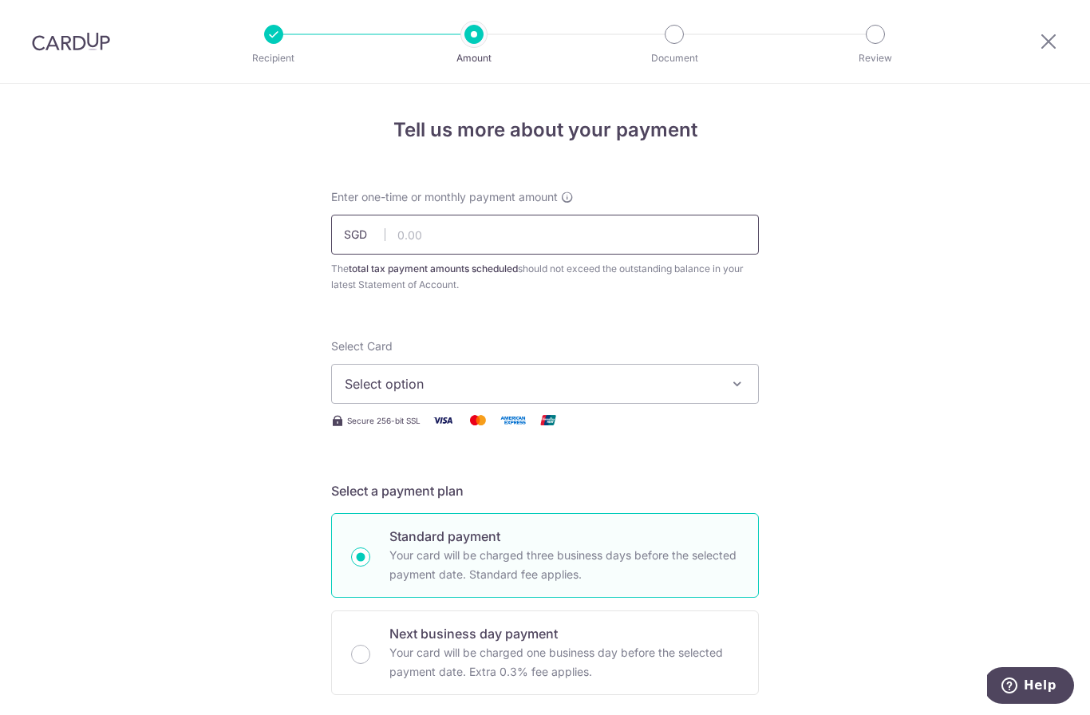
click at [501, 241] on input "text" at bounding box center [545, 235] width 428 height 40
type input "571.90"
click at [491, 389] on span "Select option" at bounding box center [531, 383] width 372 height 19
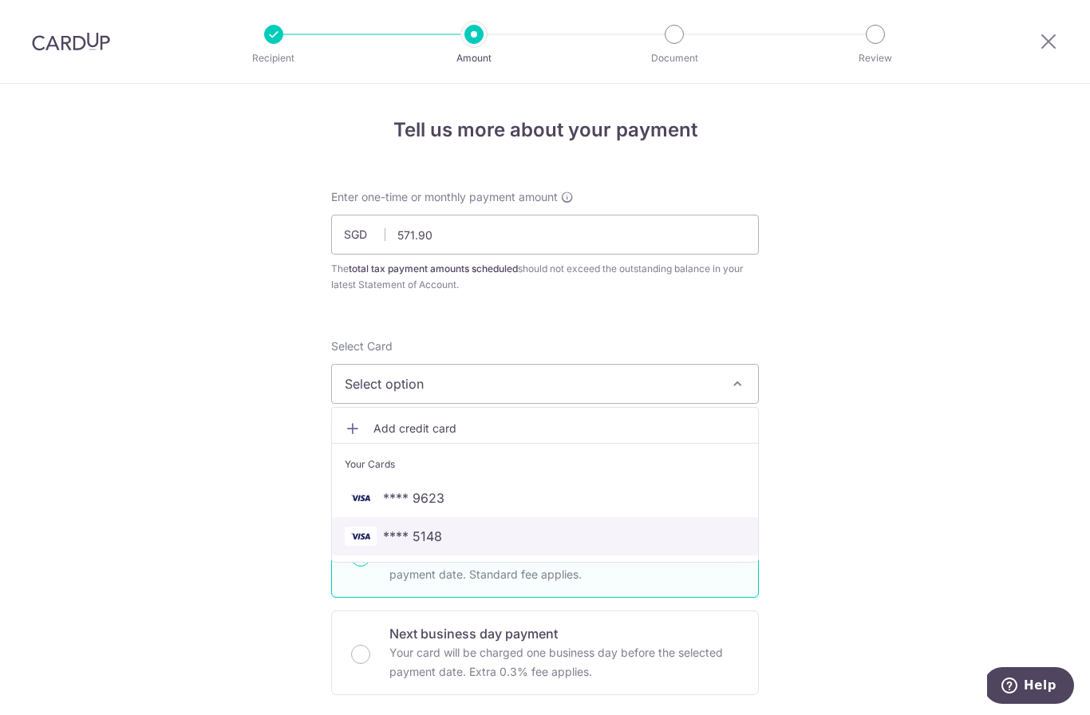
click at [453, 540] on span "**** 5148" at bounding box center [545, 536] width 401 height 19
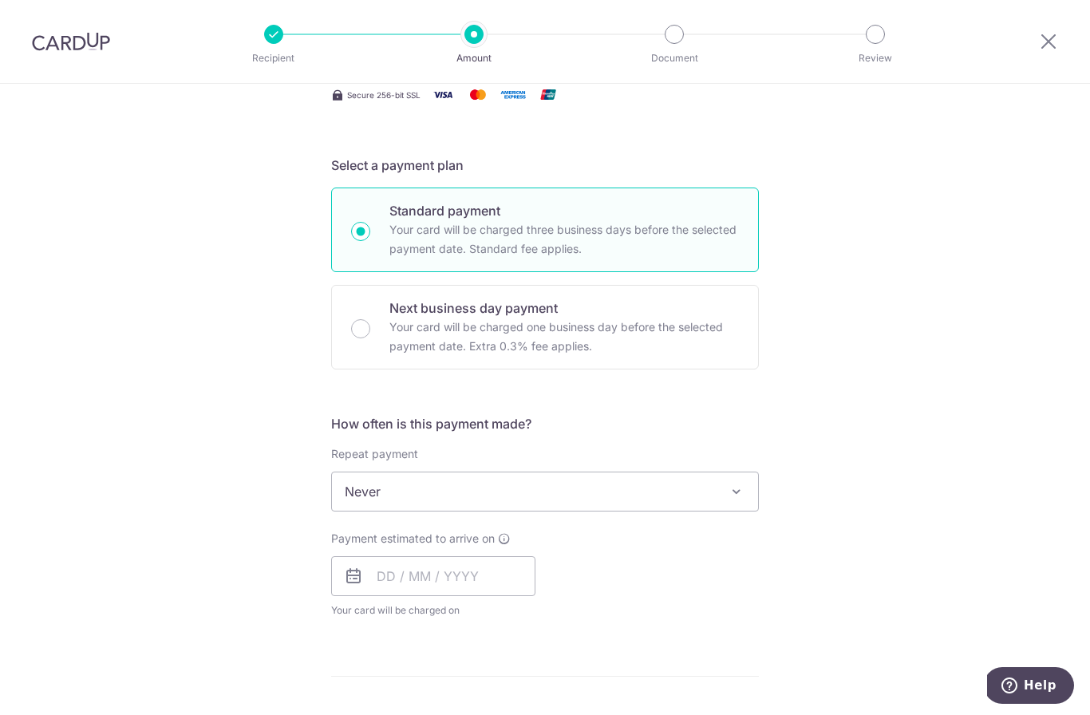
scroll to position [335, 0]
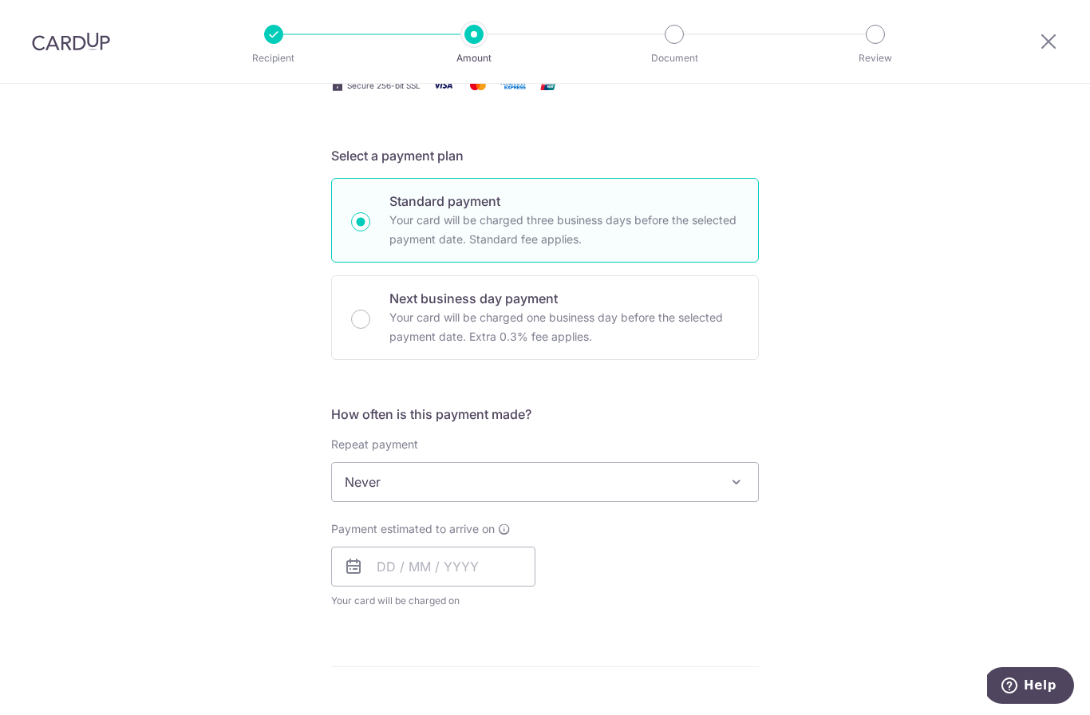
click at [383, 491] on span "Never" at bounding box center [545, 482] width 426 height 38
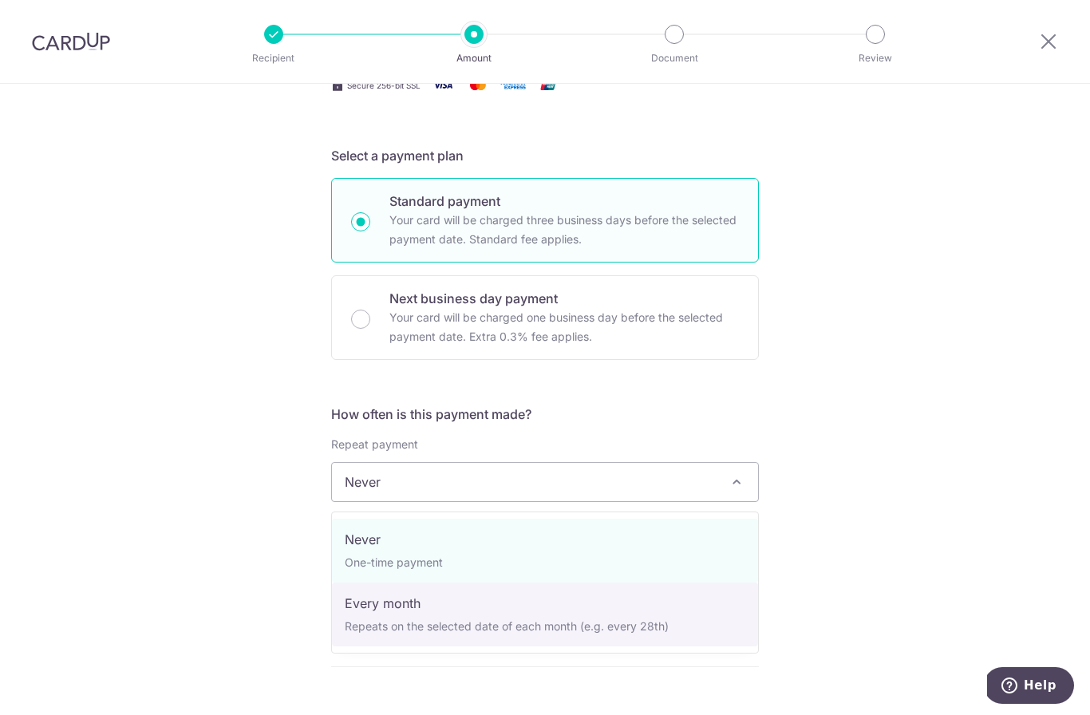
select select "3"
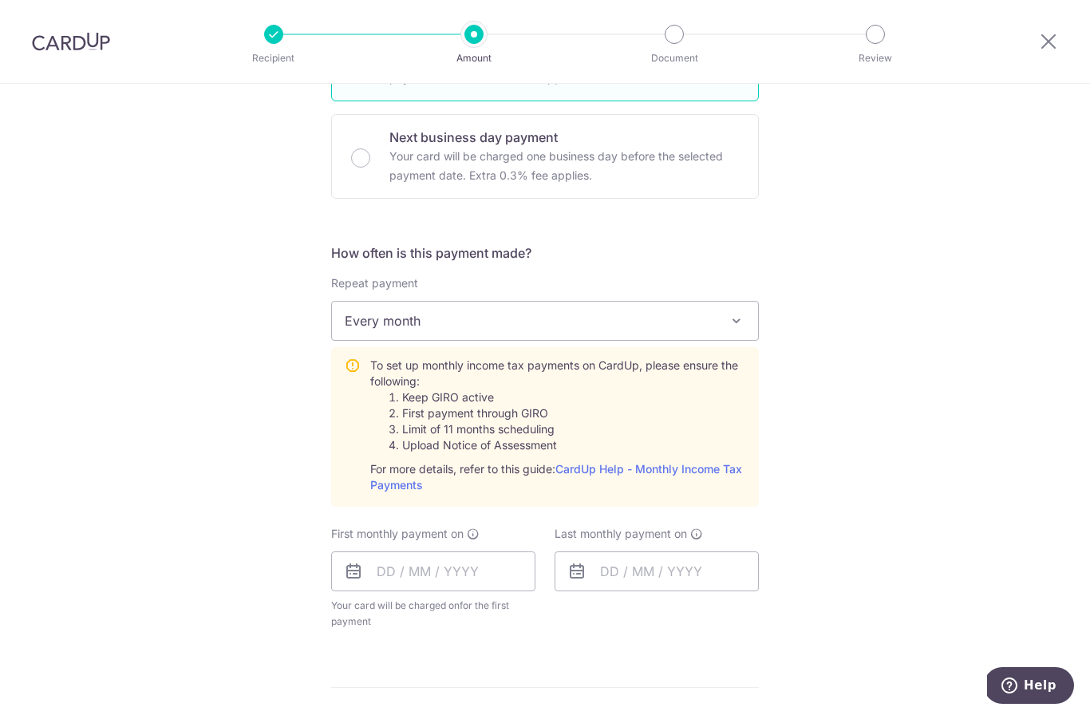
scroll to position [498, 0]
click at [387, 587] on input "text" at bounding box center [433, 570] width 204 height 40
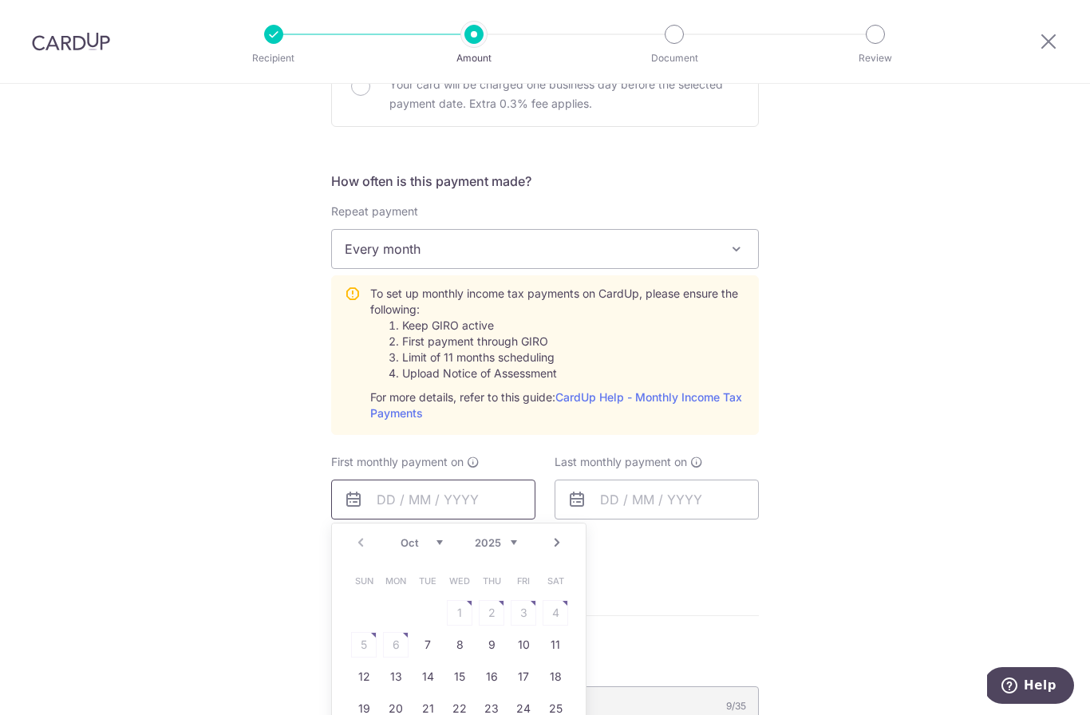
scroll to position [579, 0]
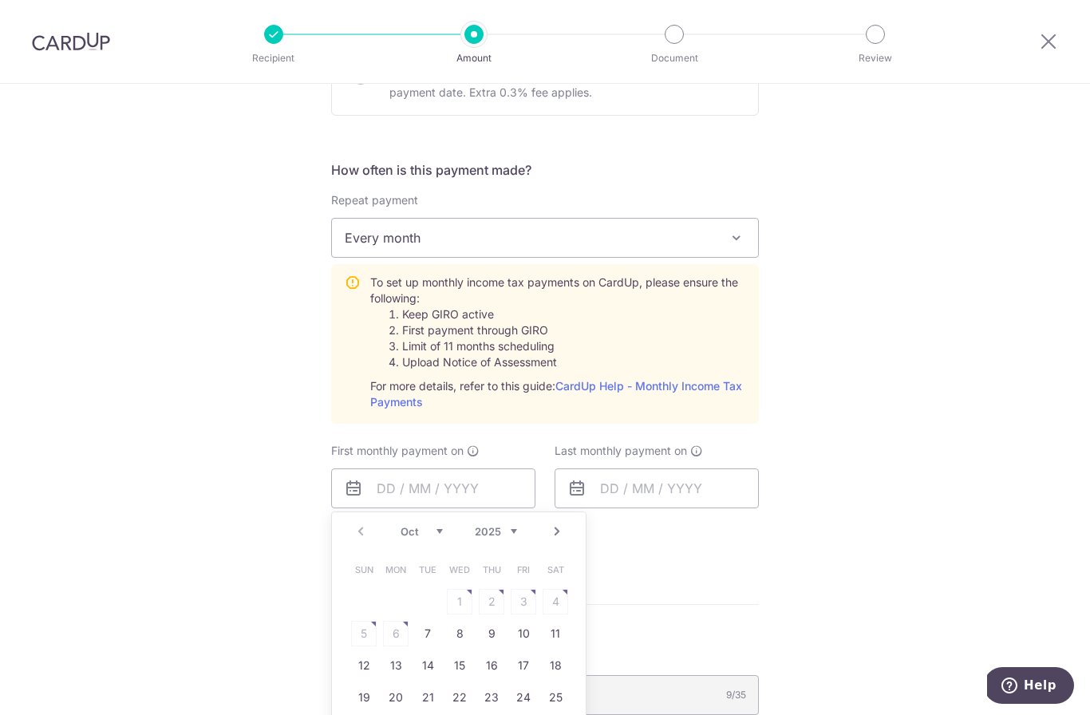
click at [239, 532] on div "Tell us more about your payment Enter one-time or monthly payment amount SGD 57…" at bounding box center [545, 336] width 1090 height 1664
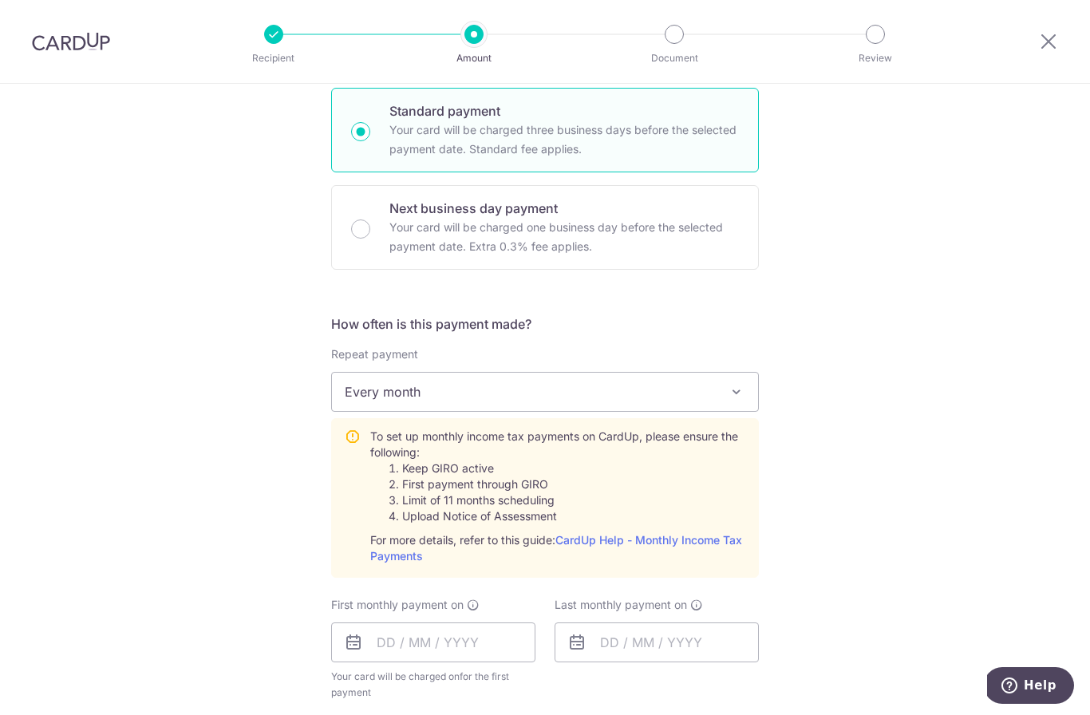
scroll to position [429, 0]
click at [388, 645] on input "text" at bounding box center [433, 639] width 204 height 40
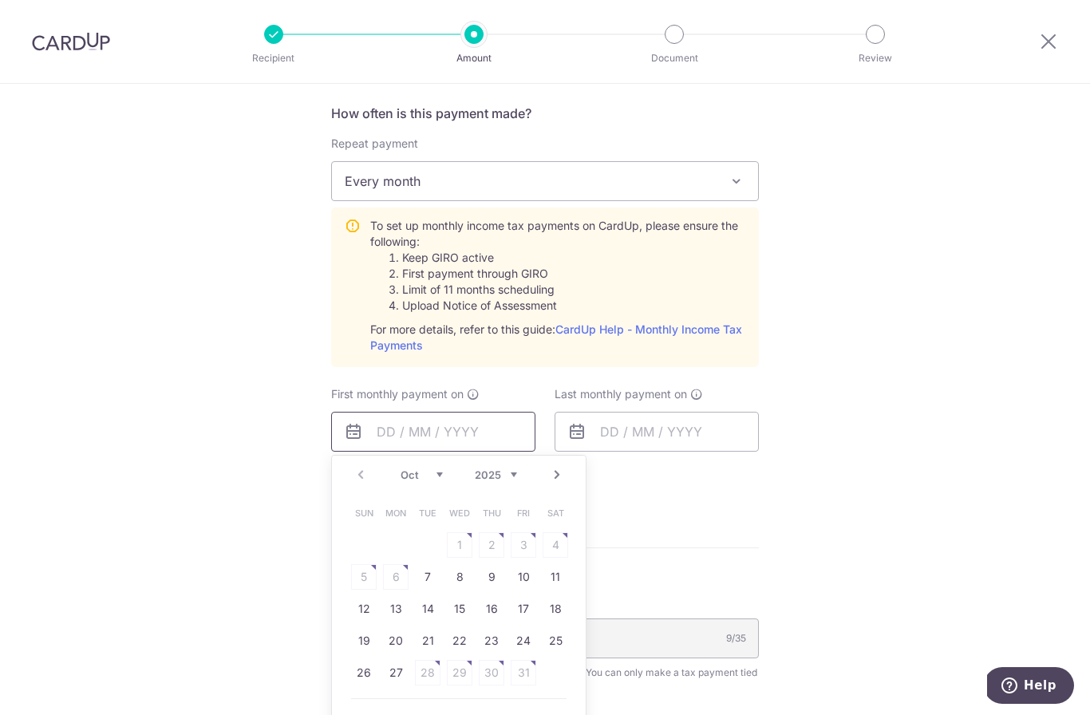
scroll to position [666, 0]
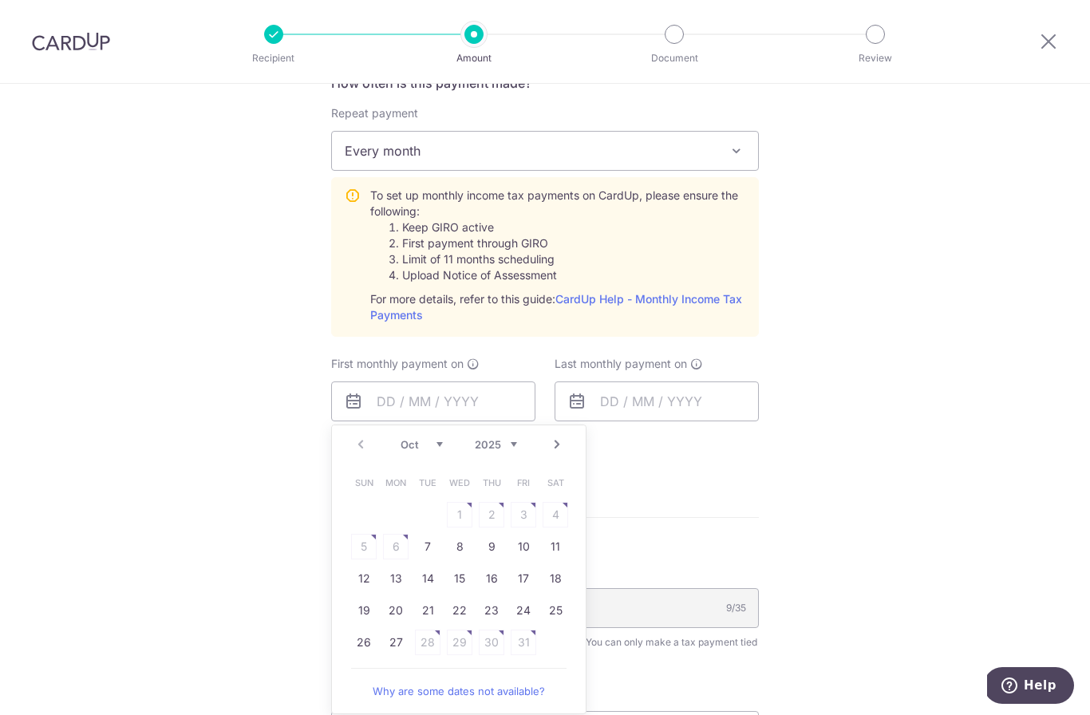
click at [431, 449] on select "Oct Nov Dec" at bounding box center [422, 444] width 42 height 13
click at [0, 0] on html "Recipient Amount Document Review Tell us more about your payment Enter one-time…" at bounding box center [545, 357] width 1090 height 715
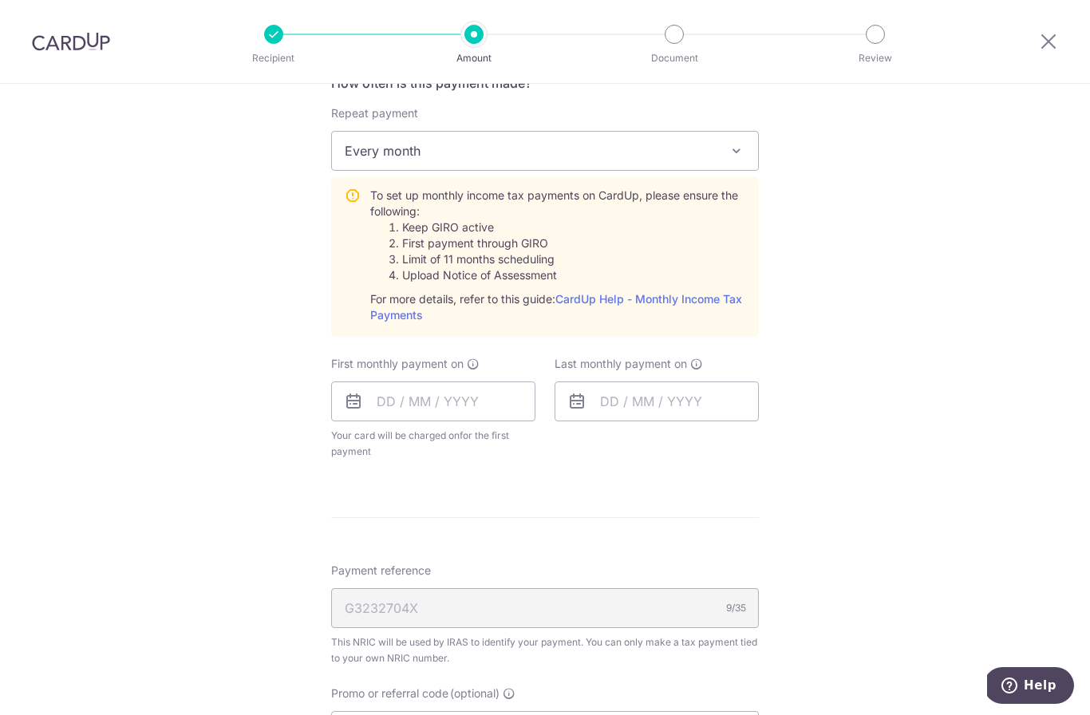
click at [407, 387] on div "First monthly payment on Prev Next Oct Nov Dec 2025 2026 Sun Mon Tue Wed Thu Fr…" at bounding box center [433, 408] width 204 height 104
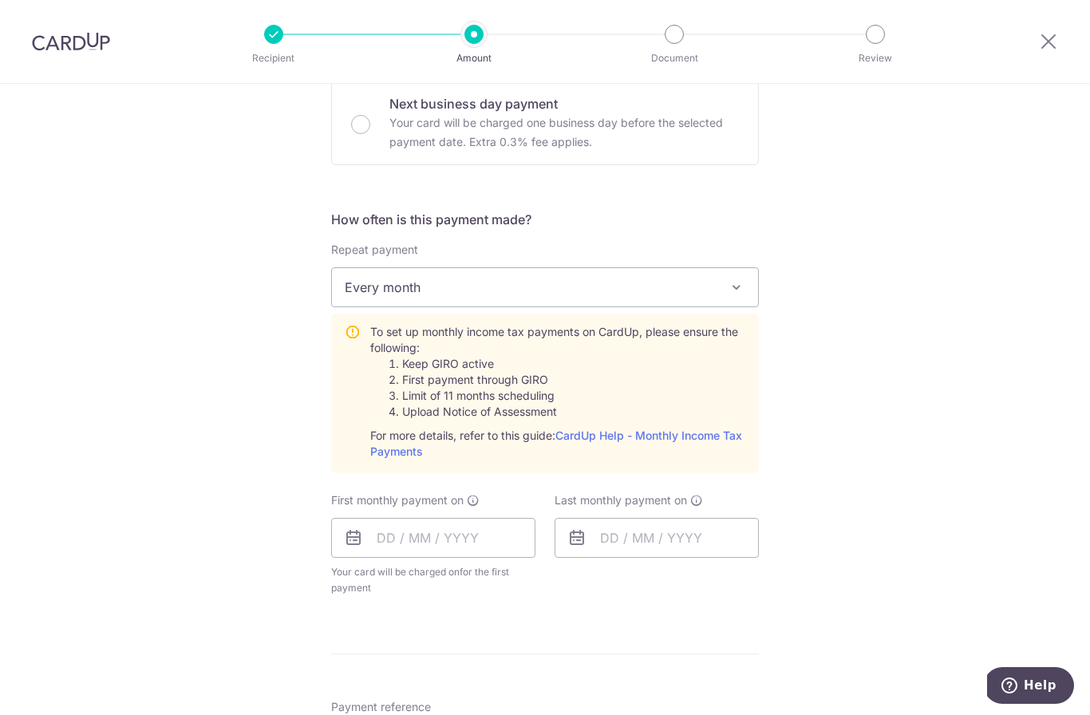
scroll to position [525, 0]
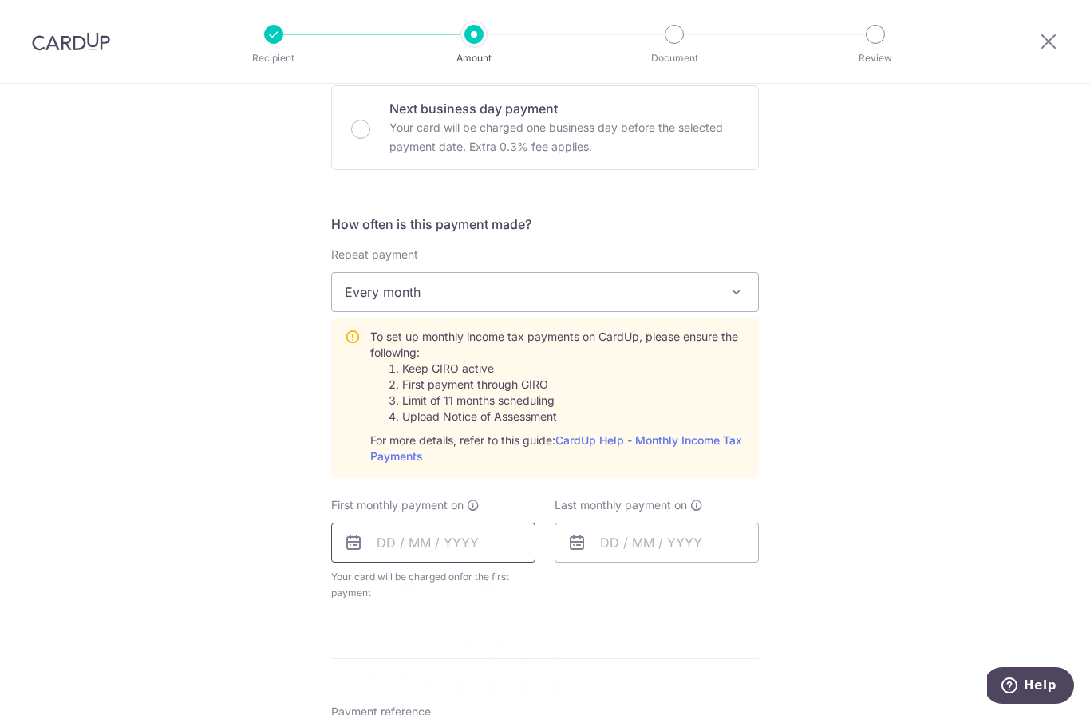
click at [392, 557] on input "text" at bounding box center [433, 543] width 204 height 40
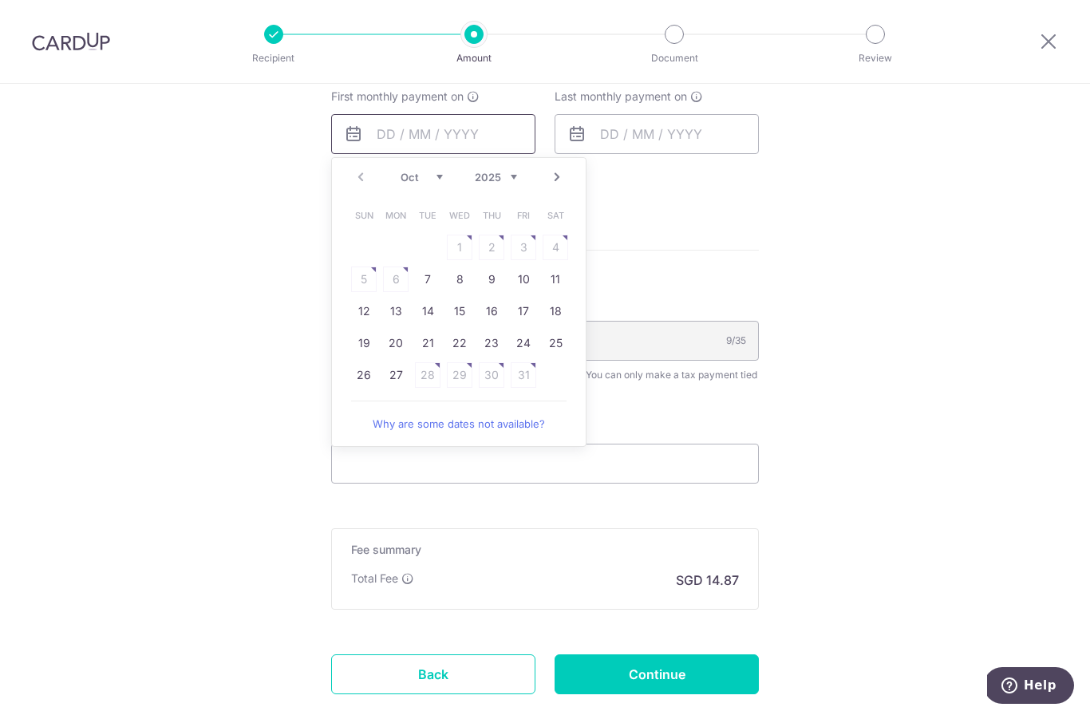
scroll to position [927, 0]
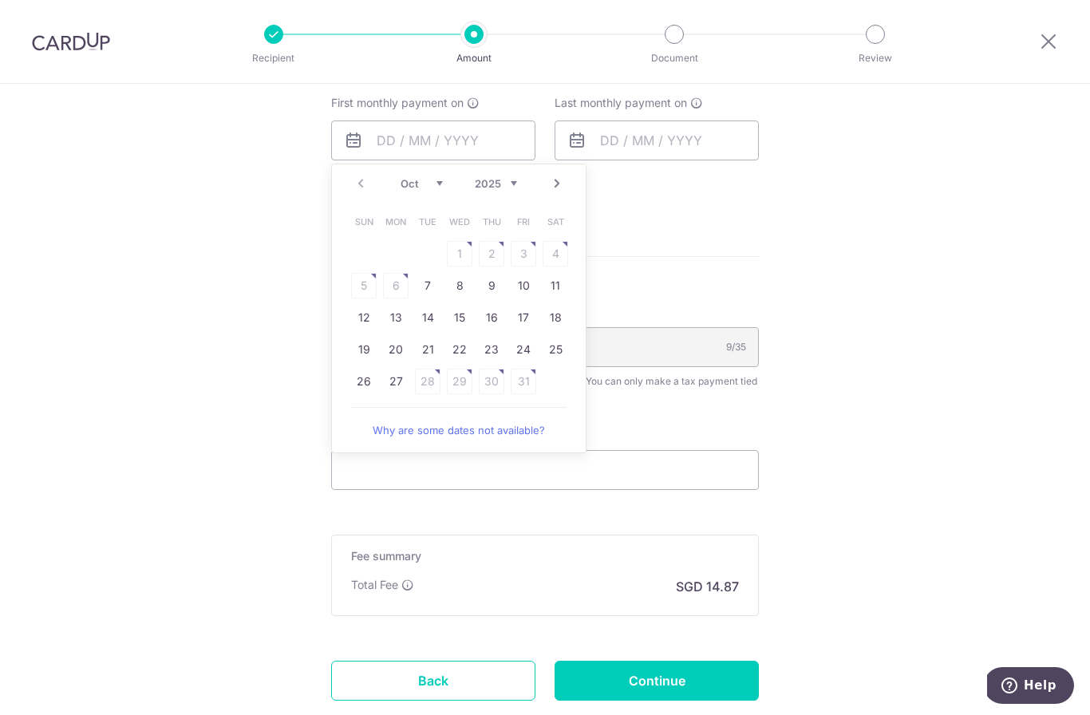
click at [552, 188] on link "Next" at bounding box center [557, 183] width 19 height 19
click at [490, 296] on table "Sun Mon Tue Wed Thu Fri Sat 1 2 3 4 5 6 7 8 9 10 11 12 13 14 15 16 17 18 19 20 …" at bounding box center [459, 317] width 223 height 223
click at [474, 468] on link "Why are some dates not available?" at bounding box center [458, 462] width 215 height 32
click at [556, 193] on link "Next" at bounding box center [557, 183] width 19 height 19
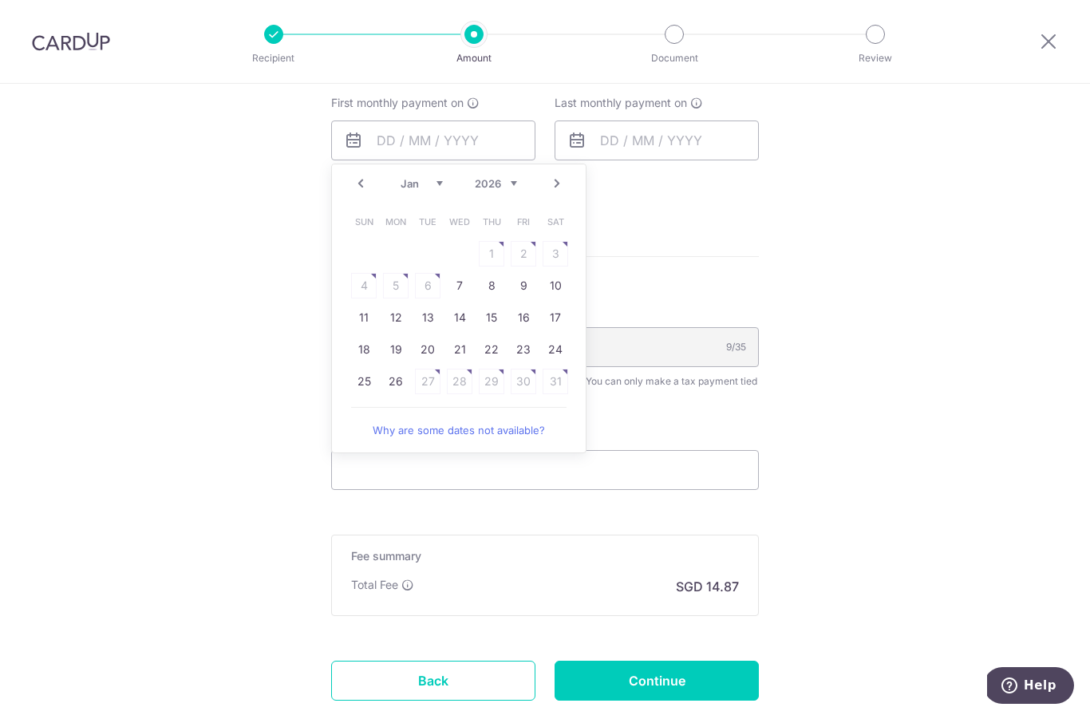
click at [556, 193] on link "Next" at bounding box center [557, 183] width 19 height 19
click at [363, 193] on link "Prev" at bounding box center [360, 183] width 19 height 19
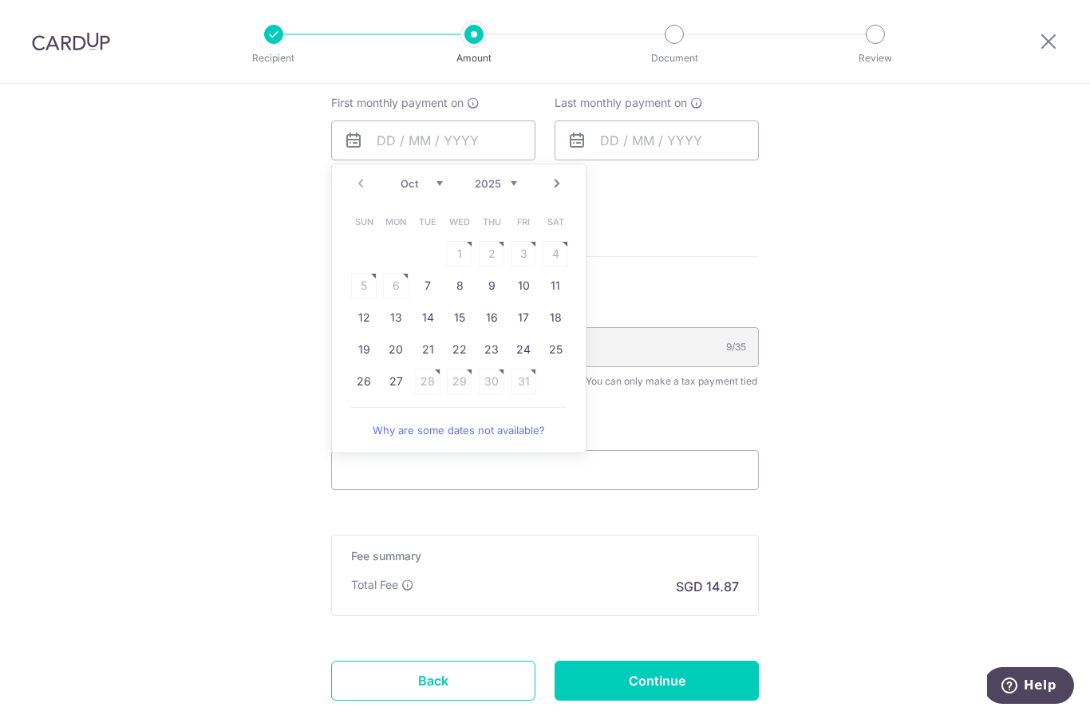
click at [363, 194] on div "Prev Next Oct Nov Dec 2025 2026" at bounding box center [459, 183] width 254 height 38
click at [397, 385] on html "Recipient Amount Document Review Tell us more about your payment Enter one-time…" at bounding box center [545, 357] width 1090 height 715
click at [398, 386] on link "27" at bounding box center [396, 382] width 26 height 26
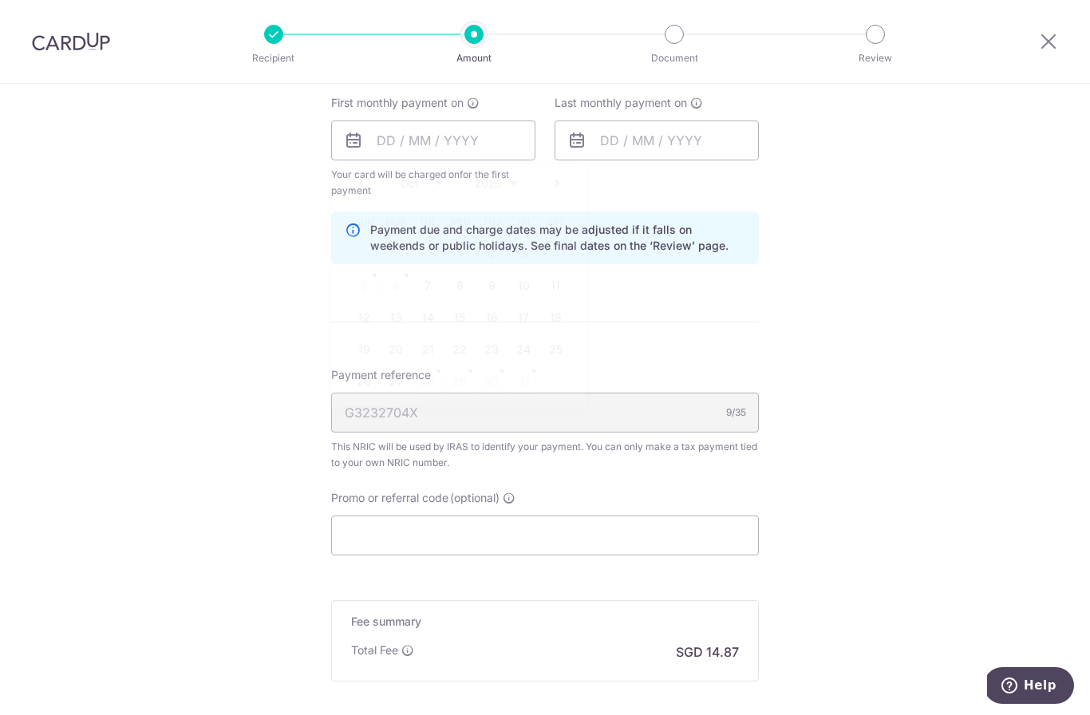
type input "[DATE]"
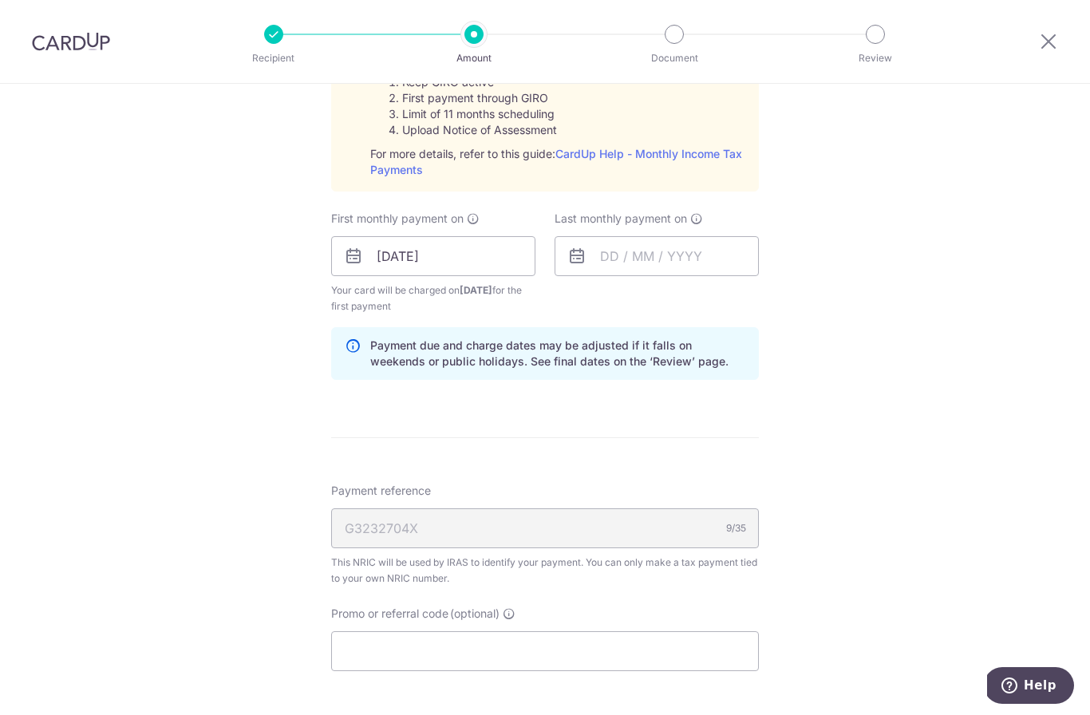
scroll to position [828, 0]
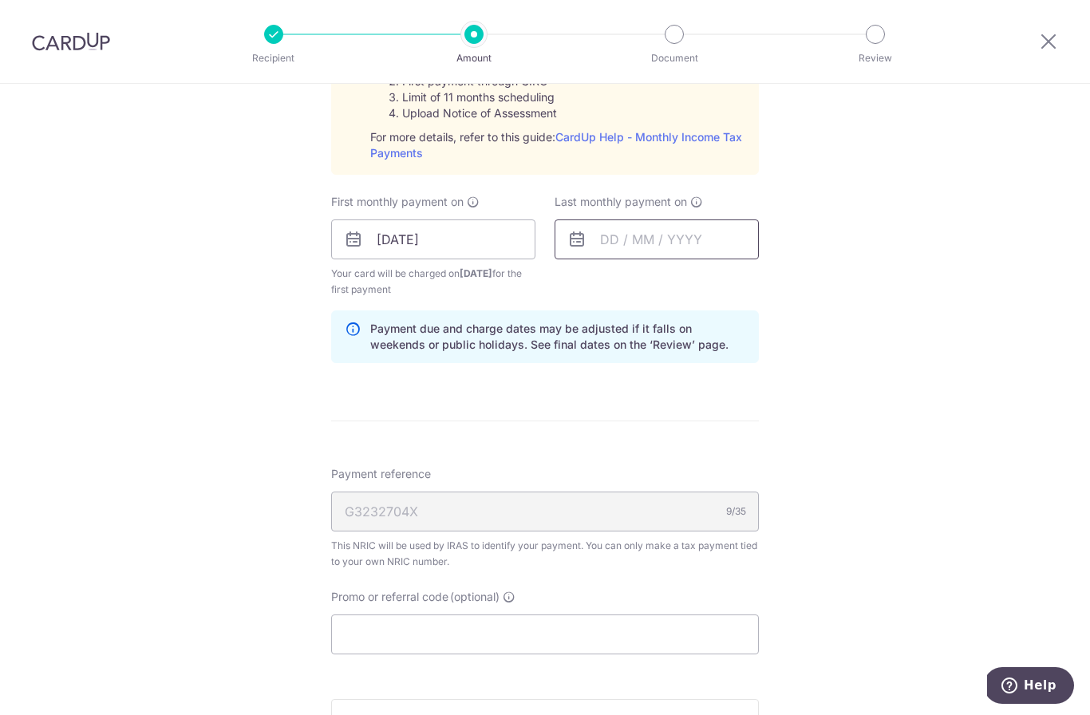
click at [665, 245] on input "text" at bounding box center [657, 239] width 204 height 40
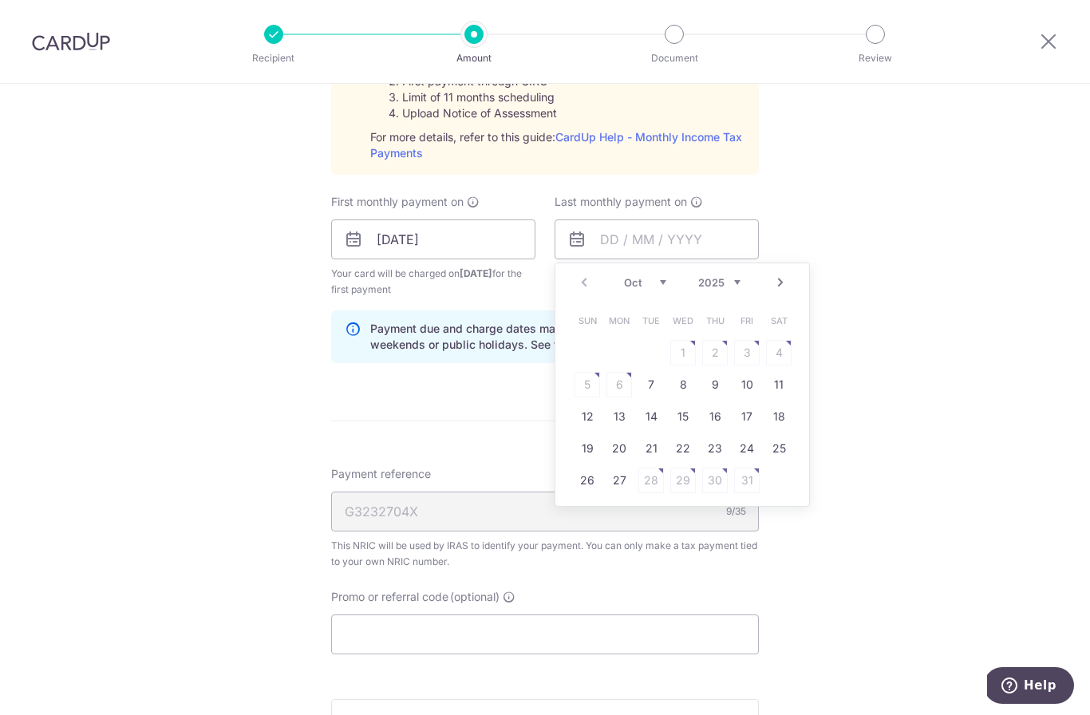
click at [782, 288] on link "Next" at bounding box center [780, 282] width 19 height 19
click at [683, 461] on link "25" at bounding box center [683, 449] width 26 height 26
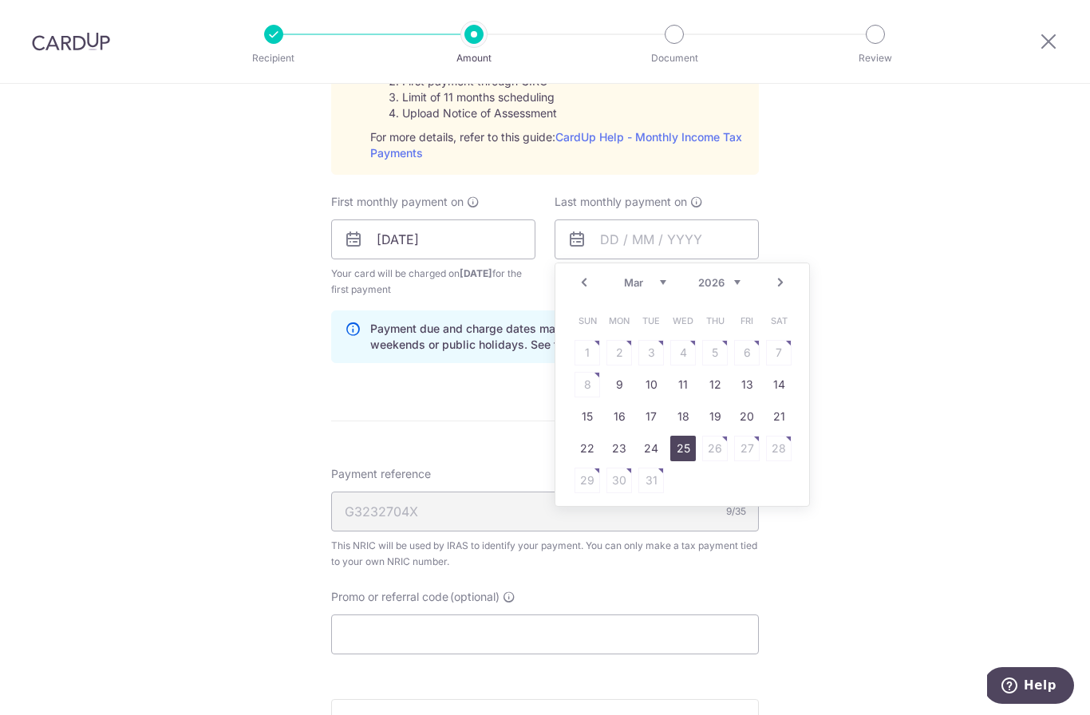
type input "[DATE]"
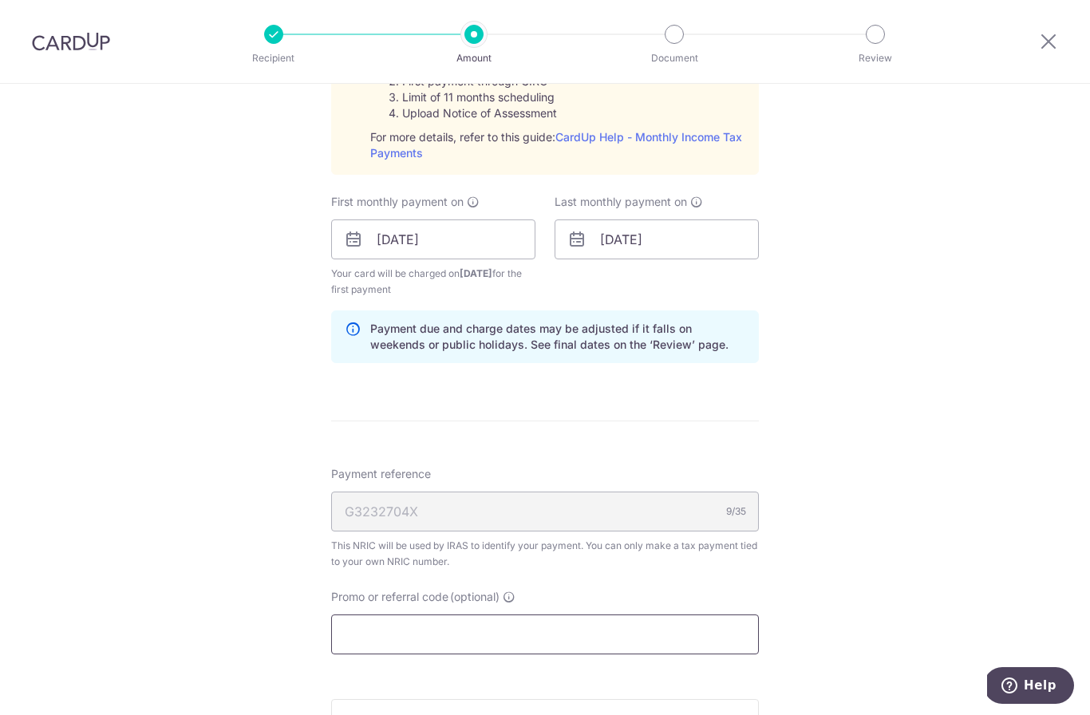
click at [586, 649] on input "Promo or referral code (optional)" at bounding box center [545, 635] width 428 height 40
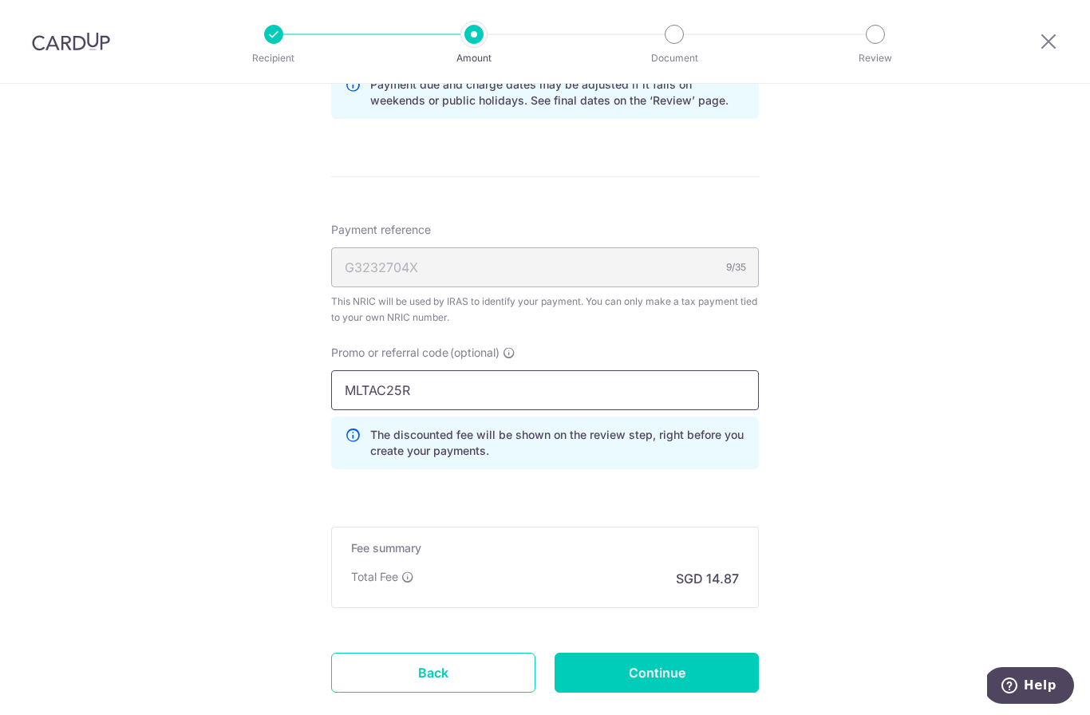
scroll to position [1073, 0]
type input "MLTAC25R"
click at [726, 677] on input "Continue" at bounding box center [657, 672] width 204 height 40
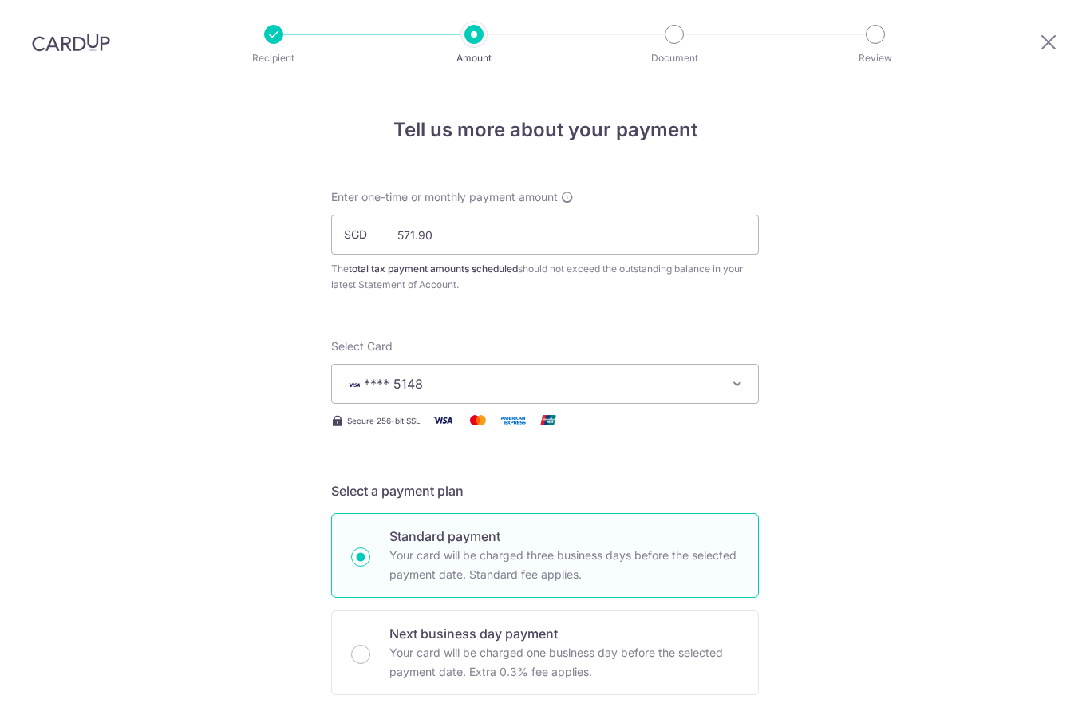
scroll to position [892, 0]
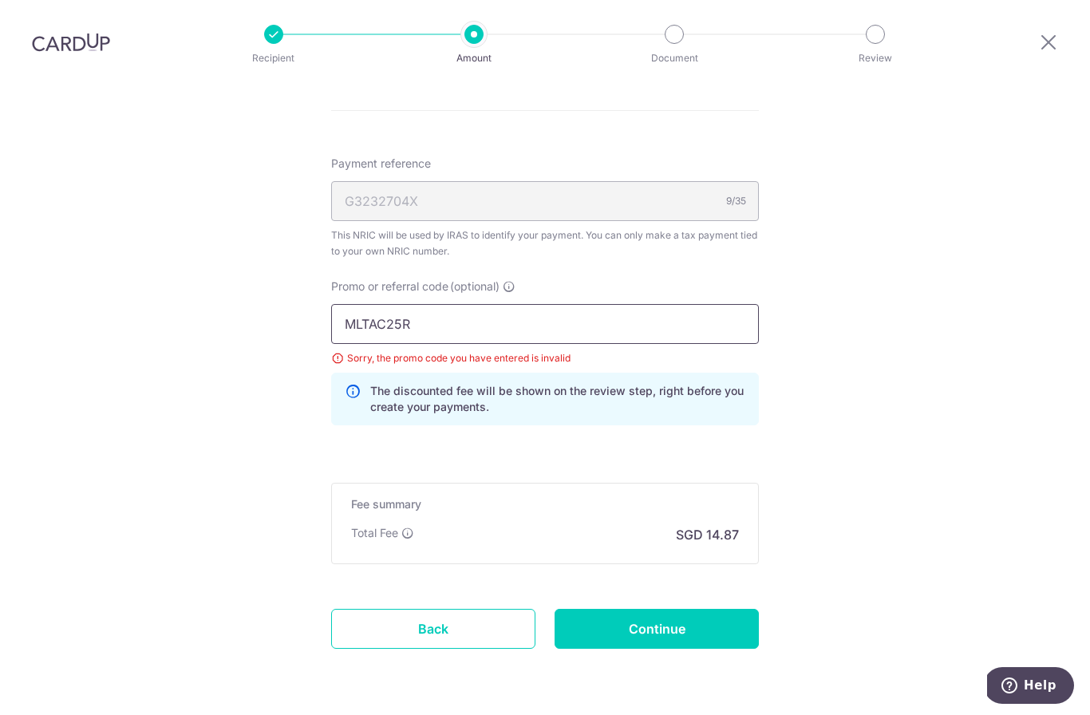
click at [389, 304] on input "MLTAC25R" at bounding box center [545, 324] width 428 height 40
click at [397, 304] on input "MLTAC25R" at bounding box center [545, 324] width 428 height 40
type input "MLTAX25R"
click at [698, 609] on input "Continue" at bounding box center [657, 629] width 204 height 40
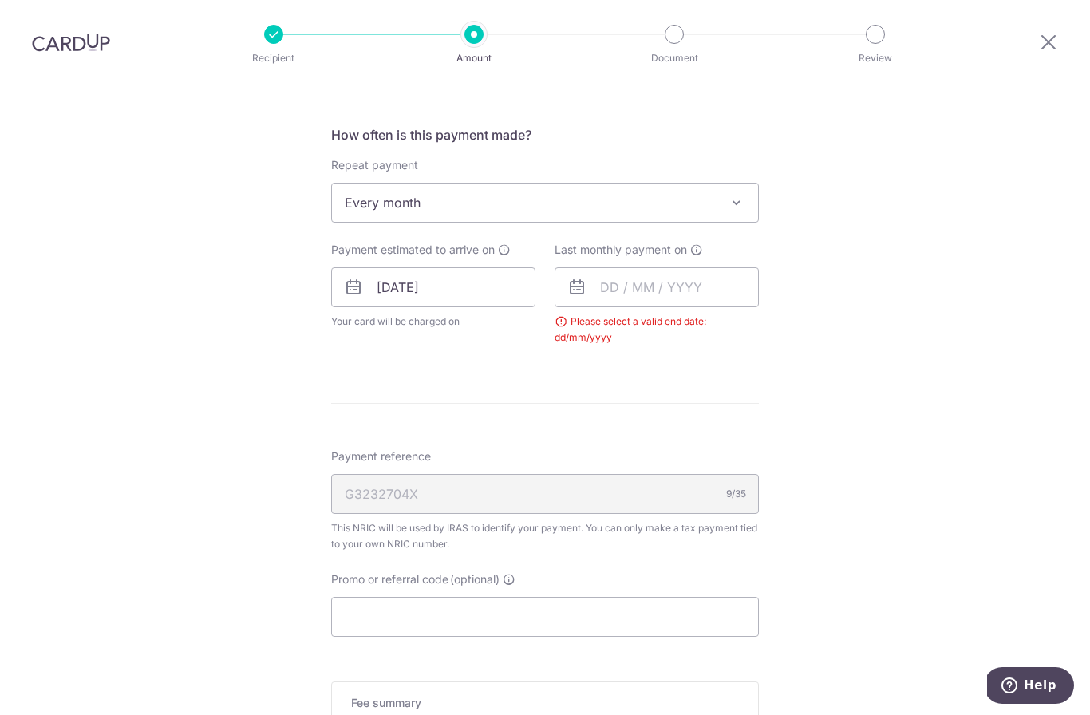
scroll to position [613, 0]
click at [692, 269] on input "text" at bounding box center [657, 289] width 204 height 40
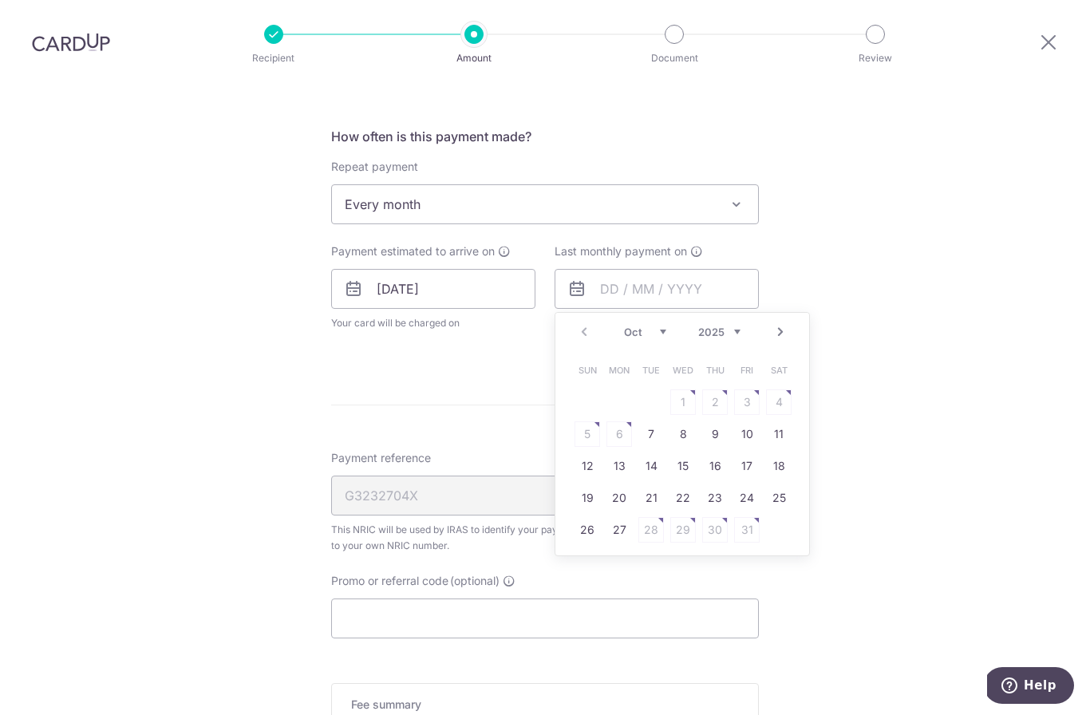
click at [727, 326] on select "2025 2026" at bounding box center [719, 332] width 42 height 13
click at [651, 326] on select "Jan Feb Mar Apr May Jun Jul Aug Sep Oct Nov" at bounding box center [645, 332] width 42 height 13
click at [653, 326] on select "Jan Feb Mar Apr May Jun Jul Aug Sep Oct Nov" at bounding box center [645, 332] width 42 height 13
click at [579, 322] on link "Prev" at bounding box center [584, 331] width 19 height 19
click at [684, 485] on link "25" at bounding box center [683, 498] width 26 height 26
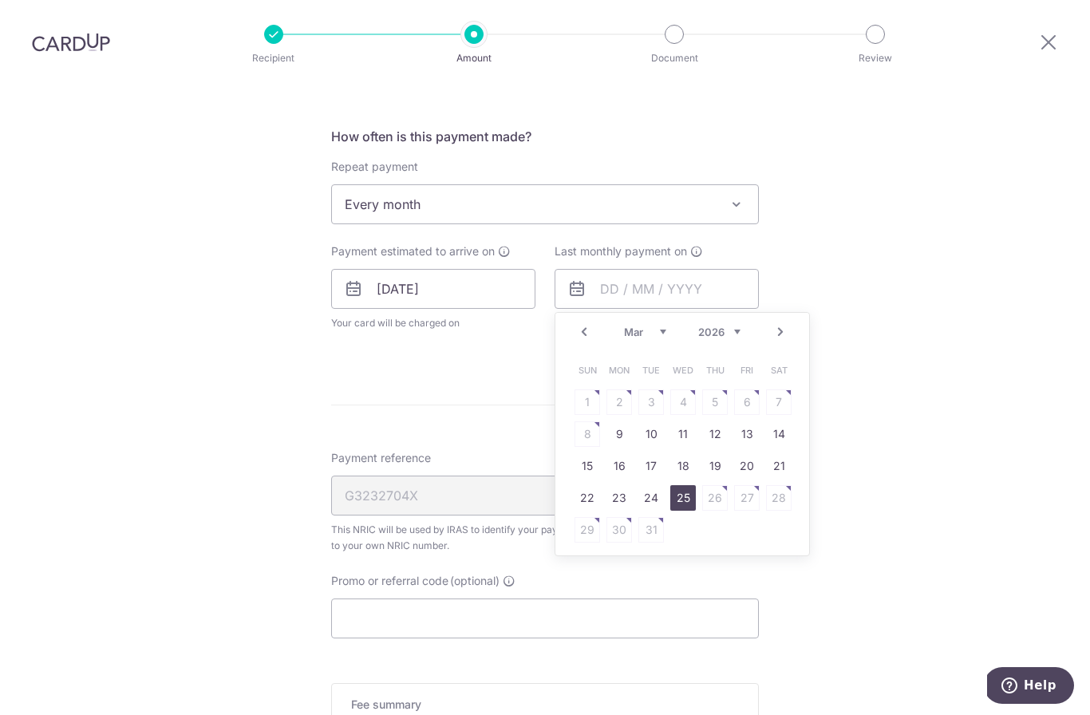
type input "[DATE]"
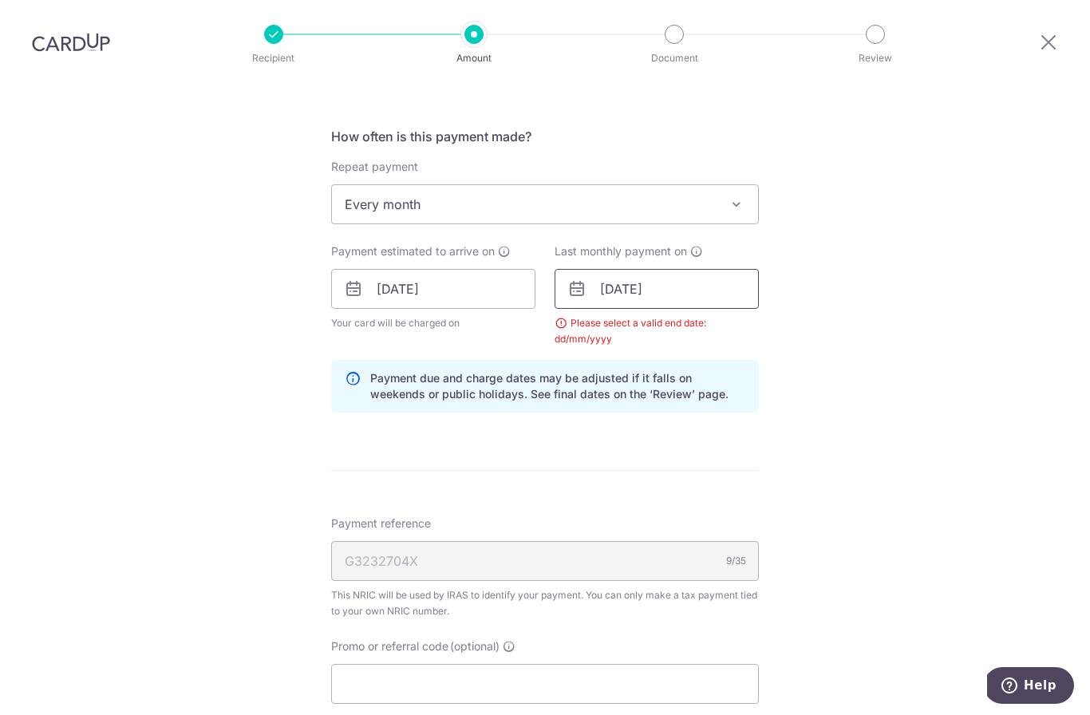
click at [709, 269] on input "[DATE]" at bounding box center [657, 289] width 204 height 40
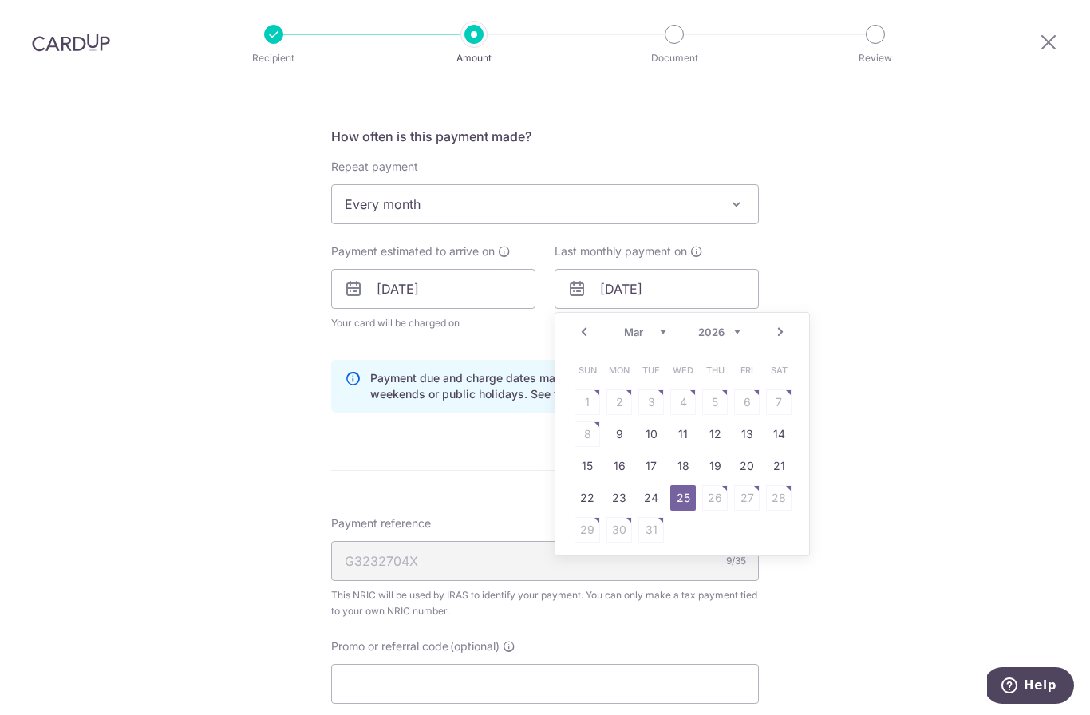
click at [685, 485] on link "25" at bounding box center [683, 498] width 26 height 26
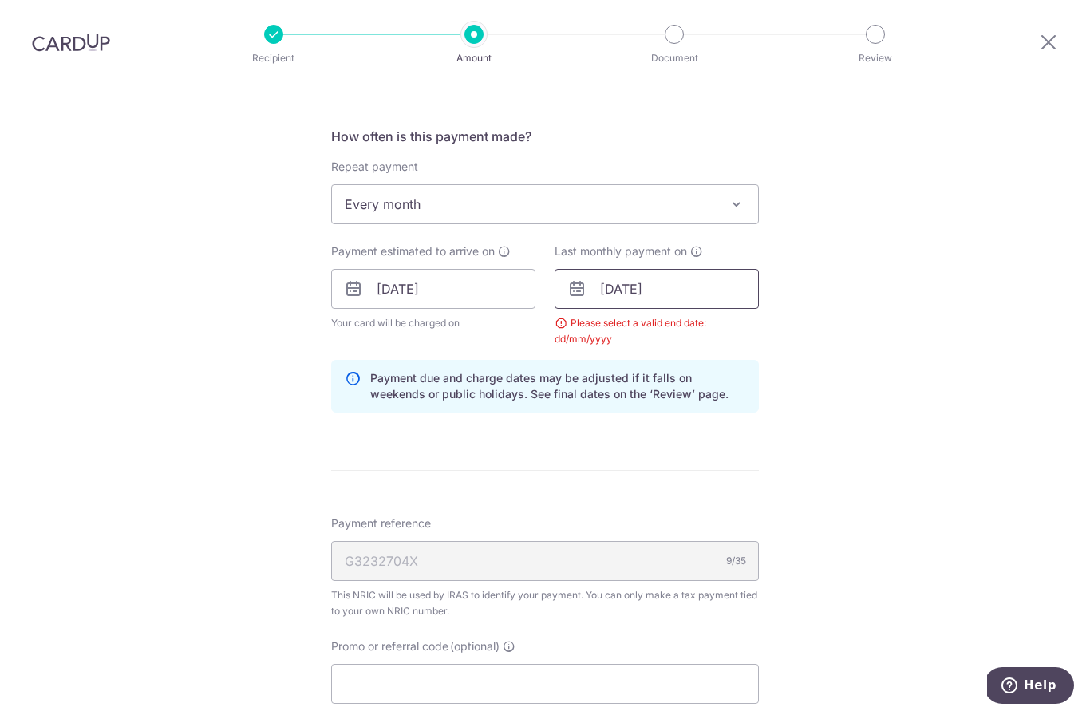
click at [638, 269] on input "[DATE]" at bounding box center [657, 289] width 204 height 40
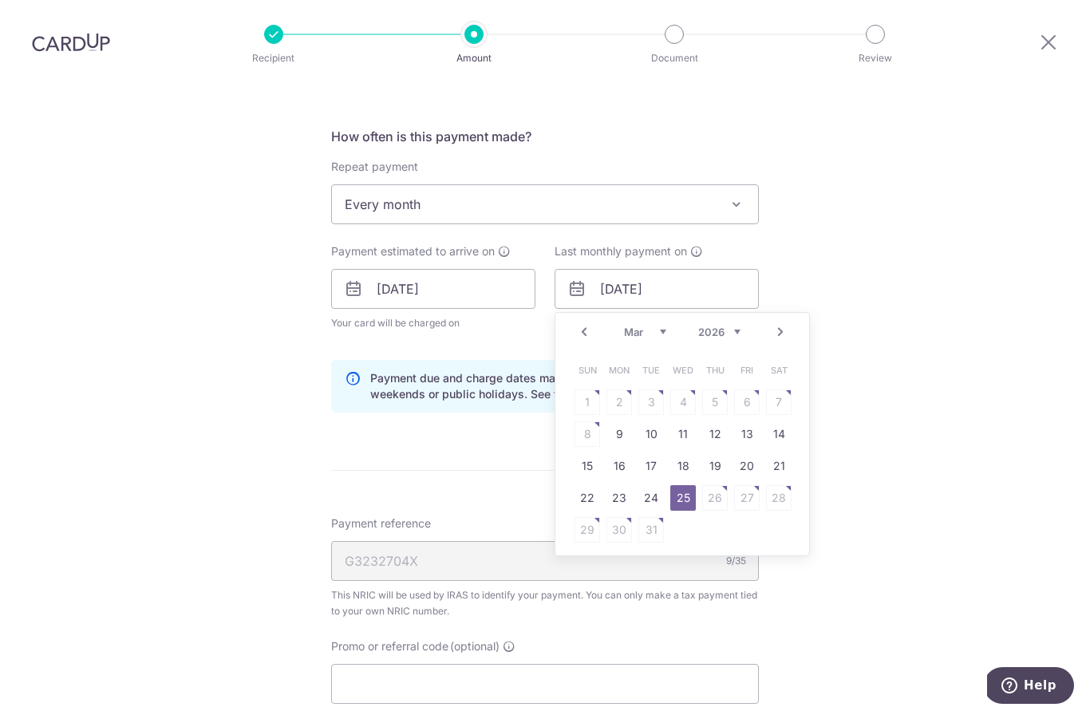
click at [477, 362] on div "How often is this payment made? Repeat payment Never Every month Every month To…" at bounding box center [545, 276] width 428 height 299
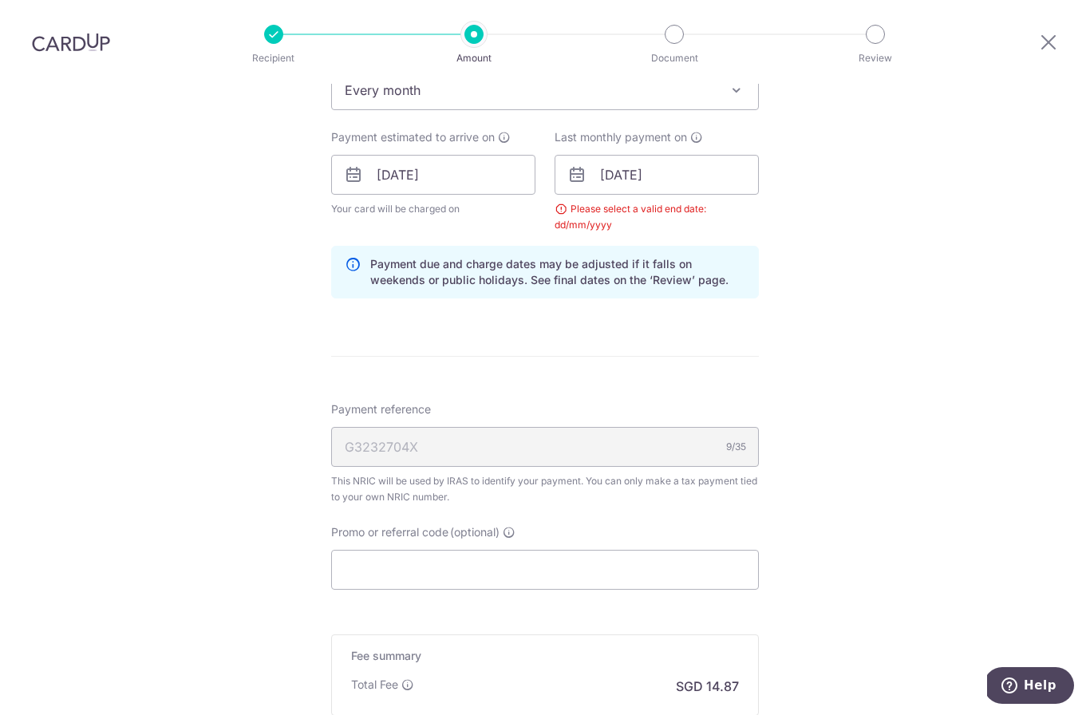
scroll to position [735, 0]
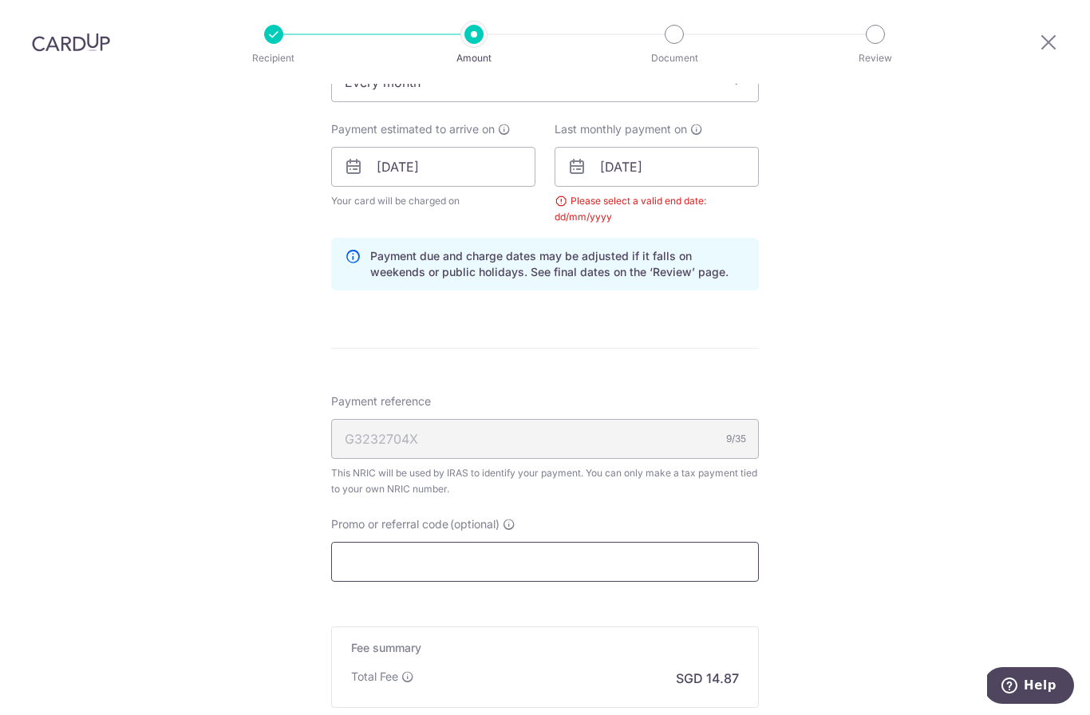
click at [472, 542] on input "Promo or referral code (optional)" at bounding box center [545, 562] width 428 height 40
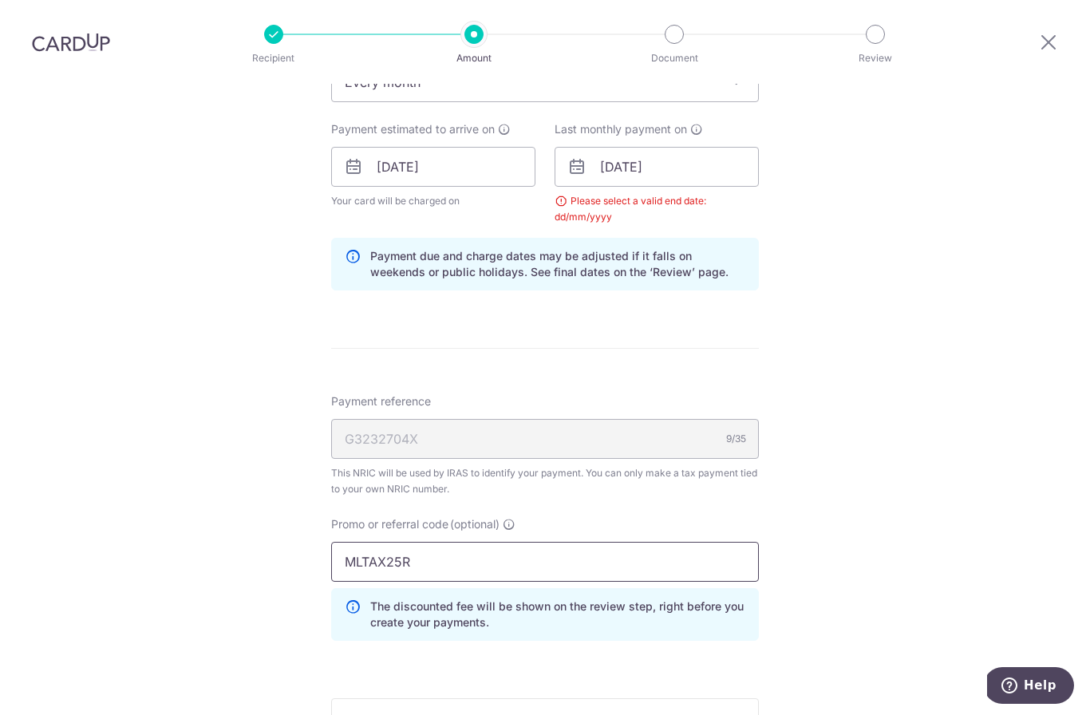
type input "MLTAX25R"
click at [139, 487] on div "Tell us more about your payment Enter one-time or monthly payment amount SGD 57…" at bounding box center [545, 166] width 1090 height 1635
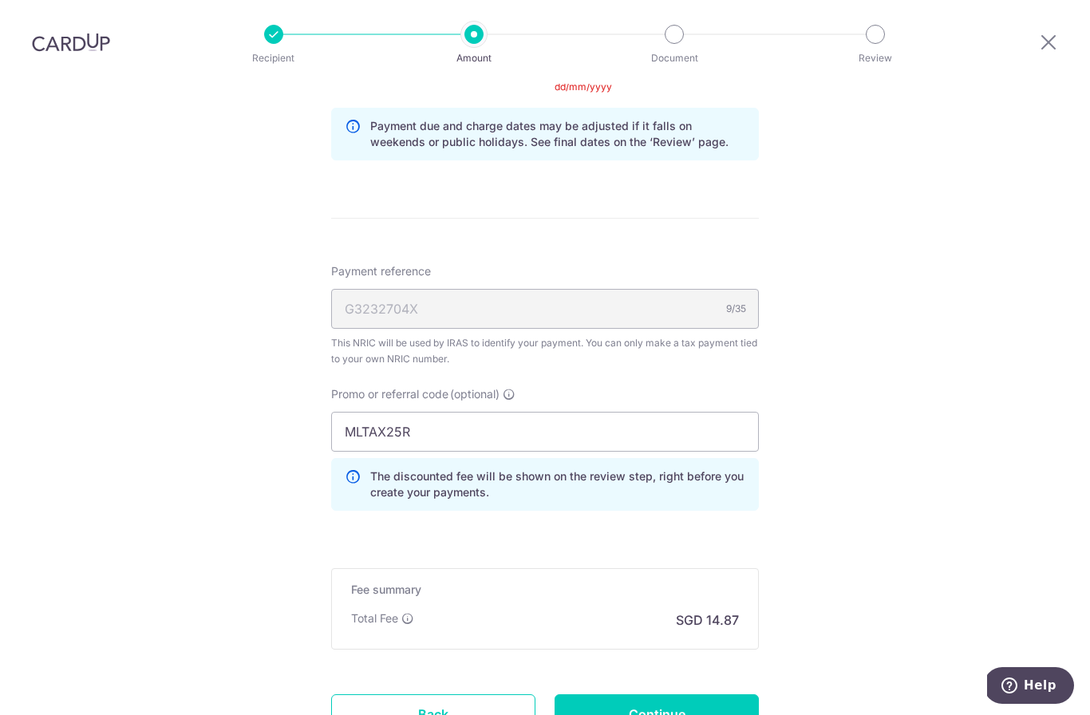
scroll to position [876, 0]
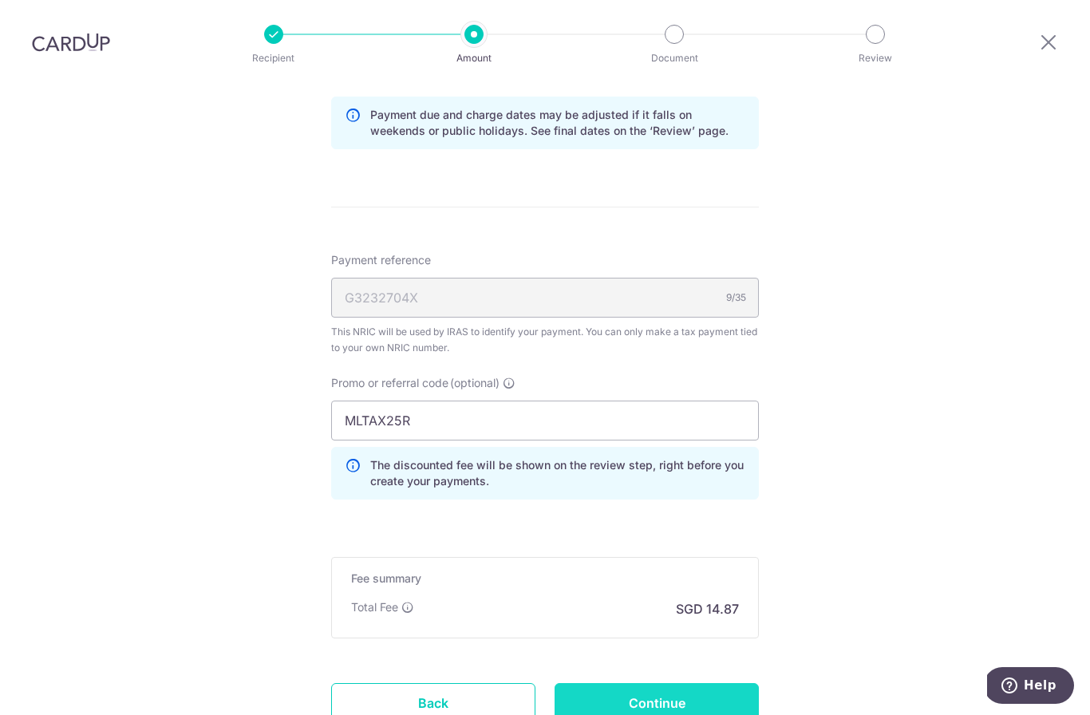
click at [714, 683] on input "Continue" at bounding box center [657, 703] width 204 height 40
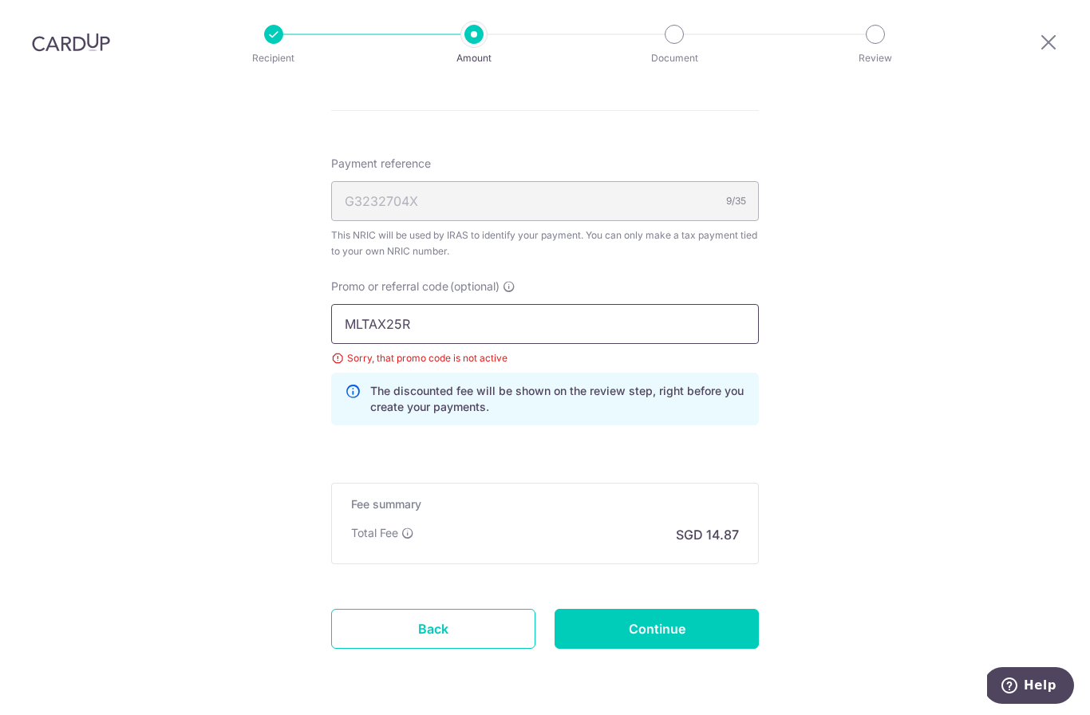
click at [718, 304] on input "MLTAX25R" at bounding box center [545, 324] width 428 height 40
type input "VTAX25R"
click at [666, 609] on input "Continue" at bounding box center [657, 629] width 204 height 40
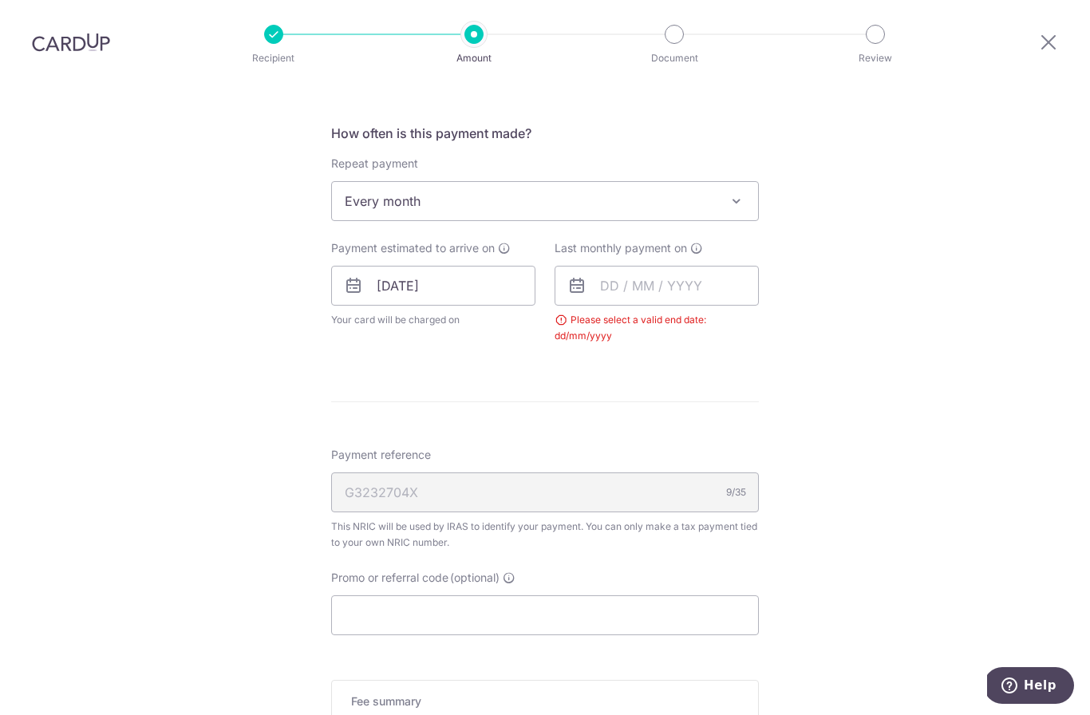
scroll to position [615, 0]
click at [623, 267] on input "text" at bounding box center [657, 287] width 204 height 40
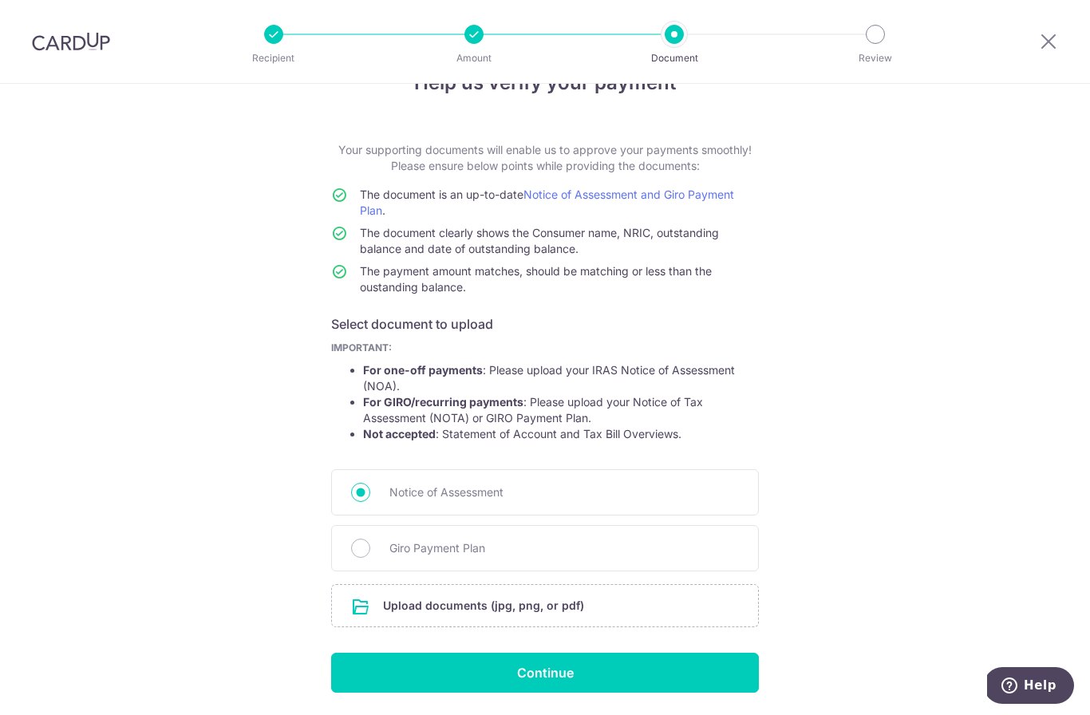
scroll to position [46, 0]
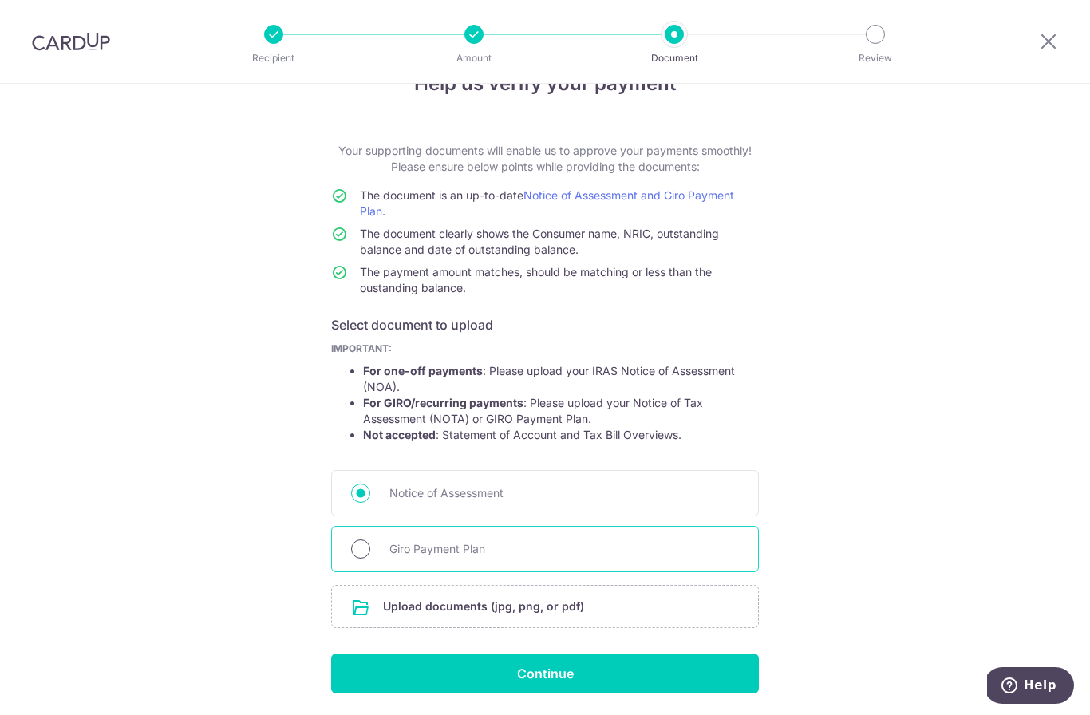
click at [358, 559] on input "Giro Payment Plan" at bounding box center [360, 549] width 19 height 19
radio input "true"
click at [635, 616] on input "file" at bounding box center [545, 607] width 426 height 42
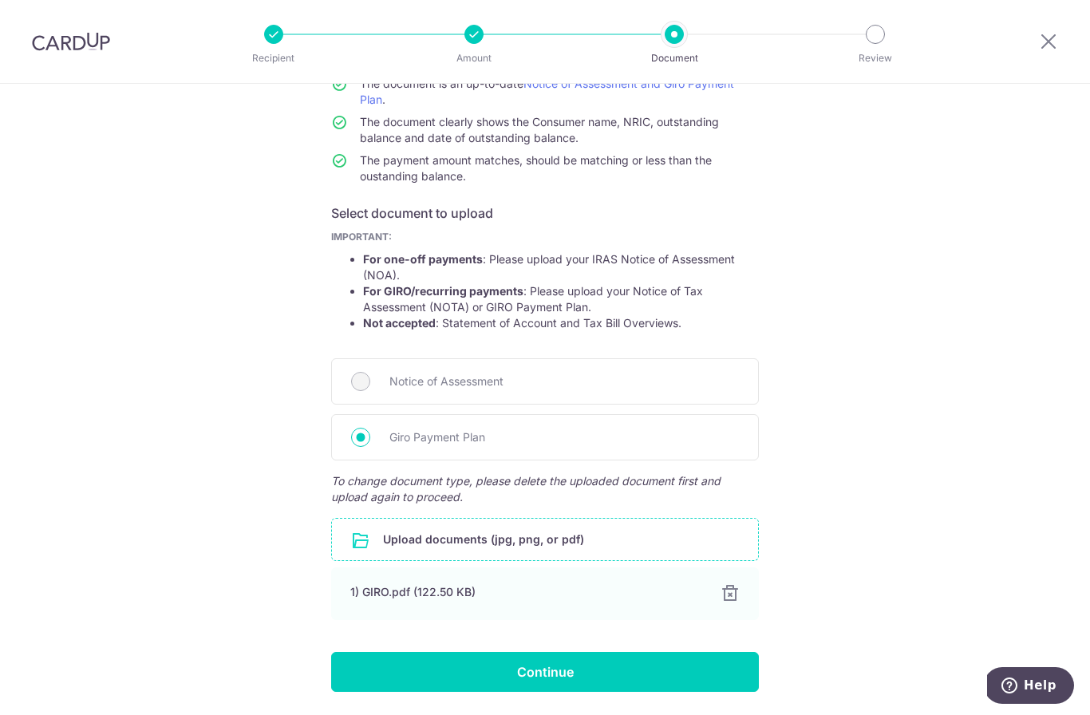
scroll to position [156, 0]
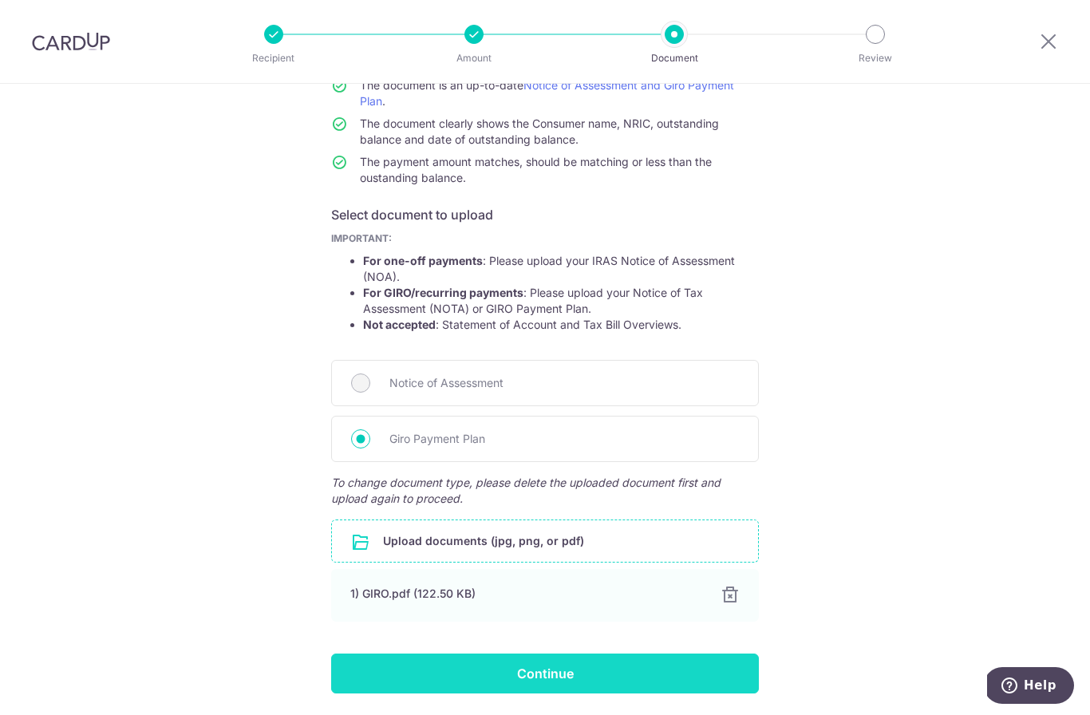
click at [726, 680] on input "Continue" at bounding box center [545, 674] width 428 height 40
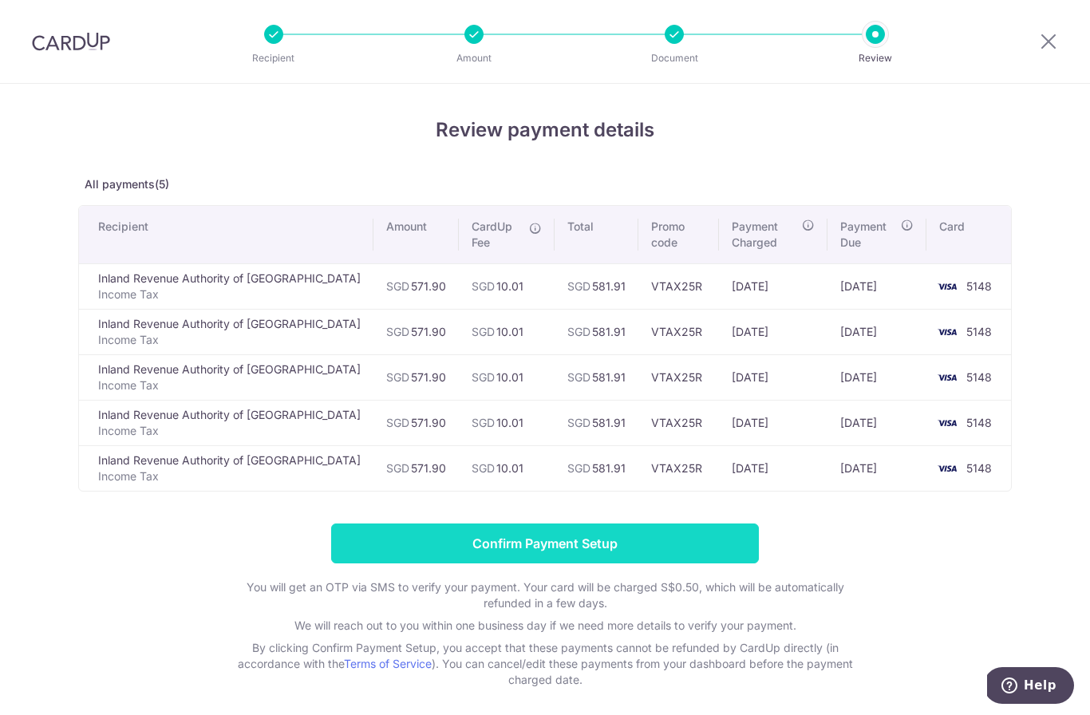
click at [702, 548] on input "Confirm Payment Setup" at bounding box center [545, 544] width 428 height 40
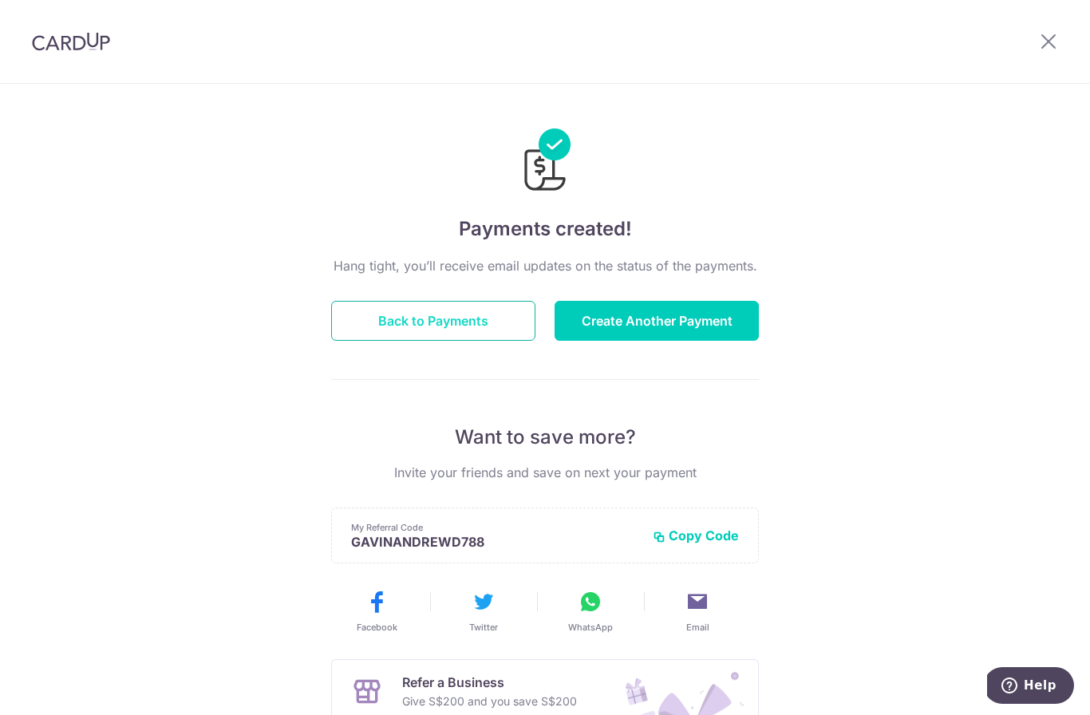
click at [446, 329] on button "Back to Payments" at bounding box center [433, 321] width 204 height 40
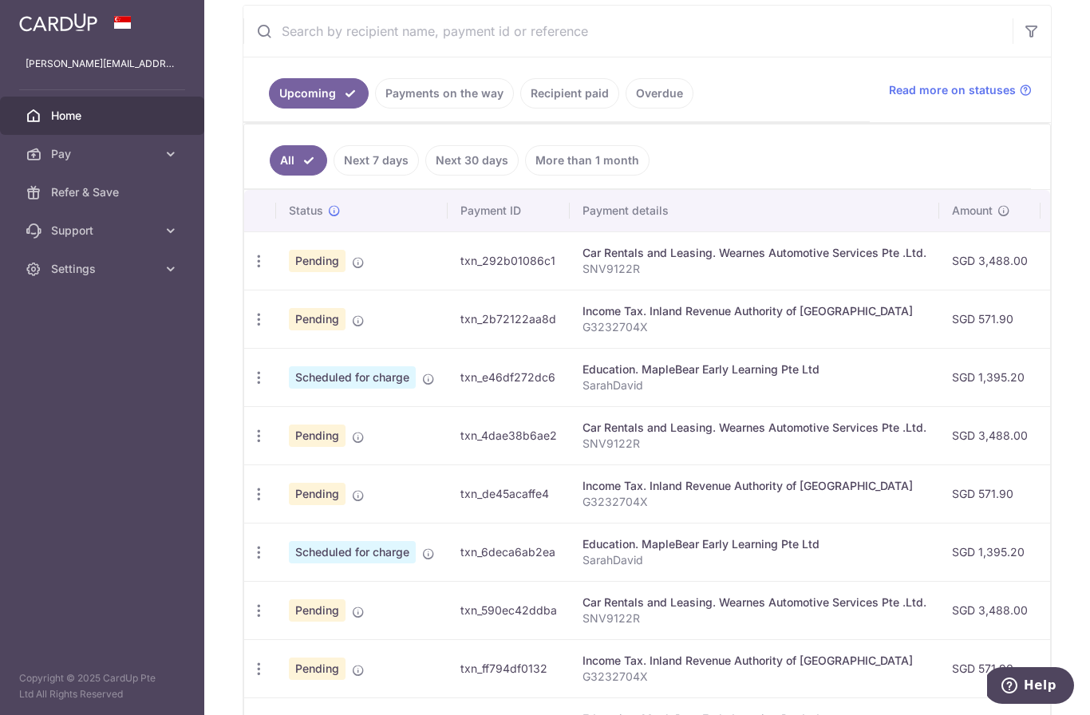
scroll to position [304, 0]
